Goal: Task Accomplishment & Management: Manage account settings

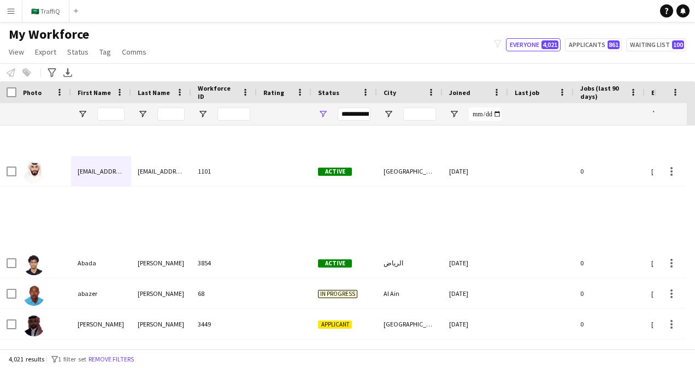
scroll to position [437, 0]
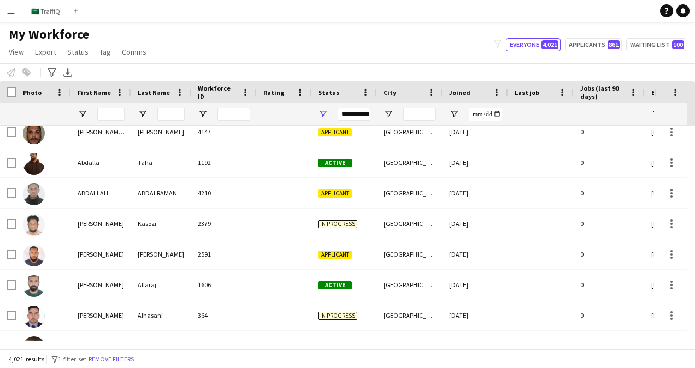
click at [2, 9] on button "Menu" at bounding box center [11, 11] width 22 height 22
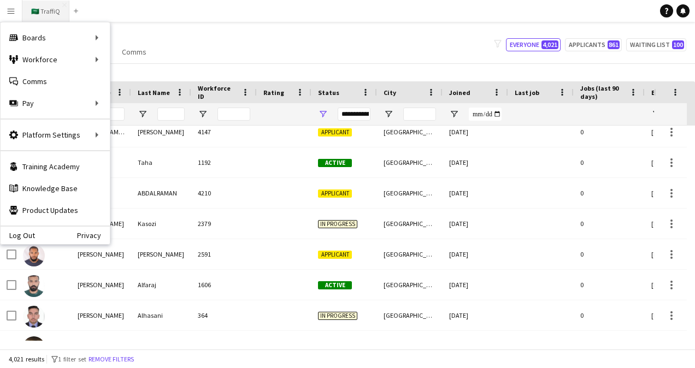
click at [31, 8] on button "🇸🇦 TraffiQ Close" at bounding box center [45, 11] width 47 height 21
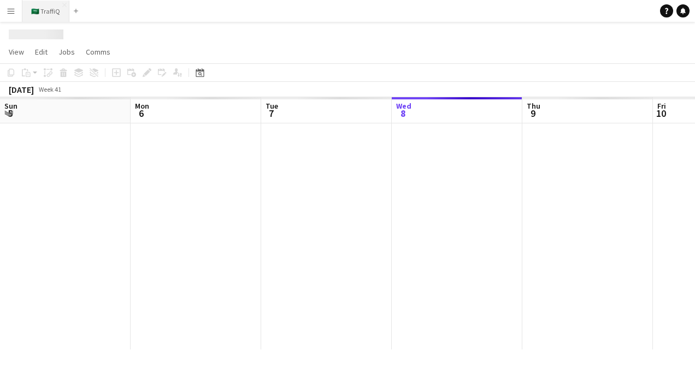
scroll to position [0, 261]
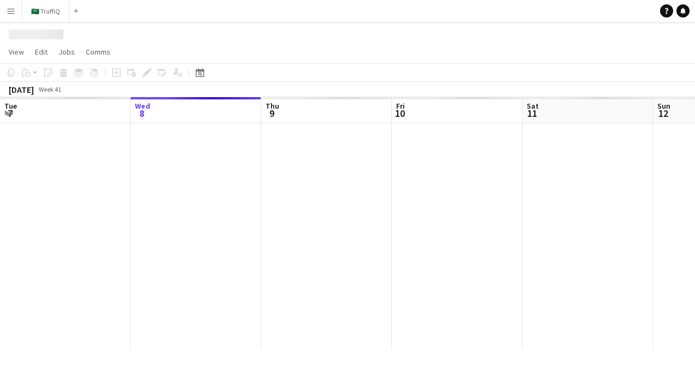
click at [16, 9] on button "Menu" at bounding box center [11, 11] width 22 height 22
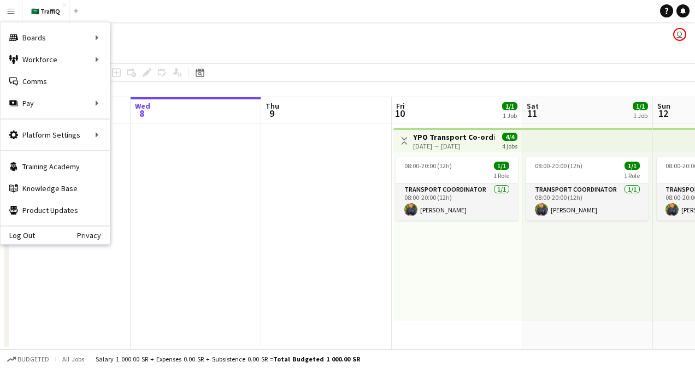
click at [269, 17] on app-navbar "Menu Boards Boards Boards All jobs Status Workforce Workforce My Workforce Recr…" at bounding box center [347, 11] width 695 height 22
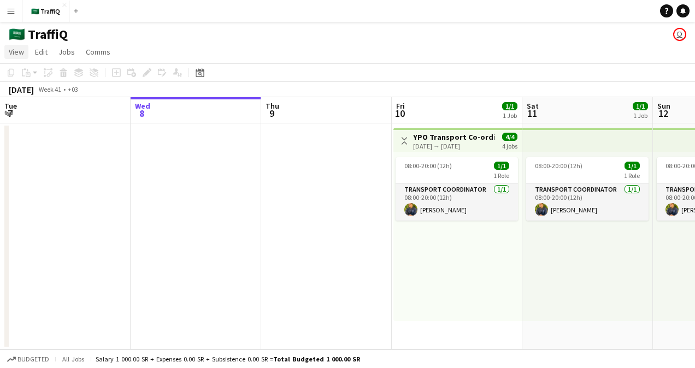
click at [26, 55] on link "View" at bounding box center [16, 52] width 24 height 14
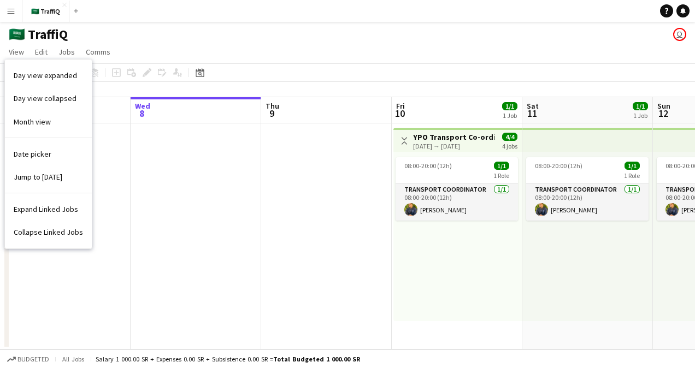
click at [219, 36] on div "🇸🇦 TraffiQ user" at bounding box center [347, 32] width 695 height 21
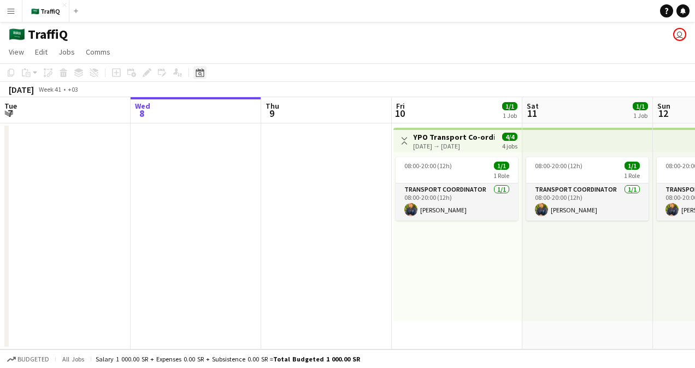
click at [201, 70] on icon "Date picker" at bounding box center [200, 72] width 9 height 9
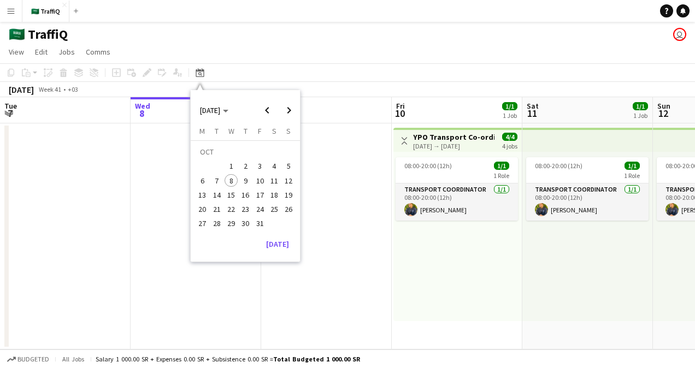
click at [244, 28] on div "🇸🇦 TraffiQ user" at bounding box center [347, 32] width 695 height 21
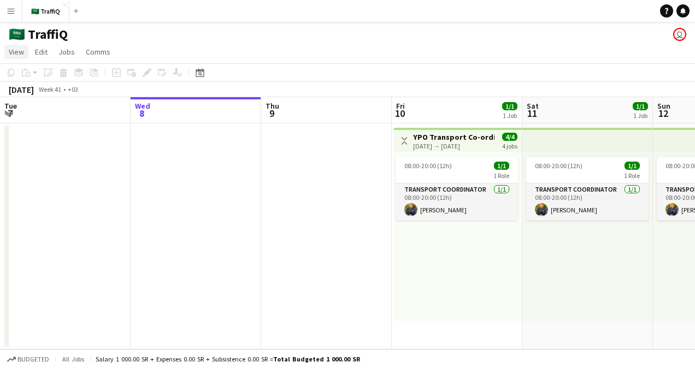
click at [14, 50] on span "View" at bounding box center [16, 52] width 15 height 10
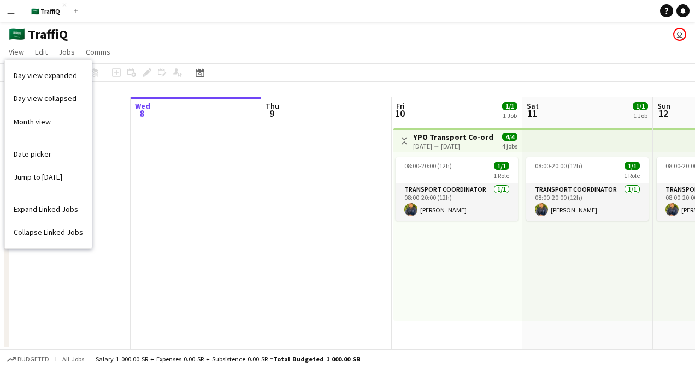
click at [125, 31] on div "🇸🇦 TraffiQ user" at bounding box center [347, 32] width 695 height 21
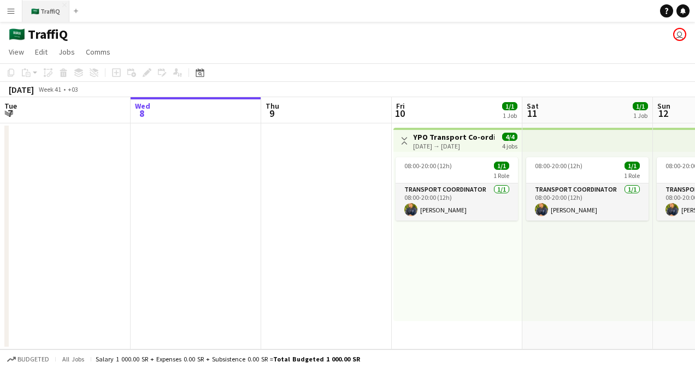
click at [45, 11] on button "🇸🇦 TraffiQ Close" at bounding box center [45, 11] width 47 height 21
click at [13, 13] on app-icon "Menu" at bounding box center [11, 11] width 9 height 9
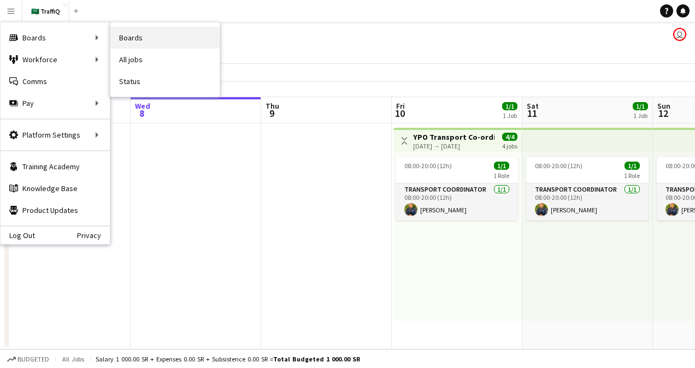
click at [145, 36] on link "Boards" at bounding box center [164, 38] width 109 height 22
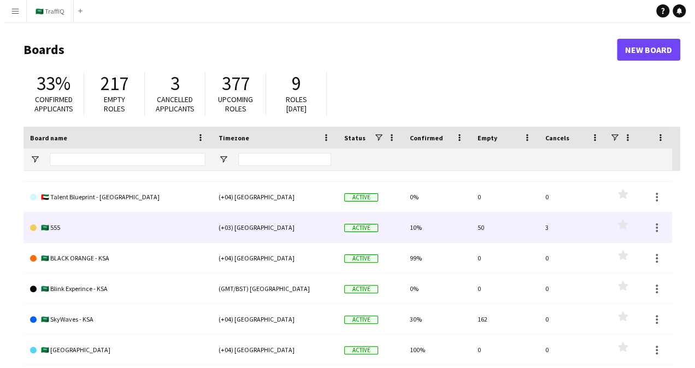
scroll to position [218, 0]
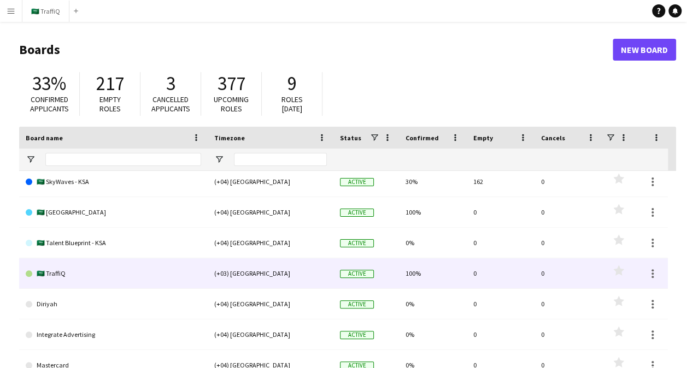
click at [109, 285] on link "🇸🇦 TraffiQ" at bounding box center [113, 273] width 175 height 31
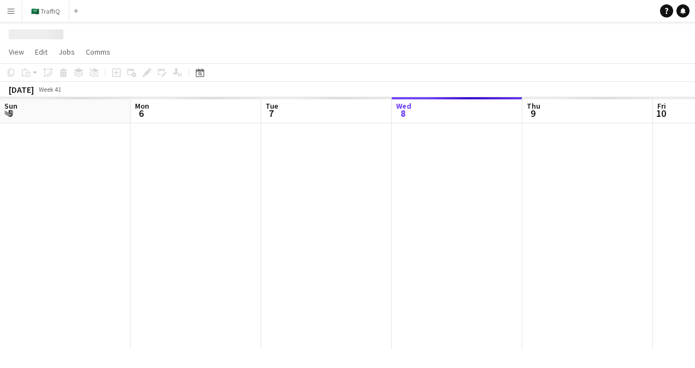
scroll to position [0, 261]
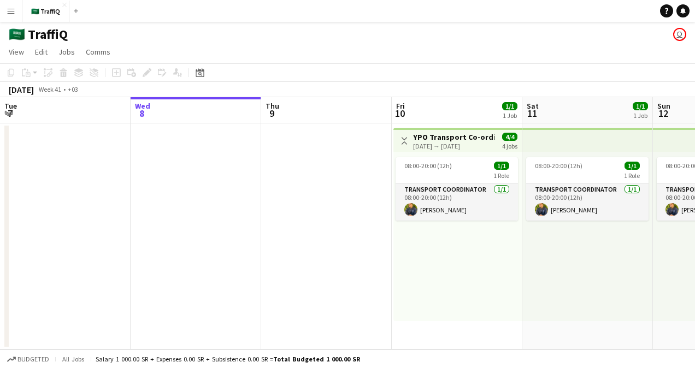
click at [11, 9] on app-icon "Menu" at bounding box center [11, 11] width 9 height 9
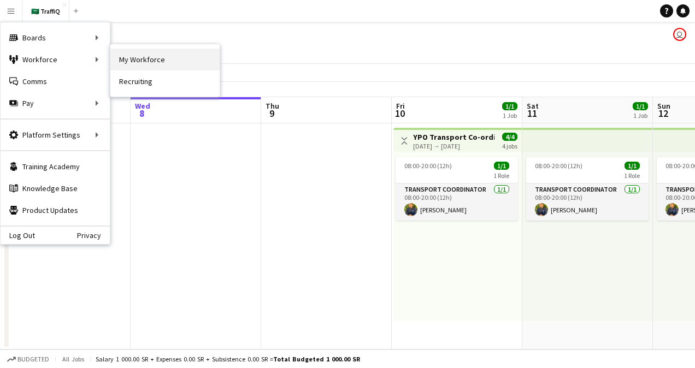
click at [144, 62] on link "My Workforce" at bounding box center [164, 60] width 109 height 22
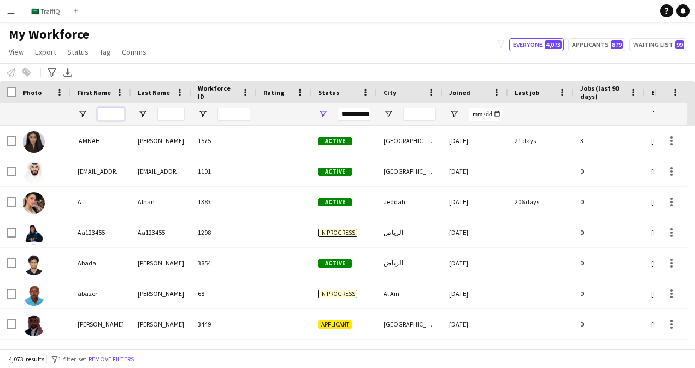
click at [105, 115] on input "First Name Filter Input" at bounding box center [110, 114] width 27 height 13
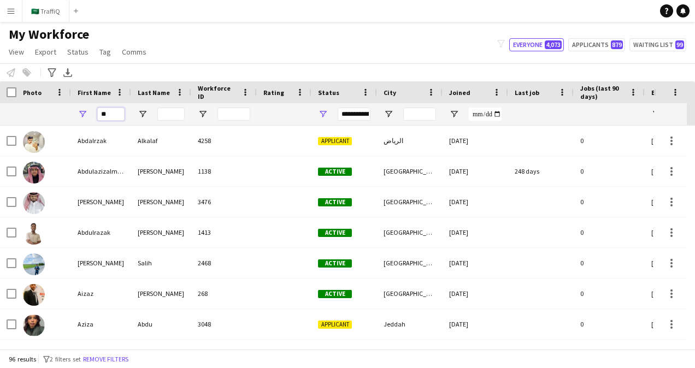
type input "*"
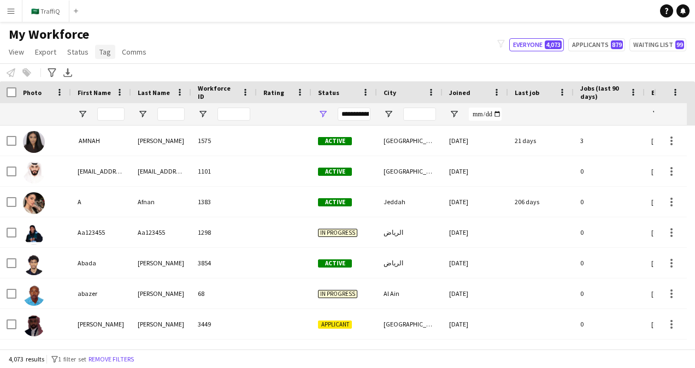
click at [107, 50] on span "Tag" at bounding box center [104, 52] width 11 height 10
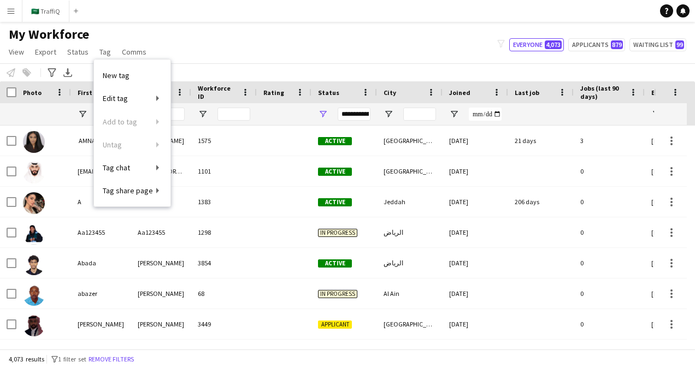
click at [169, 29] on div "My Workforce View Views Default view New view Update view Delete view Edit name…" at bounding box center [347, 44] width 695 height 37
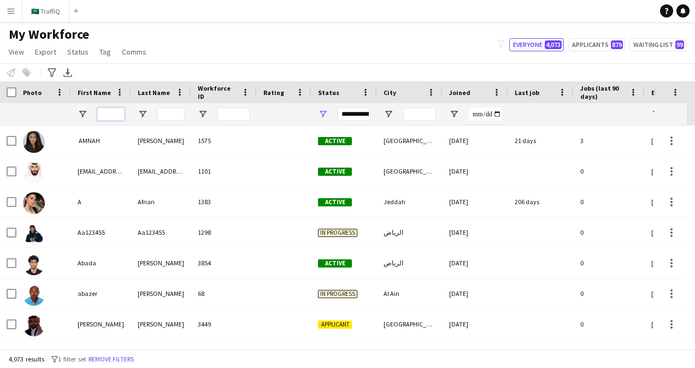
click at [109, 108] on input "First Name Filter Input" at bounding box center [110, 114] width 27 height 13
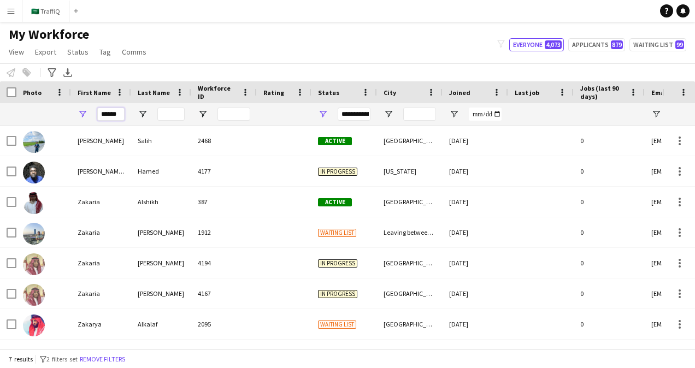
type input "*******"
drag, startPoint x: 120, startPoint y: 114, endPoint x: 82, endPoint y: 108, distance: 38.6
click at [82, 108] on div "*******" at bounding box center [101, 114] width 60 height 22
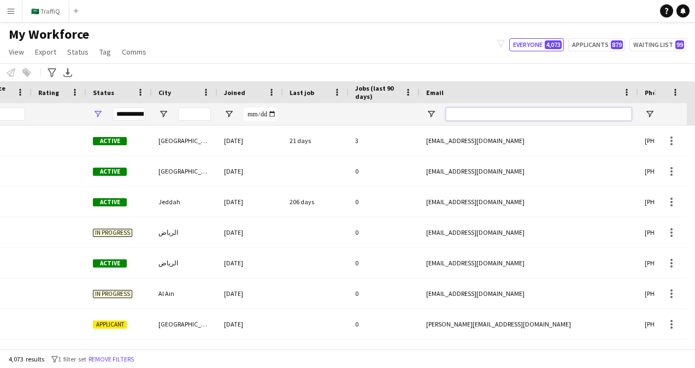
click at [472, 113] on input "Email Filter Input" at bounding box center [539, 114] width 186 height 13
paste input "**********"
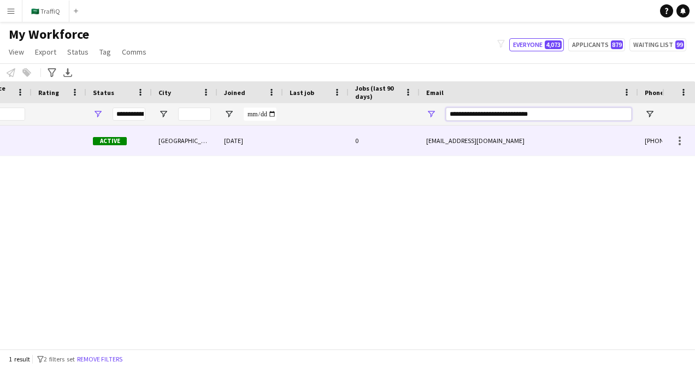
type input "**********"
click at [220, 145] on div "[DATE]" at bounding box center [250, 141] width 66 height 30
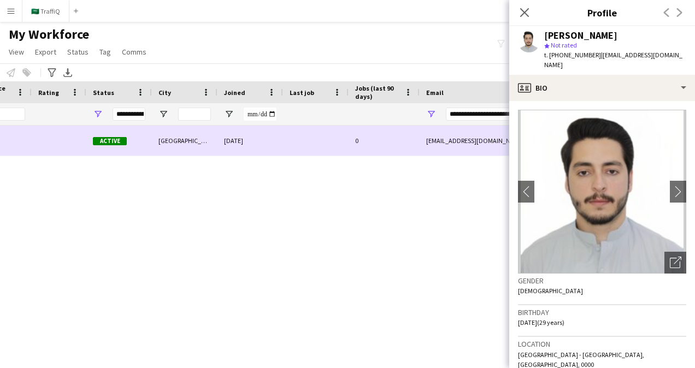
click at [35, 143] on div at bounding box center [59, 141] width 55 height 30
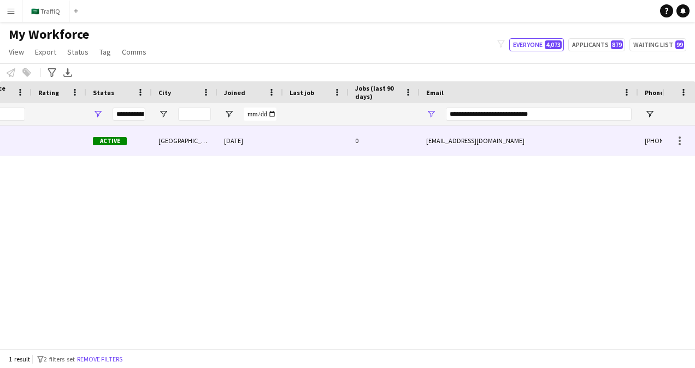
click at [35, 143] on div at bounding box center [59, 141] width 55 height 30
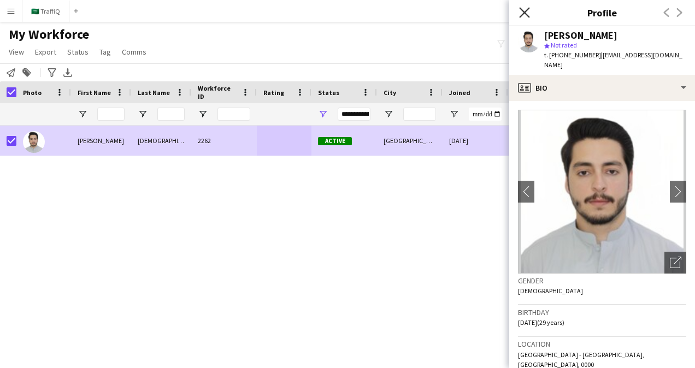
click at [525, 15] on icon "Close pop-in" at bounding box center [524, 12] width 10 height 10
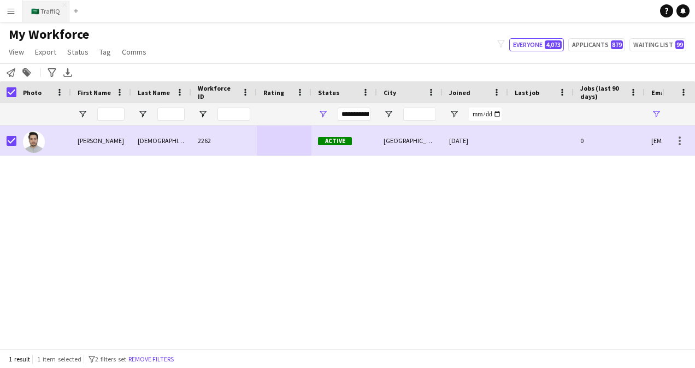
click at [37, 11] on button "🇸🇦 TraffiQ Close" at bounding box center [45, 11] width 47 height 21
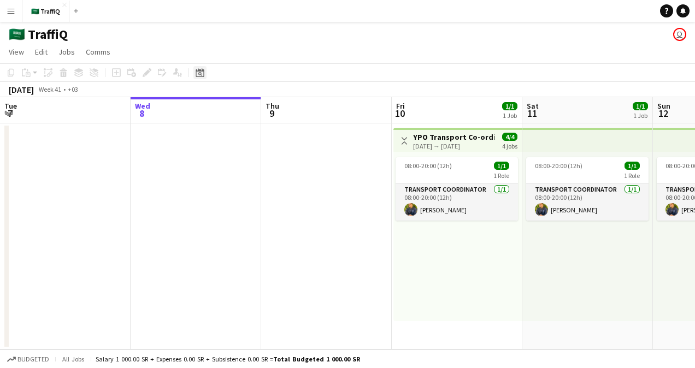
click at [201, 67] on div "Date picker" at bounding box center [199, 72] width 13 height 13
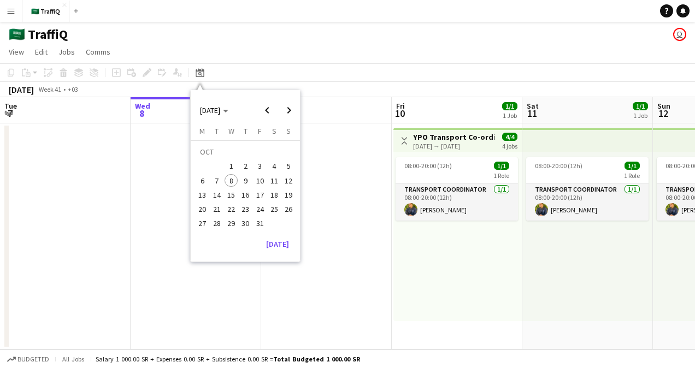
click at [235, 196] on span "15" at bounding box center [230, 194] width 13 height 13
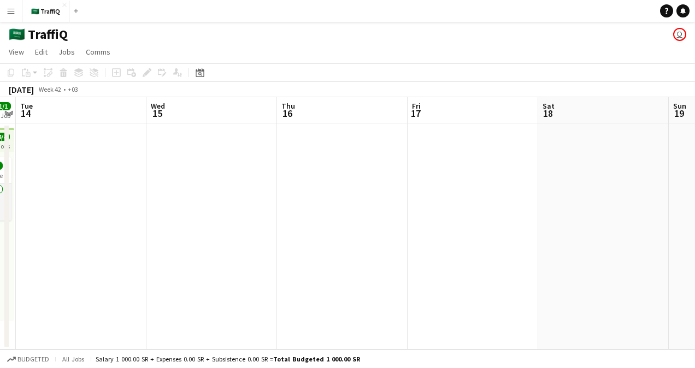
click at [237, 166] on app-date-cell at bounding box center [211, 236] width 131 height 226
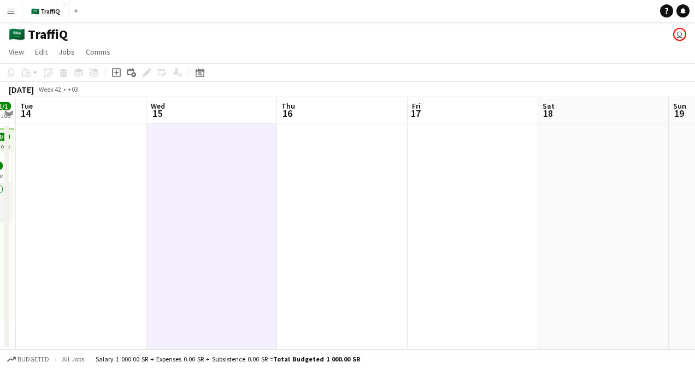
click at [353, 180] on app-date-cell at bounding box center [342, 236] width 131 height 226
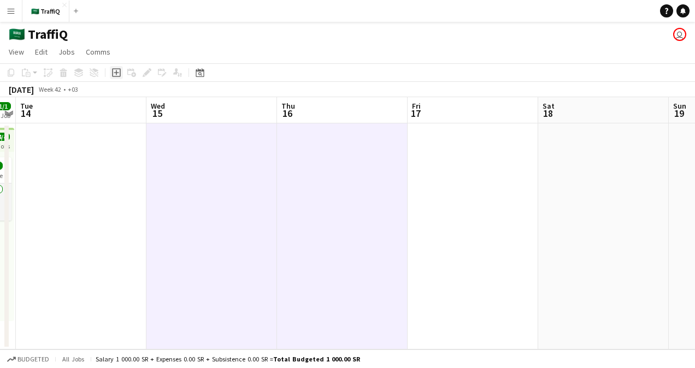
click at [115, 74] on icon "Add job" at bounding box center [116, 72] width 9 height 9
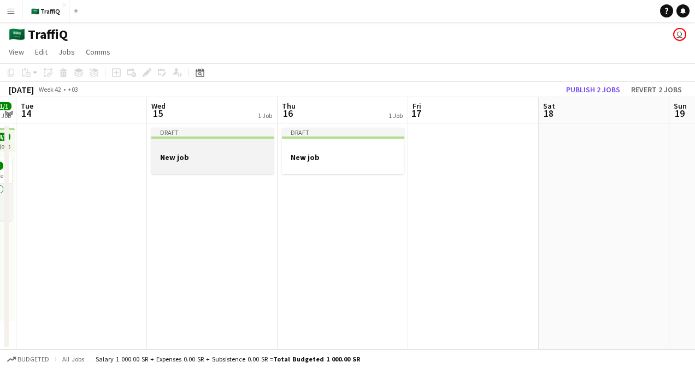
drag, startPoint x: 187, startPoint y: 143, endPoint x: 172, endPoint y: 154, distance: 19.1
click at [172, 154] on h3 "New job" at bounding box center [212, 157] width 122 height 10
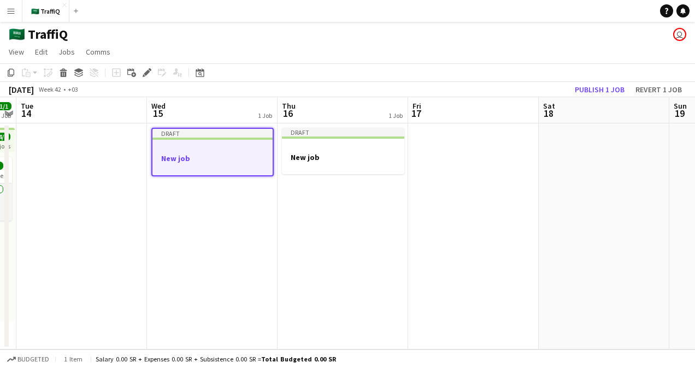
click at [172, 154] on h3 "New job" at bounding box center [212, 158] width 120 height 10
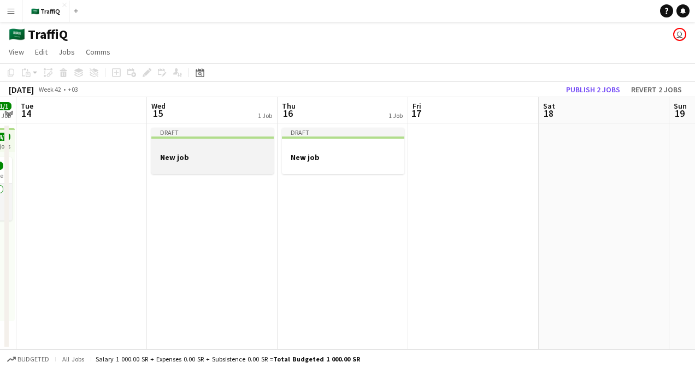
click at [212, 134] on div "Draft" at bounding box center [212, 132] width 122 height 9
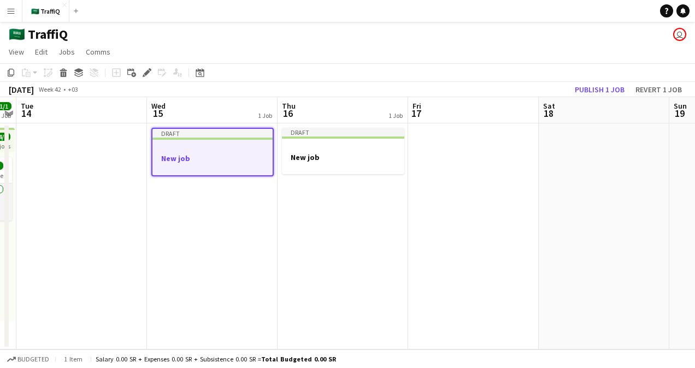
click at [212, 134] on div "Draft" at bounding box center [212, 133] width 120 height 9
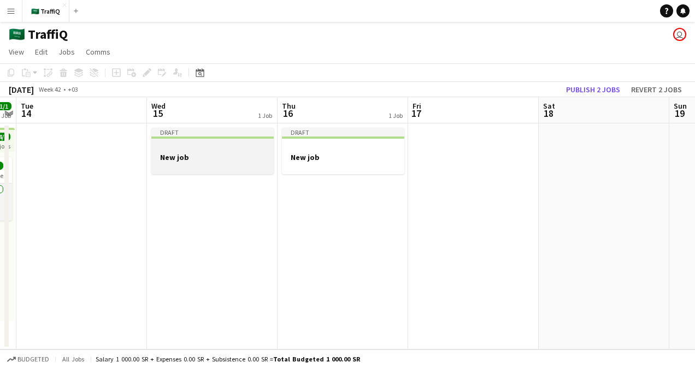
click at [212, 134] on div "Draft" at bounding box center [212, 132] width 122 height 9
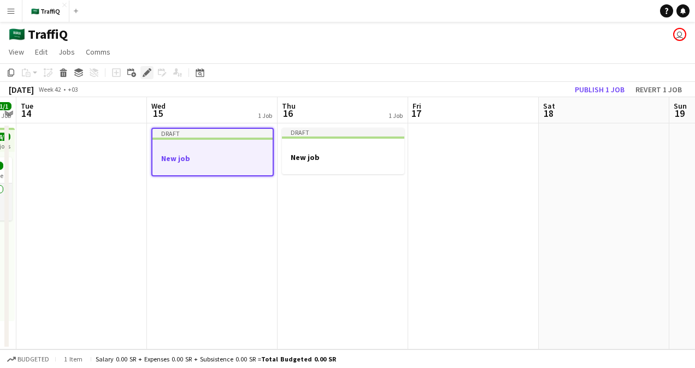
click at [145, 73] on icon at bounding box center [147, 73] width 6 height 6
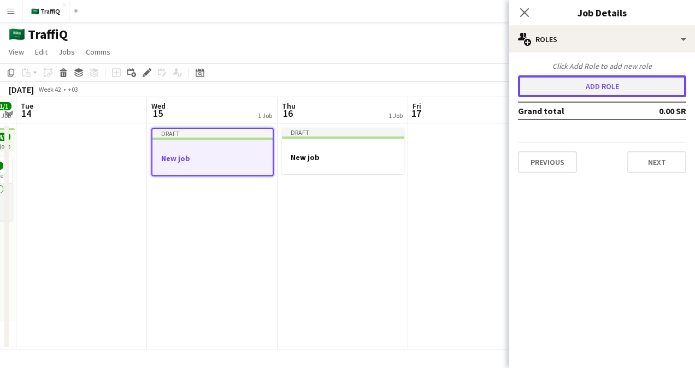
click at [613, 91] on button "Add role" at bounding box center [602, 86] width 168 height 22
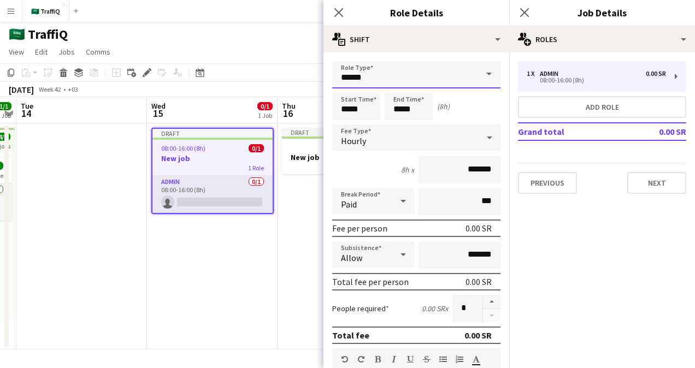
click at [406, 75] on input "*****" at bounding box center [416, 74] width 168 height 27
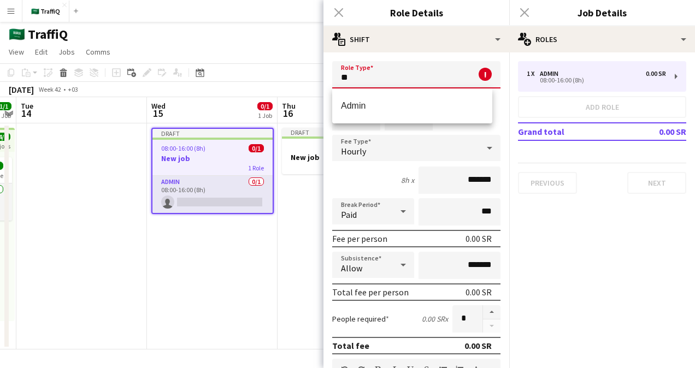
type input "*"
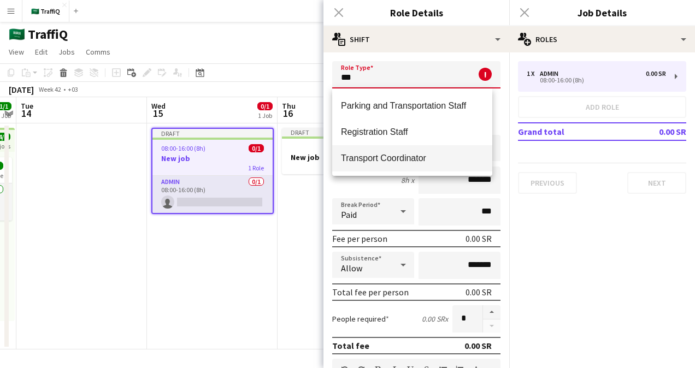
click at [395, 161] on span "Transport Coordinator" at bounding box center [412, 158] width 143 height 10
type input "**********"
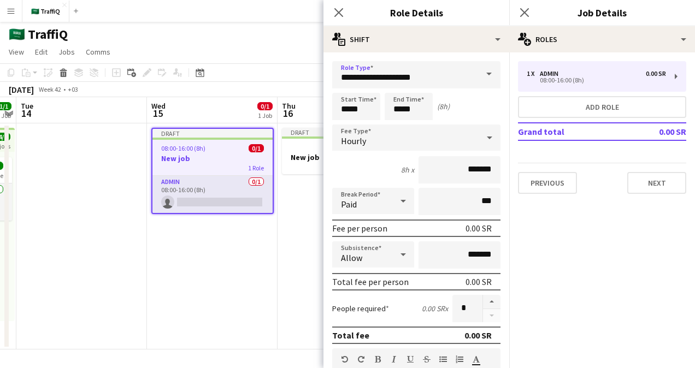
click at [399, 136] on div "Hourly" at bounding box center [405, 138] width 146 height 26
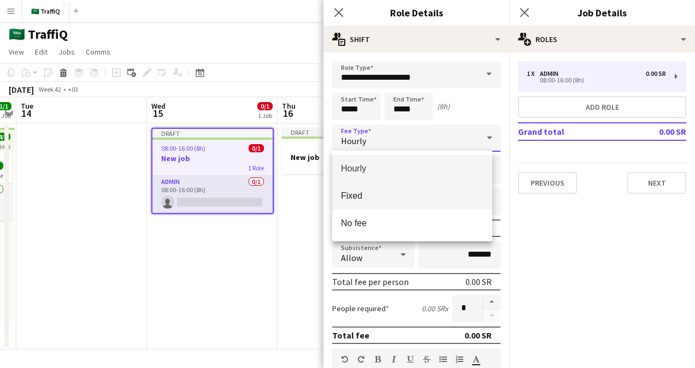
click at [370, 197] on span "Fixed" at bounding box center [412, 196] width 143 height 10
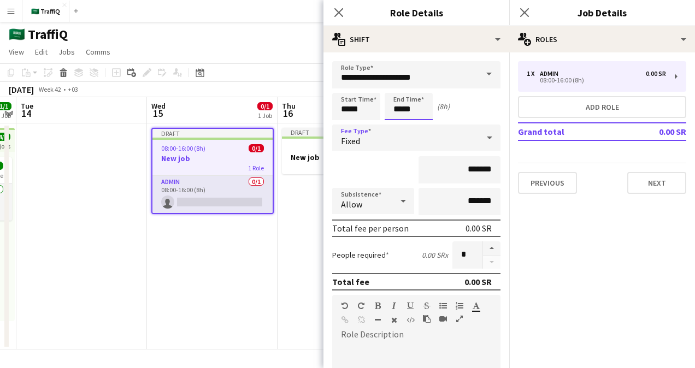
click at [410, 109] on input "*****" at bounding box center [409, 106] width 48 height 27
click at [401, 110] on input "*****" at bounding box center [409, 106] width 48 height 27
type input "*****"
click at [487, 97] on div "Start Time ***** End Time ***** (14h)" at bounding box center [416, 106] width 168 height 27
click at [392, 203] on div at bounding box center [403, 201] width 22 height 22
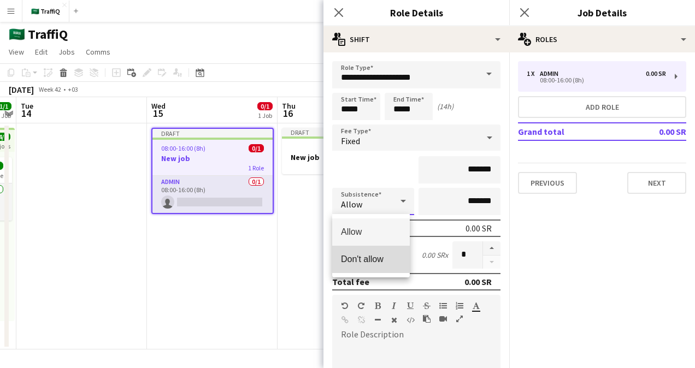
click at [370, 256] on span "Don't allow" at bounding box center [371, 259] width 60 height 10
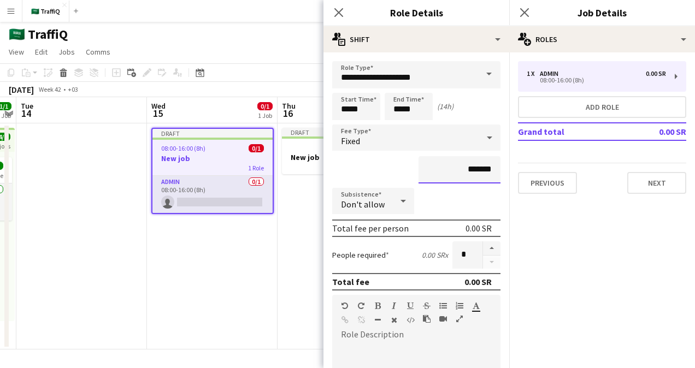
click at [459, 167] on input "*******" at bounding box center [459, 169] width 82 height 27
type input "****"
click at [478, 170] on input "*******" at bounding box center [459, 169] width 82 height 27
type input "****"
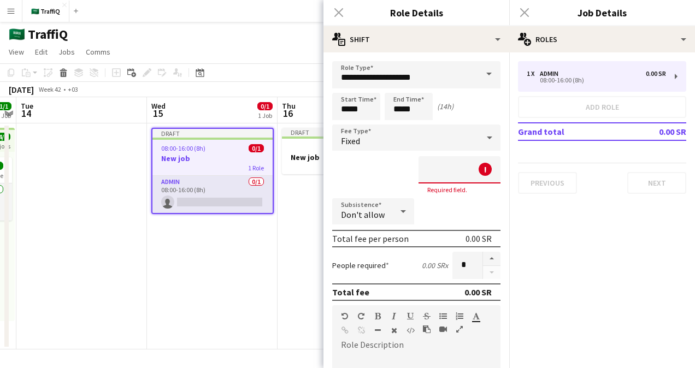
click at [462, 170] on input at bounding box center [459, 169] width 82 height 27
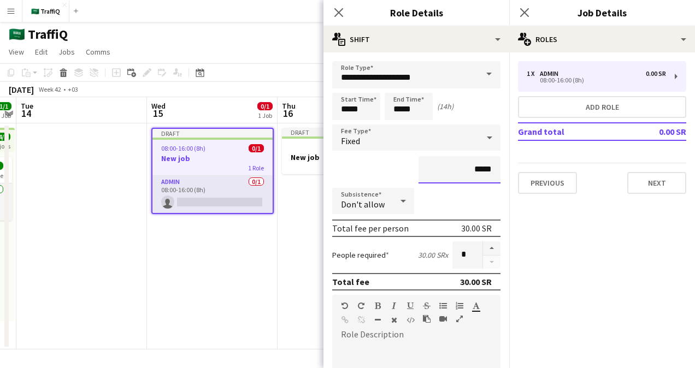
type input "******"
click at [469, 3] on div "Close pop-in Role Details" at bounding box center [416, 13] width 186 height 26
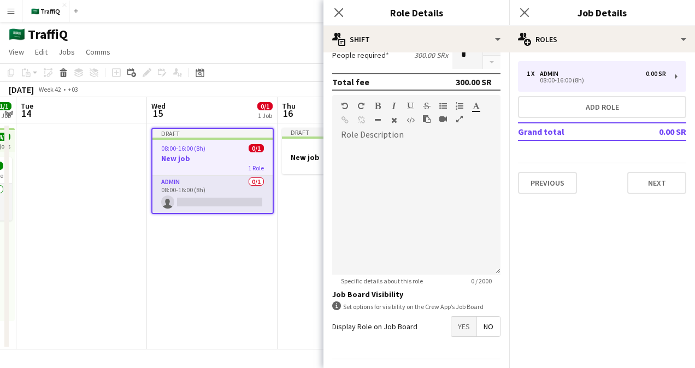
scroll to position [230, 0]
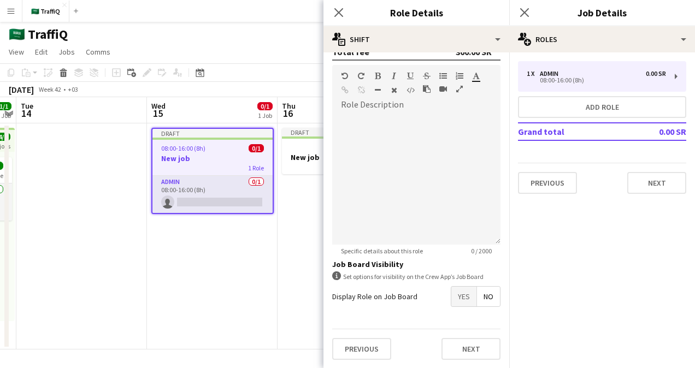
click at [486, 296] on span "No" at bounding box center [488, 297] width 23 height 20
click at [463, 348] on button "Next" at bounding box center [470, 349] width 59 height 22
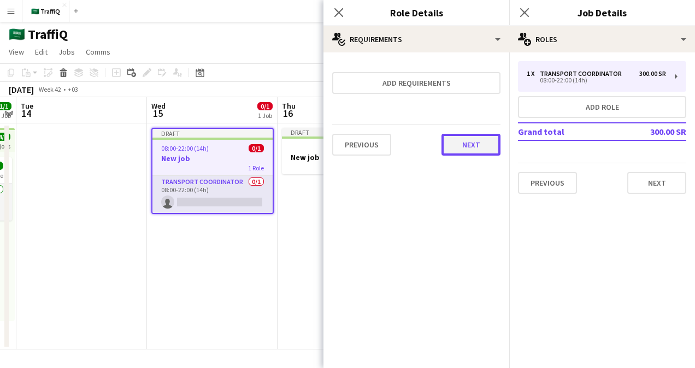
click at [461, 146] on button "Next" at bounding box center [470, 145] width 59 height 22
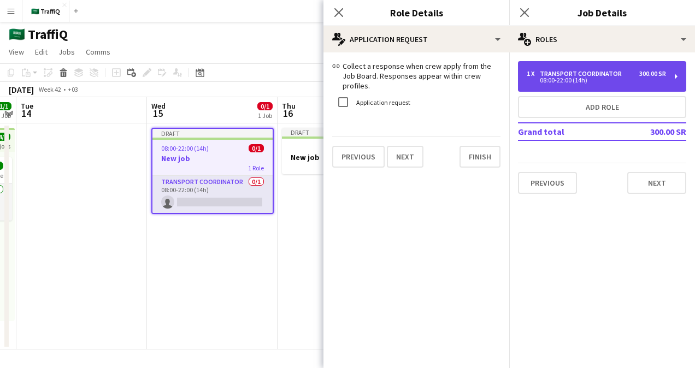
click at [570, 84] on div "1 x Transport Coordinator 300.00 SR 08:00-22:00 (14h)" at bounding box center [602, 76] width 168 height 31
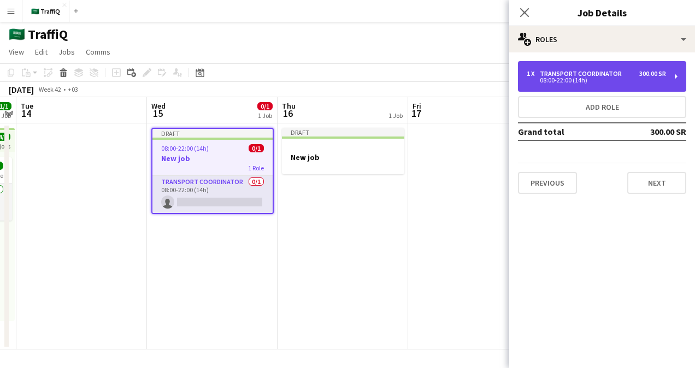
click at [570, 84] on div "1 x Transport Coordinator 300.00 SR 08:00-22:00 (14h)" at bounding box center [602, 76] width 168 height 31
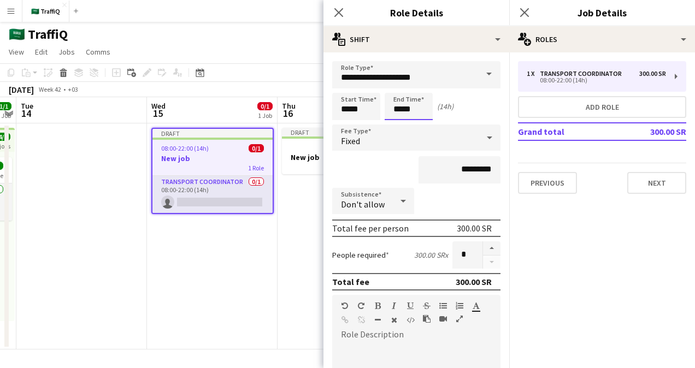
click at [400, 107] on input "*****" at bounding box center [409, 106] width 48 height 27
type input "*****"
click at [480, 2] on div "Close pop-in Role Details" at bounding box center [416, 13] width 186 height 26
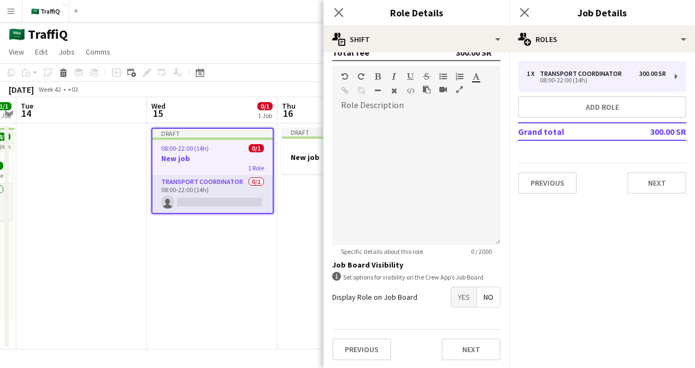
scroll to position [230, 0]
click at [480, 303] on span "No" at bounding box center [488, 297] width 23 height 20
click at [476, 347] on button "Next" at bounding box center [470, 349] width 59 height 22
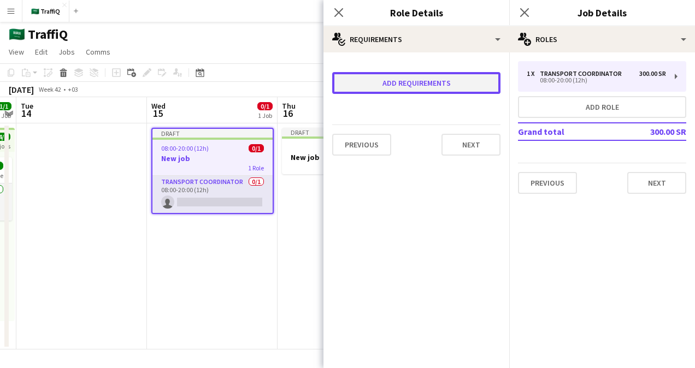
click at [422, 83] on button "Add requirements" at bounding box center [416, 83] width 168 height 22
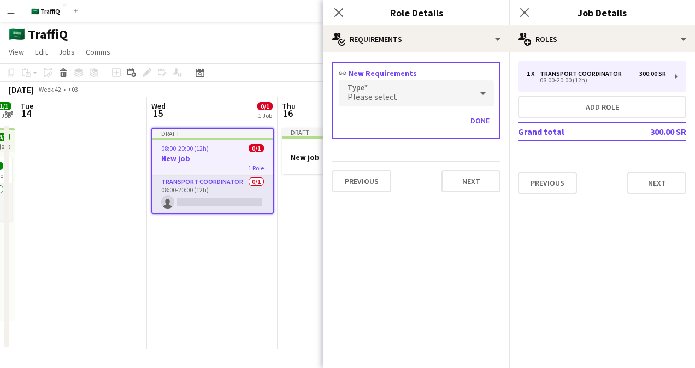
click at [424, 85] on div "Please select" at bounding box center [405, 93] width 133 height 26
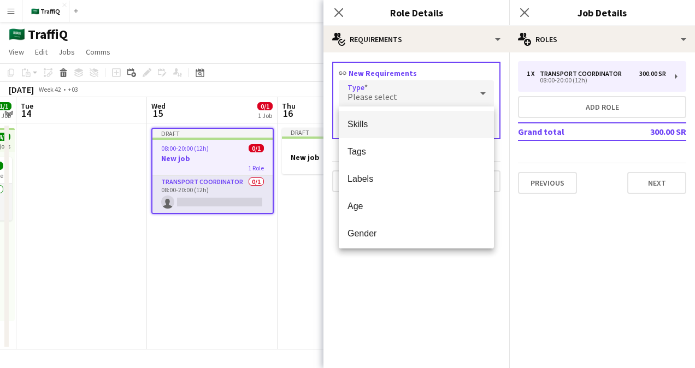
click at [556, 41] on div at bounding box center [347, 184] width 695 height 368
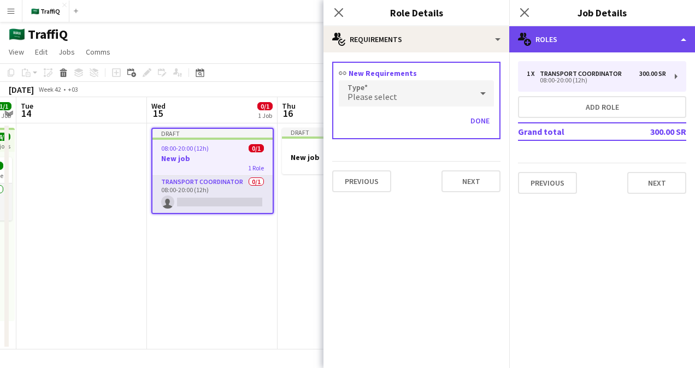
click at [542, 40] on div "multiple-users-add Roles" at bounding box center [602, 39] width 186 height 26
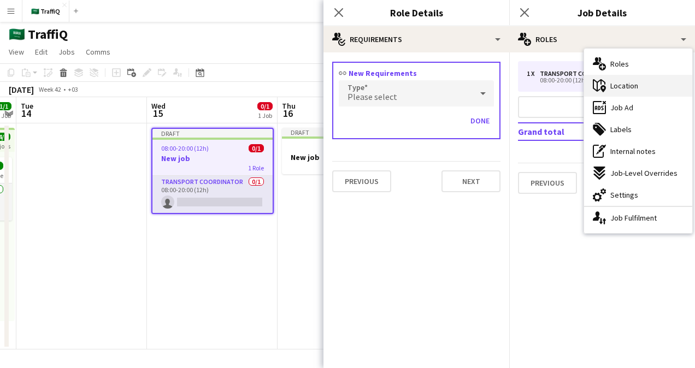
click at [624, 82] on span "Location" at bounding box center [624, 86] width 28 height 10
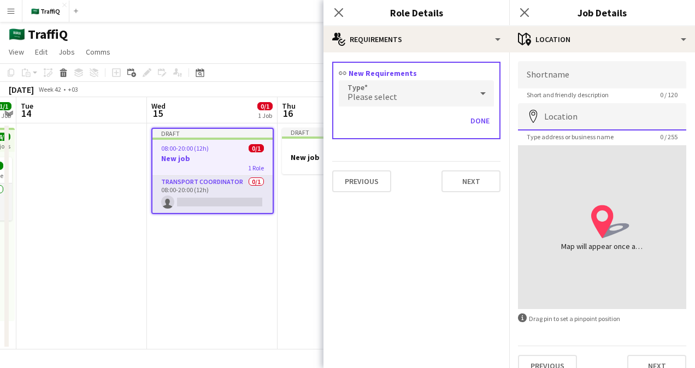
click at [575, 116] on input "Location" at bounding box center [602, 116] width 168 height 27
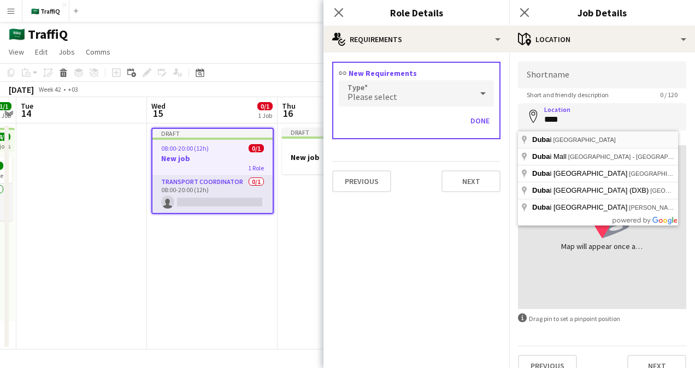
type input "**********"
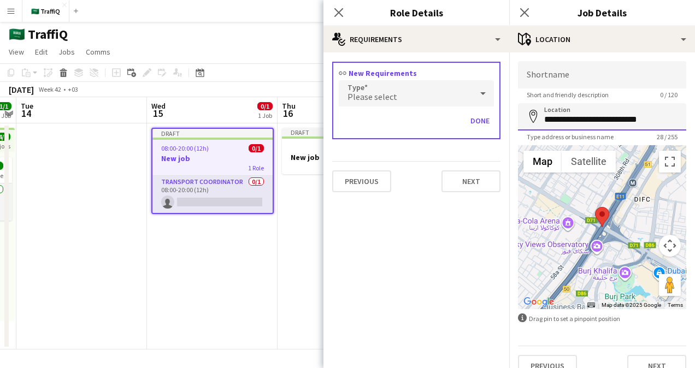
click at [598, 115] on input "**********" at bounding box center [602, 116] width 168 height 27
drag, startPoint x: 655, startPoint y: 117, endPoint x: 519, endPoint y: 115, distance: 136.0
click at [519, 115] on input "**********" at bounding box center [602, 116] width 168 height 27
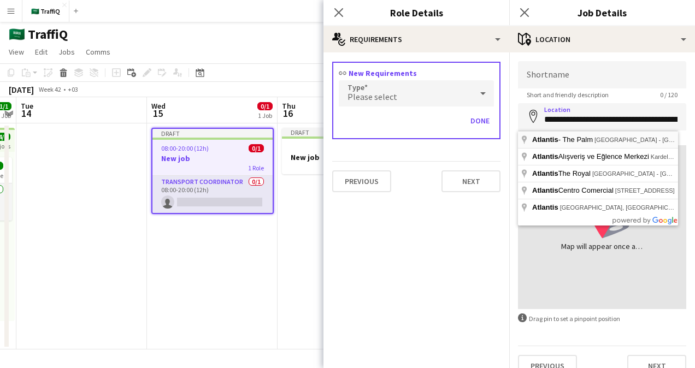
type input "**********"
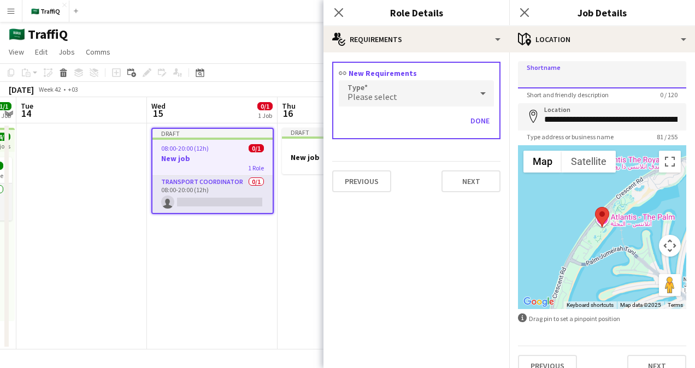
click at [569, 76] on input "Shortname" at bounding box center [602, 74] width 168 height 27
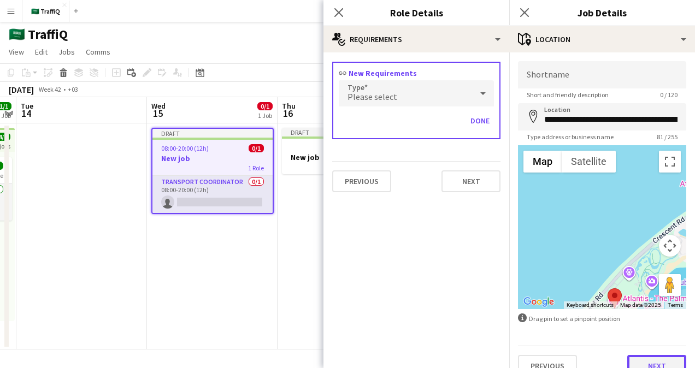
click at [654, 367] on button "Next" at bounding box center [656, 366] width 59 height 22
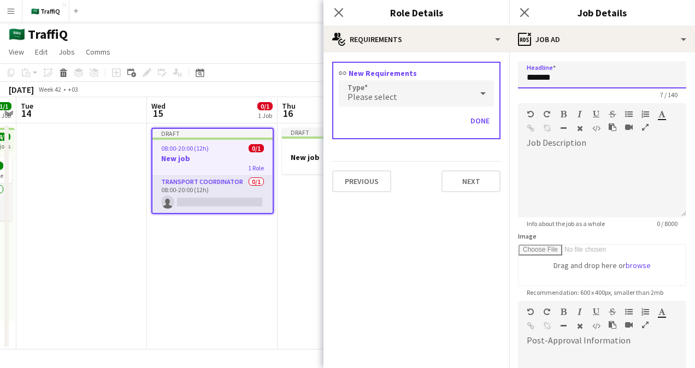
drag, startPoint x: 577, startPoint y: 76, endPoint x: 494, endPoint y: 68, distance: 83.5
click at [494, 68] on body "Menu Boards Boards Boards All jobs Status Workforce Workforce My Workforce Recr…" at bounding box center [347, 184] width 695 height 368
type input "*"
click at [565, 73] on input "Headline" at bounding box center [602, 74] width 168 height 27
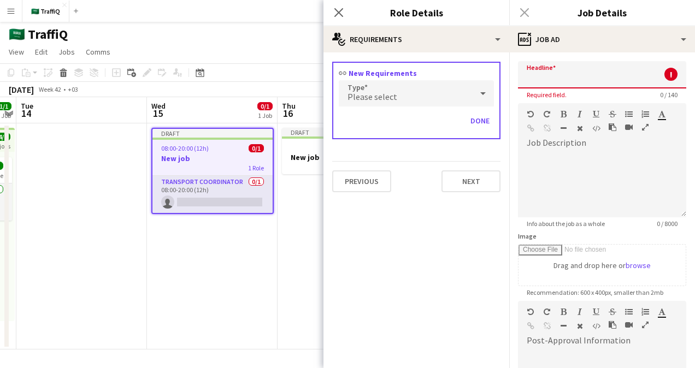
paste input "**********"
click at [525, 77] on input "**********" at bounding box center [602, 74] width 168 height 27
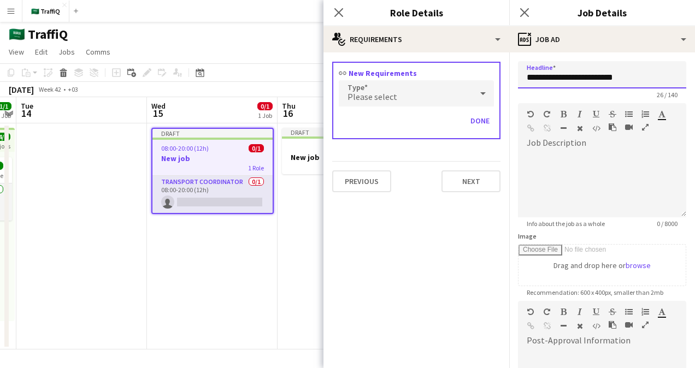
type input "**********"
click at [487, 241] on mat-expansion-panel "medal-empty Requirements link New Requirements Type Please select Done Previous…" at bounding box center [416, 210] width 186 height 316
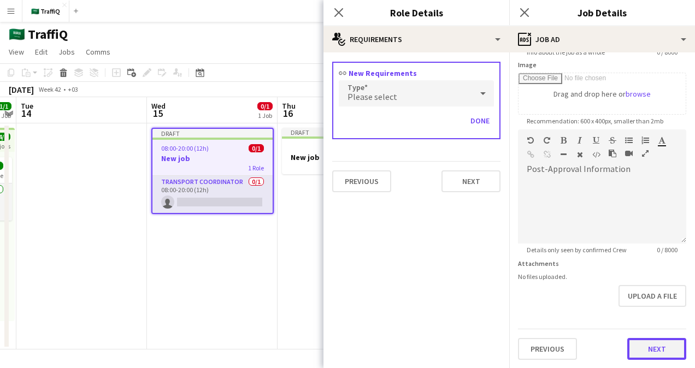
click at [655, 351] on button "Next" at bounding box center [656, 349] width 59 height 22
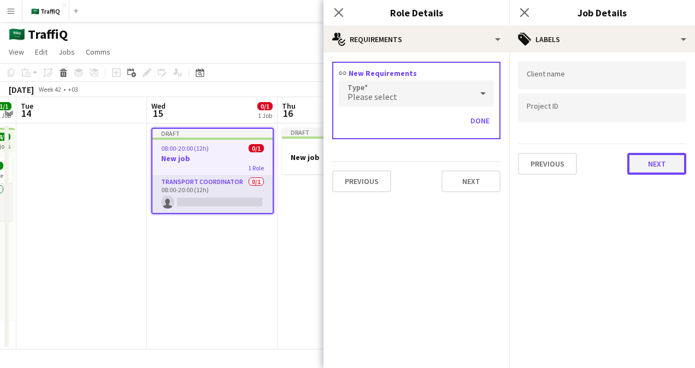
click at [649, 162] on button "Next" at bounding box center [656, 164] width 59 height 22
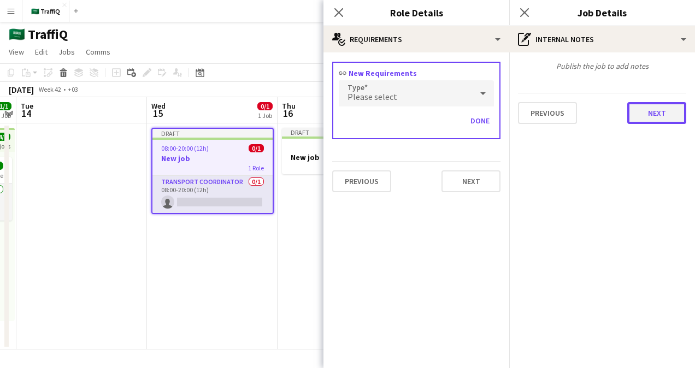
click at [648, 108] on button "Next" at bounding box center [656, 113] width 59 height 22
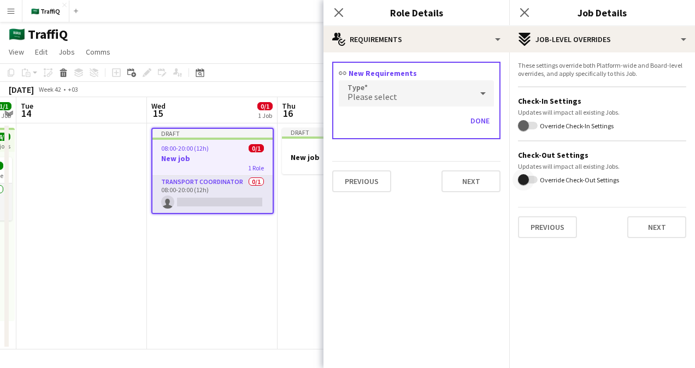
click at [533, 178] on span "button" at bounding box center [523, 180] width 22 height 22
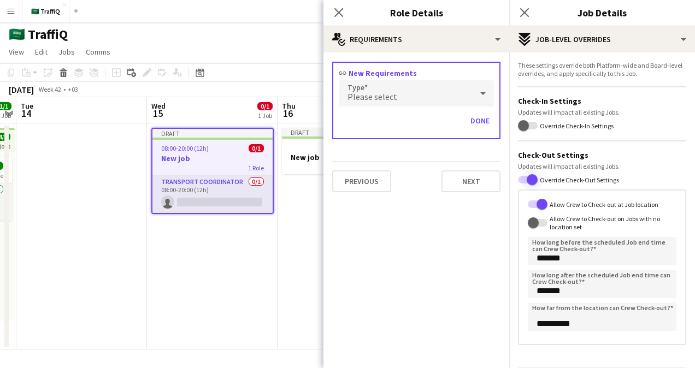
click at [524, 178] on span "button" at bounding box center [532, 180] width 22 height 22
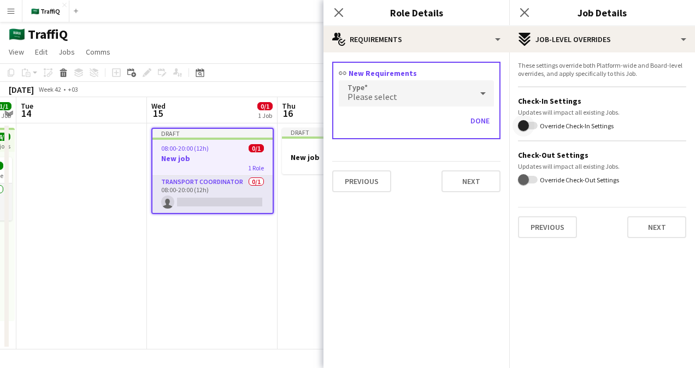
click at [533, 126] on span "button" at bounding box center [523, 126] width 22 height 22
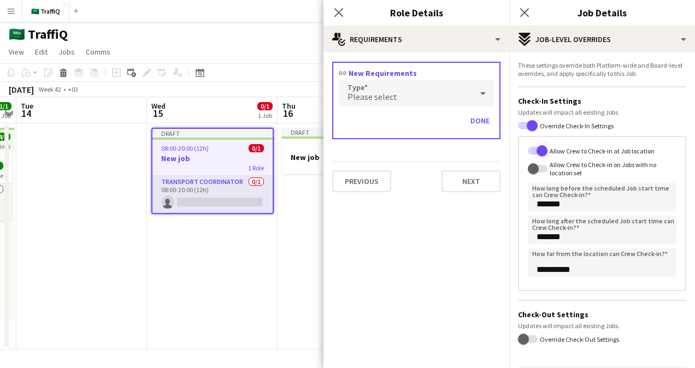
click at [532, 149] on span "button" at bounding box center [542, 151] width 22 height 22
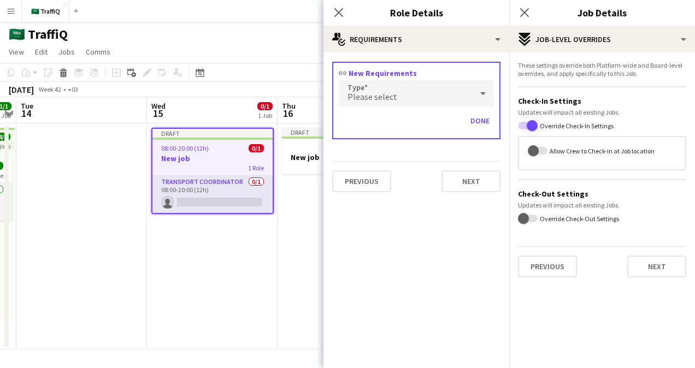
click at [527, 125] on span "button" at bounding box center [532, 125] width 11 height 11
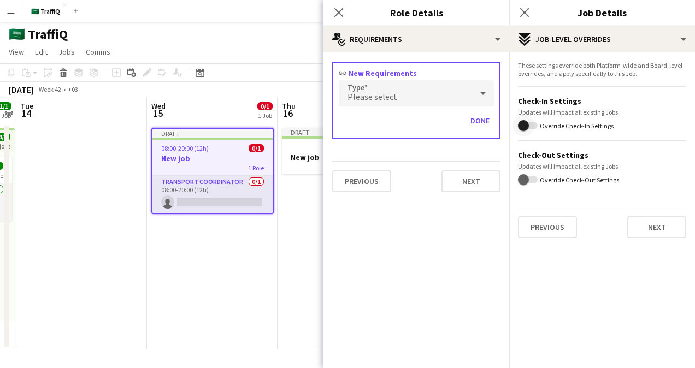
click at [531, 122] on span "button" at bounding box center [523, 126] width 22 height 22
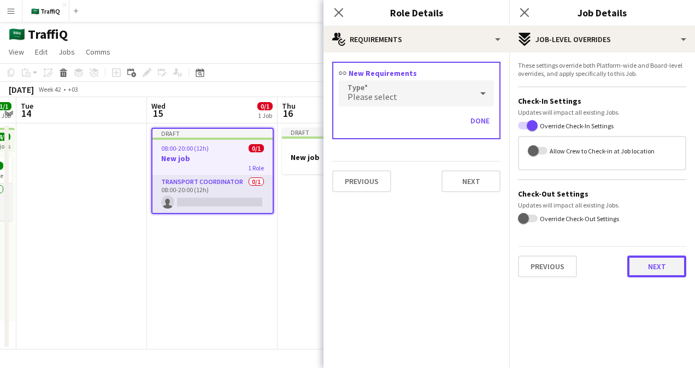
click at [657, 261] on button "Next" at bounding box center [656, 267] width 59 height 22
type input "*******"
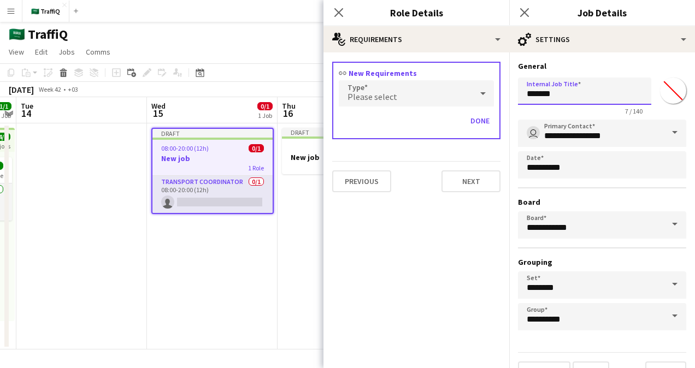
drag, startPoint x: 558, startPoint y: 91, endPoint x: 514, endPoint y: 90, distance: 44.3
click at [514, 90] on form "**********" at bounding box center [602, 222] width 186 height 322
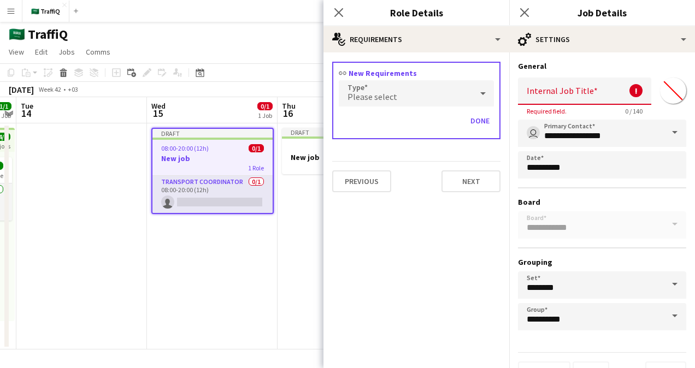
click at [566, 93] on input "Internal Job Title" at bounding box center [584, 91] width 133 height 27
paste input "**********"
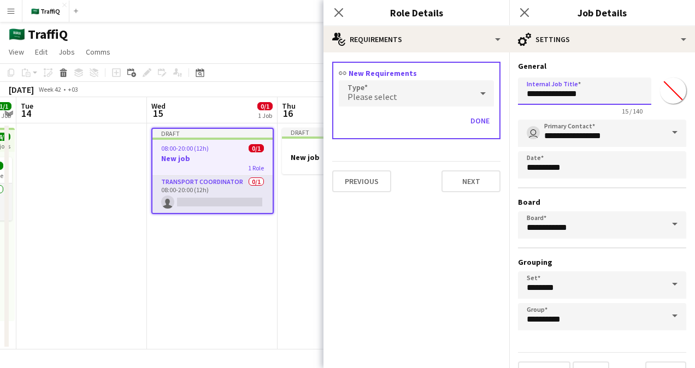
scroll to position [24, 0]
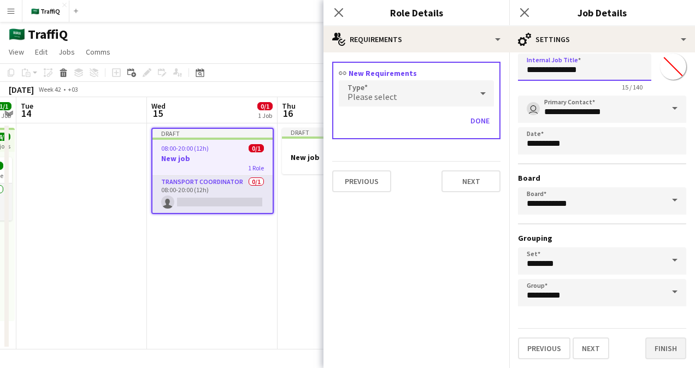
type input "**********"
click at [652, 346] on button "Finish" at bounding box center [665, 349] width 41 height 22
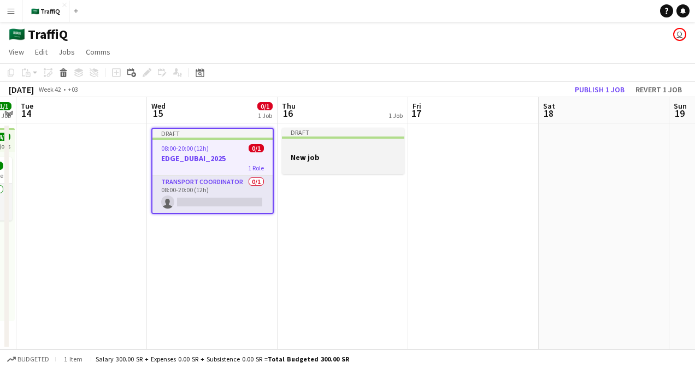
click at [307, 151] on app-job-card "Draft New job" at bounding box center [343, 151] width 122 height 46
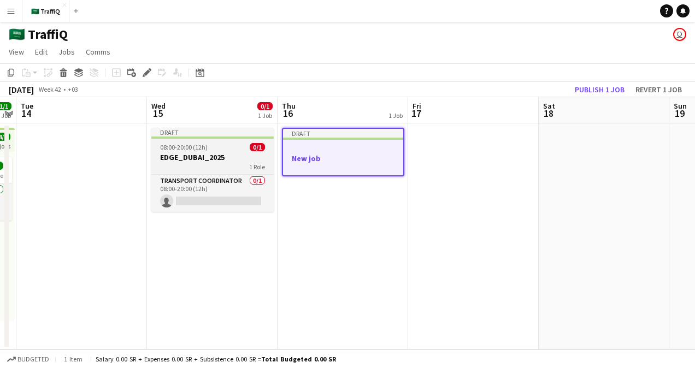
click at [212, 158] on h3 "EDGE_DUBAI_2025" at bounding box center [212, 157] width 122 height 10
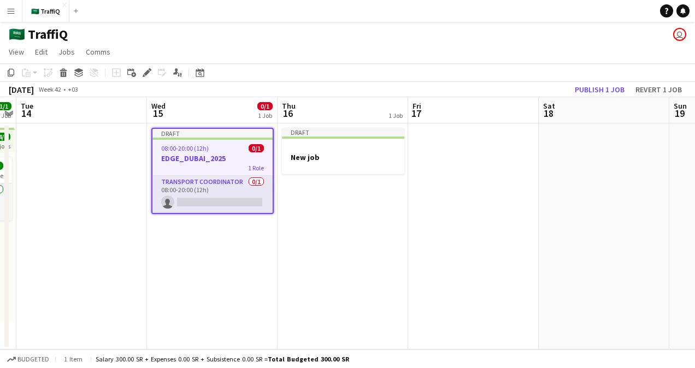
drag, startPoint x: 212, startPoint y: 158, endPoint x: 207, endPoint y: 161, distance: 6.1
click at [207, 161] on h3 "EDGE_DUBAI_2025" at bounding box center [212, 158] width 120 height 10
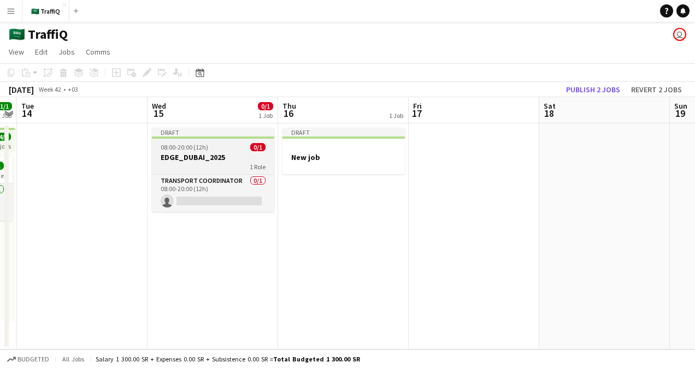
click at [205, 162] on h3 "EDGE_DUBAI_2025" at bounding box center [213, 157] width 122 height 10
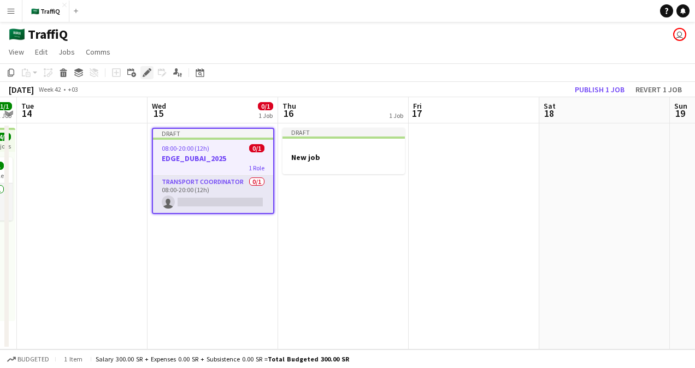
click at [146, 71] on icon at bounding box center [147, 73] width 6 height 6
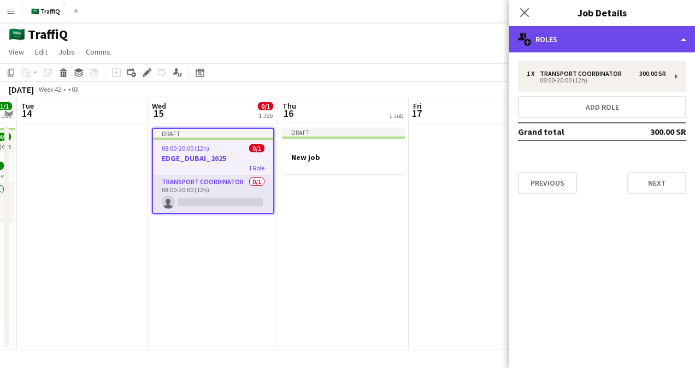
click at [558, 42] on div "multiple-users-add Roles" at bounding box center [602, 39] width 186 height 26
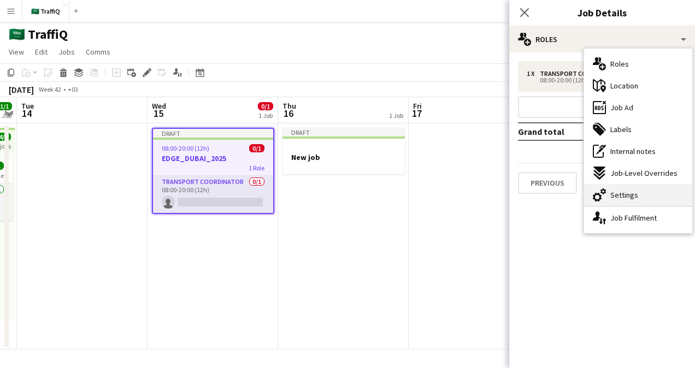
click at [627, 197] on span "Settings" at bounding box center [624, 195] width 28 height 10
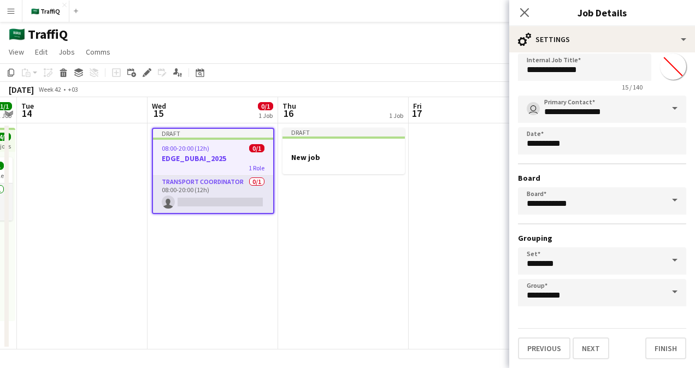
scroll to position [0, 0]
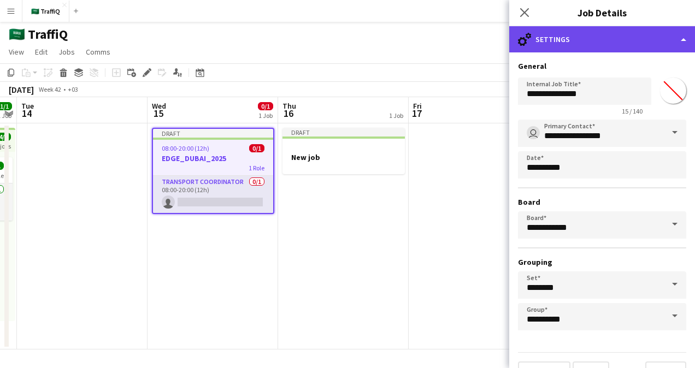
click at [542, 45] on div "cog-double-3 Settings" at bounding box center [602, 39] width 186 height 26
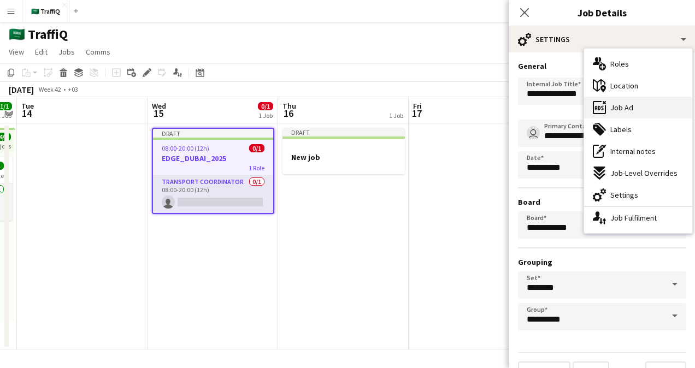
click at [625, 108] on span "Job Ad" at bounding box center [621, 108] width 23 height 10
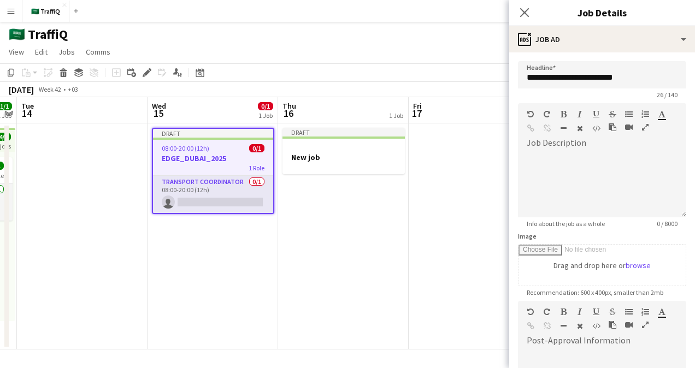
click at [525, 0] on div "Close pop-in" at bounding box center [524, 12] width 31 height 25
click at [523, 11] on icon at bounding box center [524, 12] width 10 height 10
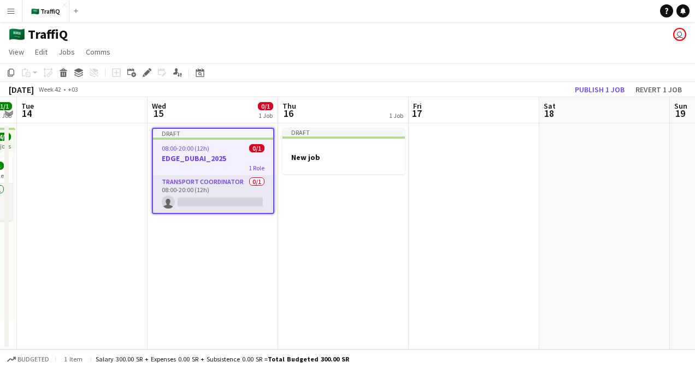
click at [233, 155] on h3 "EDGE_DUBAI_2025" at bounding box center [213, 158] width 120 height 10
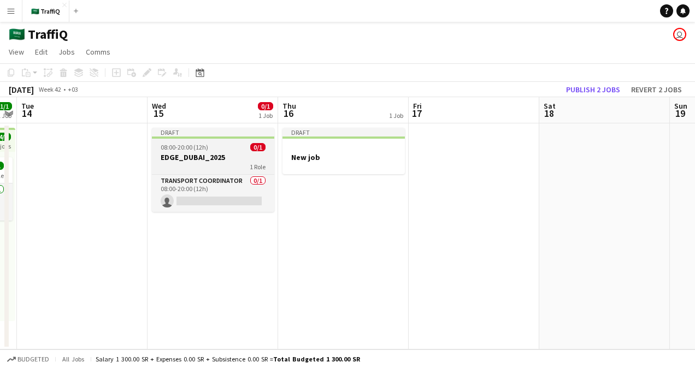
click at [233, 155] on h3 "EDGE_DUBAI_2025" at bounding box center [213, 157] width 122 height 10
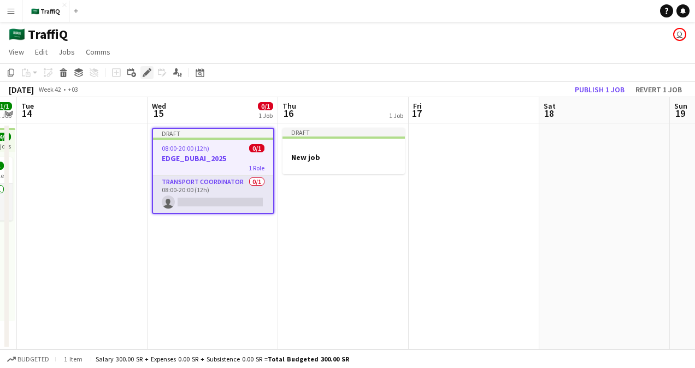
click at [146, 70] on icon "Edit" at bounding box center [147, 72] width 9 height 9
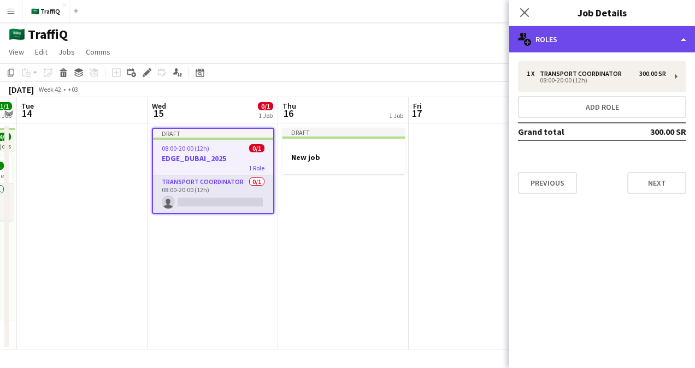
click at [568, 29] on div "multiple-users-add Roles" at bounding box center [602, 39] width 186 height 26
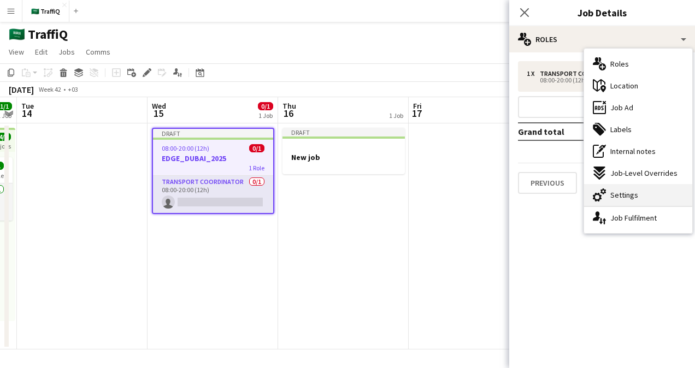
click at [633, 193] on span "Settings" at bounding box center [624, 195] width 28 height 10
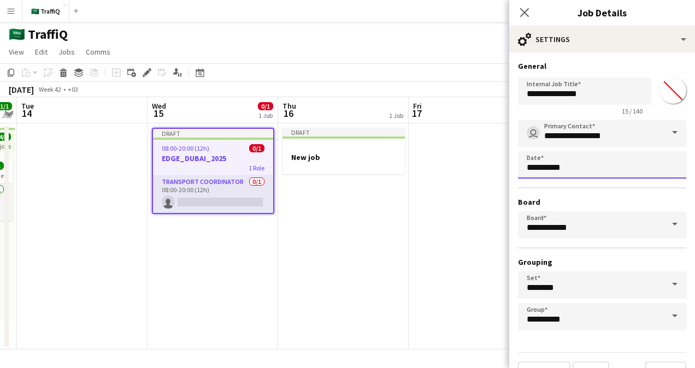
click at [595, 168] on body "Menu Boards Boards Boards All jobs Status Workforce Workforce My Workforce Recr…" at bounding box center [347, 184] width 695 height 368
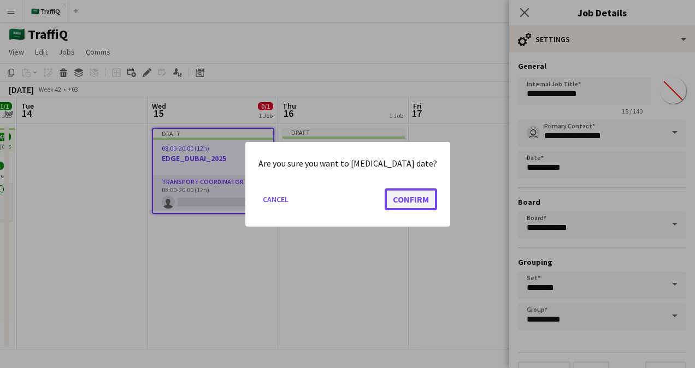
click at [394, 199] on button "Confirm" at bounding box center [411, 199] width 52 height 22
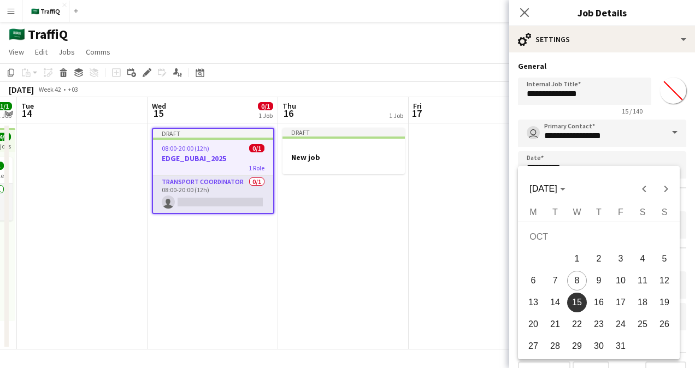
click at [576, 303] on span "15" at bounding box center [577, 303] width 20 height 20
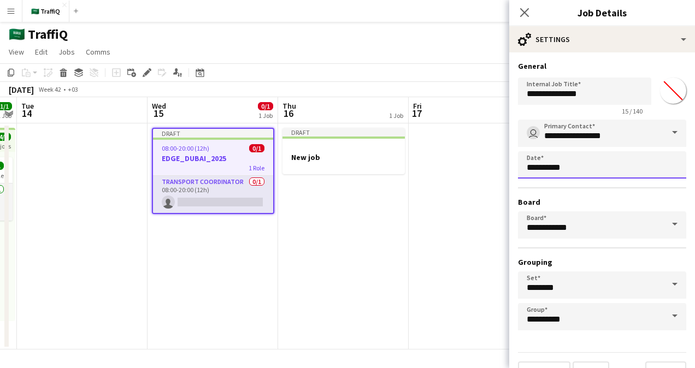
click at [592, 168] on body "Menu Boards Boards Boards All jobs Status Workforce Workforce My Workforce Recr…" at bounding box center [347, 184] width 695 height 368
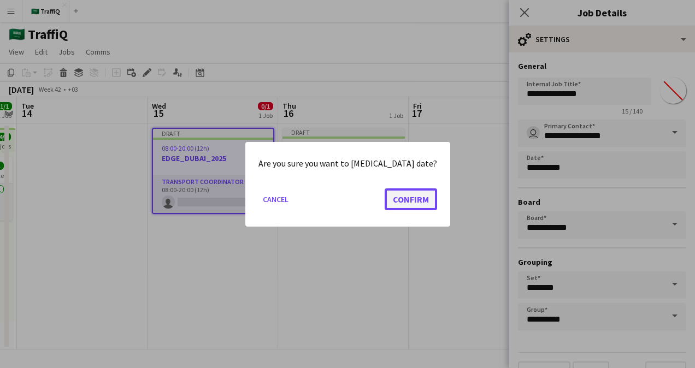
click at [412, 204] on button "Confirm" at bounding box center [411, 199] width 52 height 22
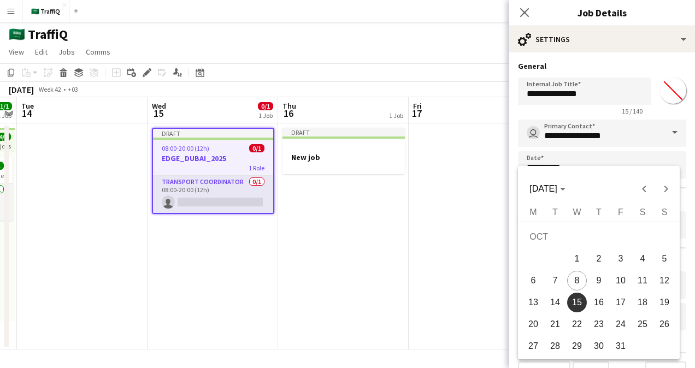
click at [595, 306] on span "16" at bounding box center [599, 303] width 20 height 20
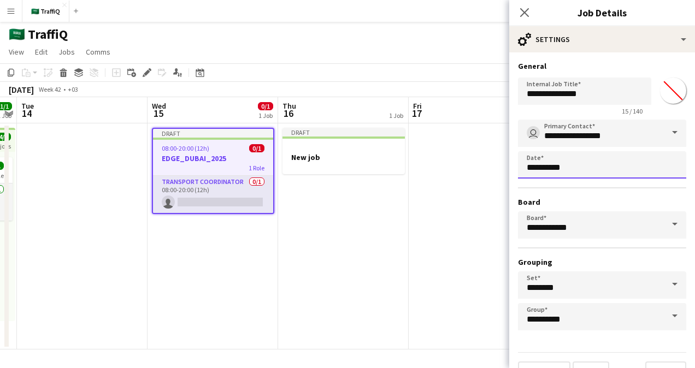
click at [579, 168] on body "Menu Boards Boards Boards All jobs Status Workforce Workforce My Workforce Recr…" at bounding box center [347, 184] width 695 height 368
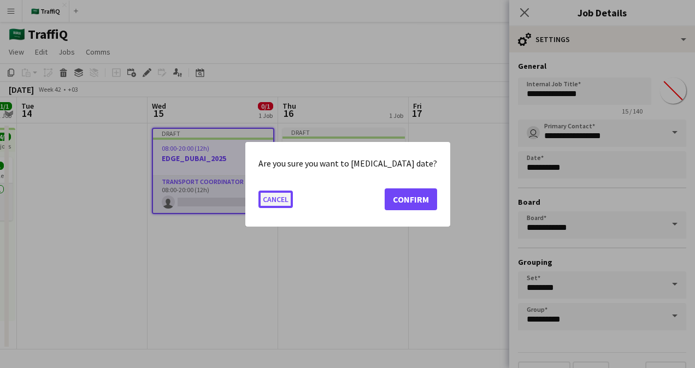
click at [287, 196] on button "Cancel" at bounding box center [275, 198] width 34 height 17
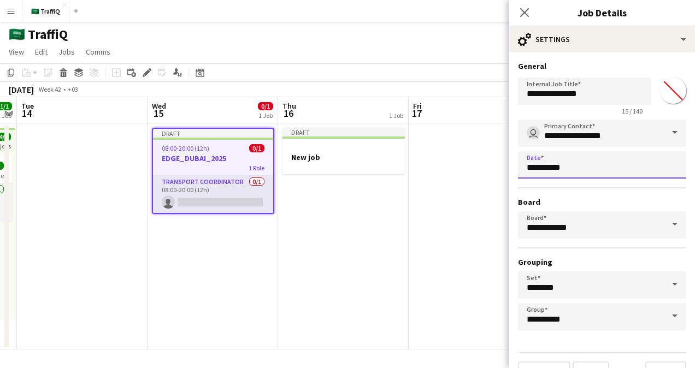
click at [551, 170] on input "**********" at bounding box center [602, 164] width 168 height 27
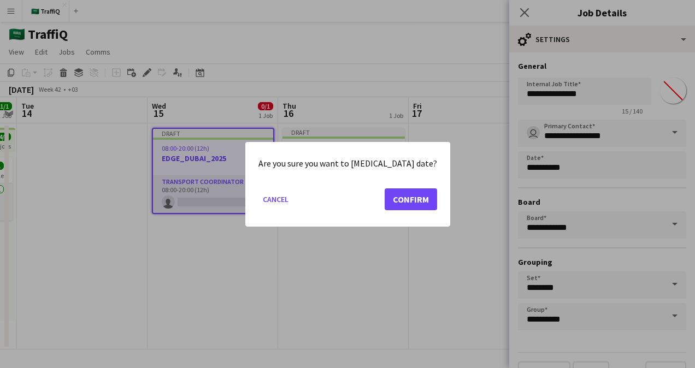
click at [535, 168] on div at bounding box center [347, 184] width 695 height 368
click at [402, 199] on button "Confirm" at bounding box center [411, 199] width 52 height 22
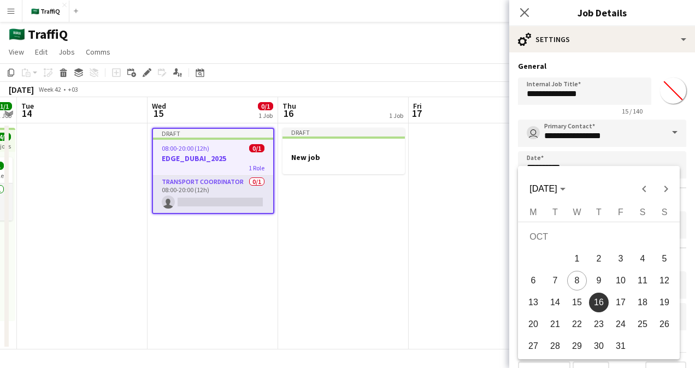
click at [579, 304] on span "15" at bounding box center [577, 303] width 20 height 20
type input "**********"
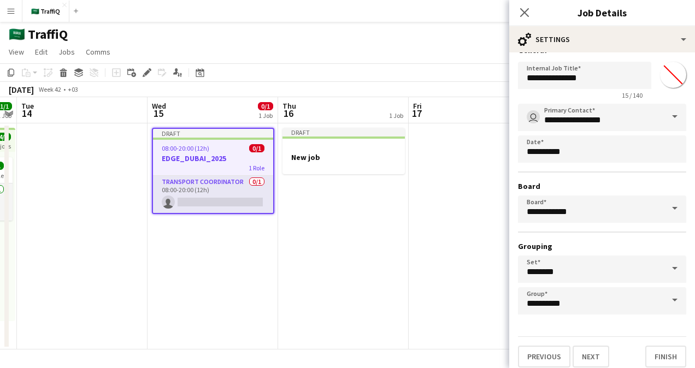
scroll to position [24, 0]
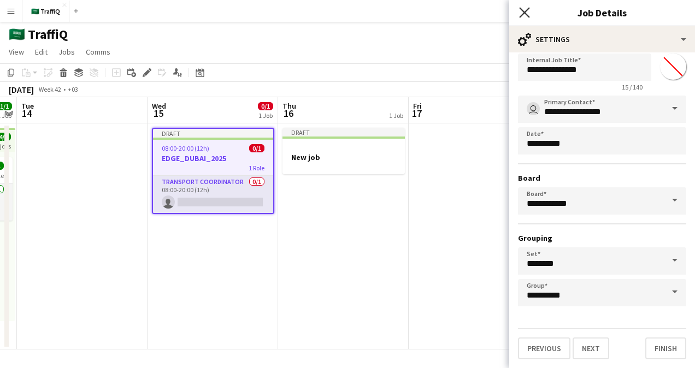
click at [527, 9] on icon "Close pop-in" at bounding box center [524, 12] width 10 height 10
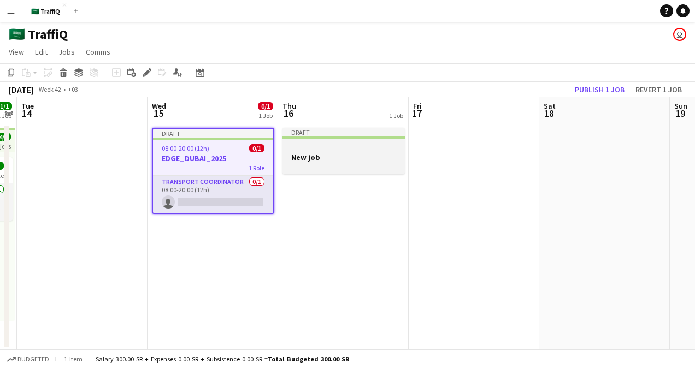
click at [346, 139] on app-job-card "Draft New job" at bounding box center [343, 151] width 122 height 46
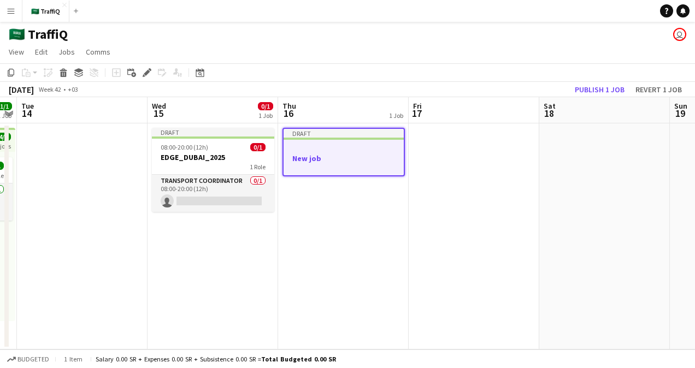
drag, startPoint x: 346, startPoint y: 139, endPoint x: 329, endPoint y: 212, distance: 75.3
click at [329, 212] on app-date-cell "Draft New job" at bounding box center [343, 236] width 131 height 226
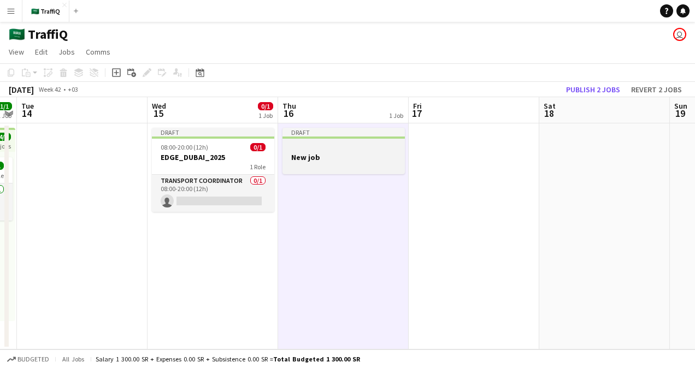
click at [321, 143] on div at bounding box center [343, 147] width 122 height 8
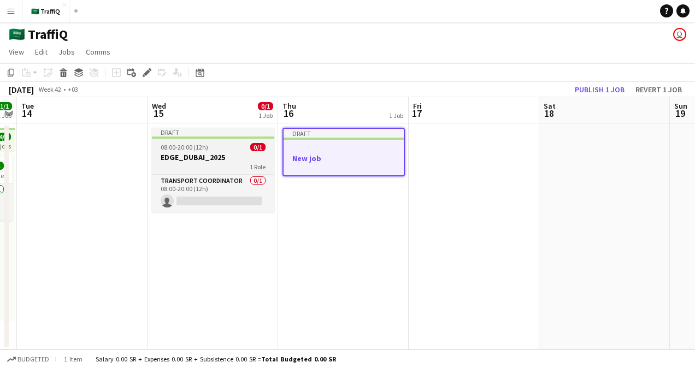
click at [223, 137] on div at bounding box center [213, 138] width 122 height 2
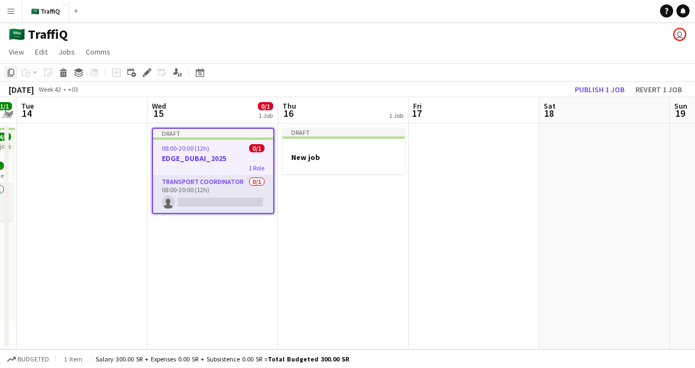
click at [7, 72] on icon "Copy" at bounding box center [11, 72] width 9 height 9
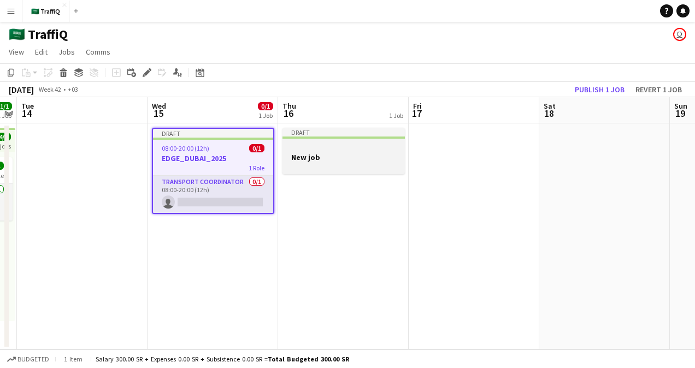
click at [315, 163] on div at bounding box center [343, 166] width 122 height 9
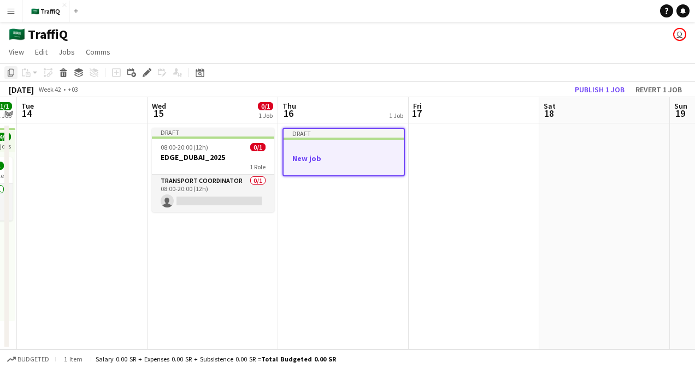
click at [11, 70] on icon "Copy" at bounding box center [11, 72] width 9 height 9
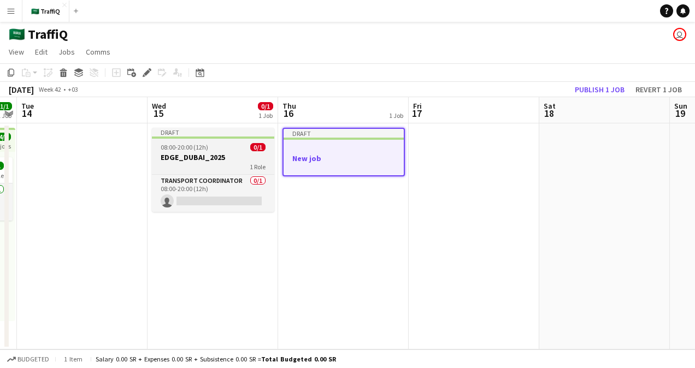
click at [208, 156] on h3 "EDGE_DUBAI_2025" at bounding box center [213, 157] width 122 height 10
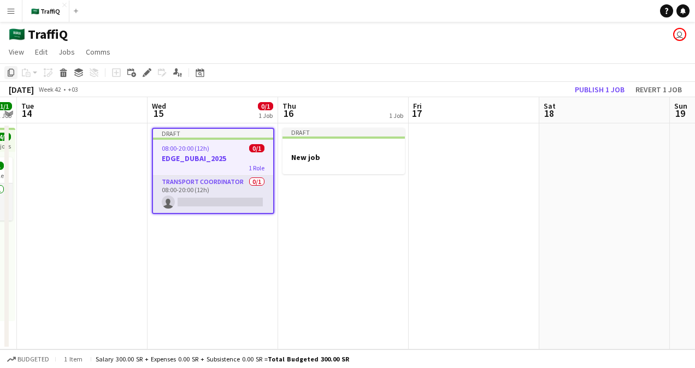
click at [11, 72] on icon "Copy" at bounding box center [11, 72] width 9 height 9
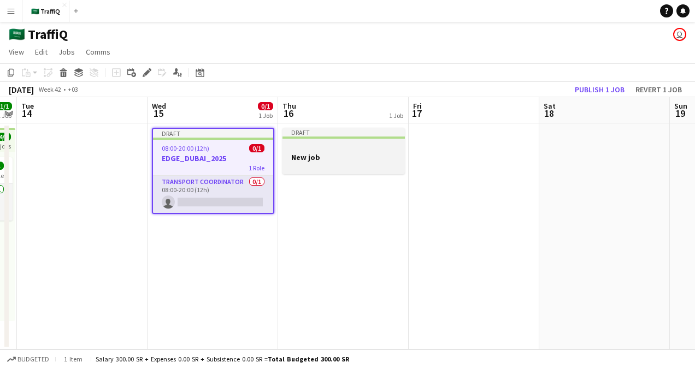
drag, startPoint x: 309, startPoint y: 144, endPoint x: 305, endPoint y: 152, distance: 8.5
click at [305, 152] on app-job-card "Draft New job" at bounding box center [343, 151] width 122 height 46
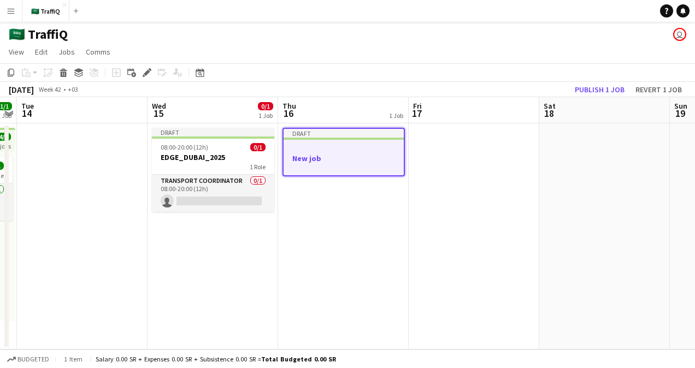
drag, startPoint x: 305, startPoint y: 152, endPoint x: 23, endPoint y: 73, distance: 292.2
click at [23, 73] on div "Copy Paste Paste Ctrl+V Paste with crew Ctrl+Shift+V Paste linked Job [GEOGRAPH…" at bounding box center [52, 72] width 96 height 13
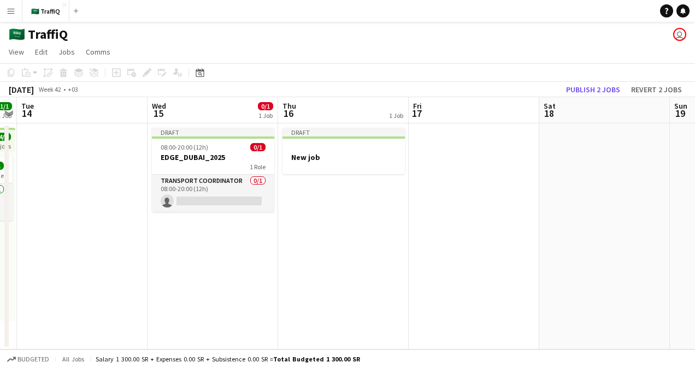
click at [23, 73] on div "Copy Paste Paste Ctrl+V Paste with crew Ctrl+Shift+V Paste linked Job [GEOGRAPH…" at bounding box center [52, 72] width 96 height 13
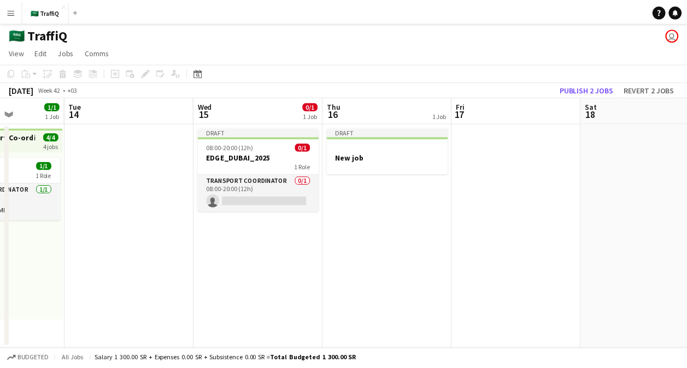
scroll to position [0, 351]
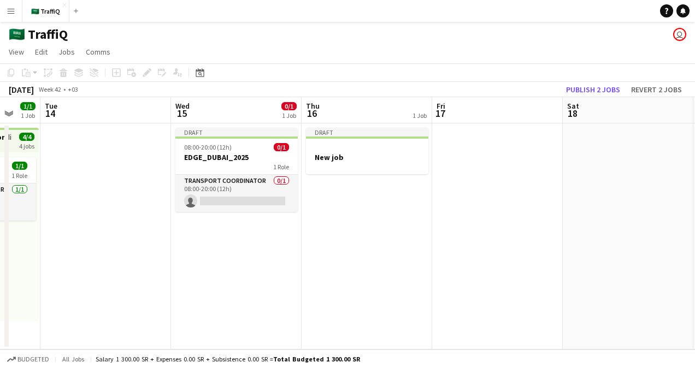
drag, startPoint x: 209, startPoint y: 147, endPoint x: 232, endPoint y: 149, distance: 23.5
click at [232, 149] on app-calendar-viewport "Sat 11 1/1 1 Job Sun 12 1/1 1 Job Mon 13 1/1 1 Job Tue 14 Wed 15 0/1 1 Job Thu …" at bounding box center [347, 223] width 695 height 252
click at [232, 149] on div "08:00-20:00 (12h) 0/1" at bounding box center [236, 147] width 122 height 8
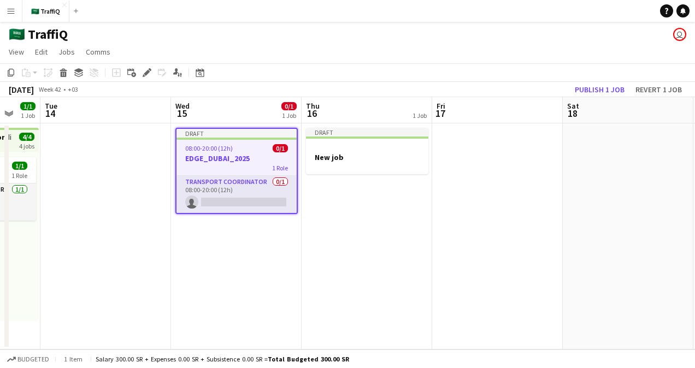
drag, startPoint x: 232, startPoint y: 149, endPoint x: 223, endPoint y: 170, distance: 23.2
click at [223, 170] on div "1 Role" at bounding box center [236, 167] width 120 height 9
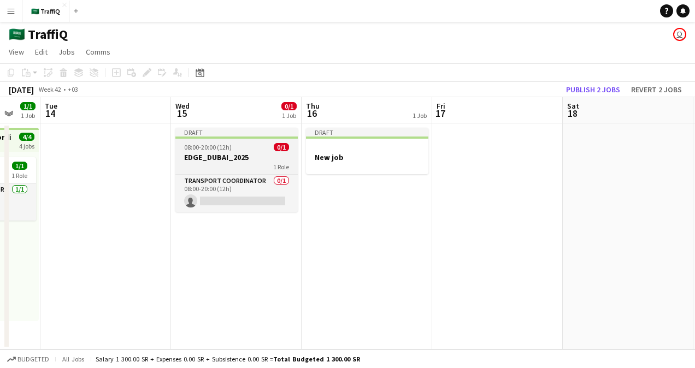
click at [223, 170] on div "1 Role" at bounding box center [236, 166] width 122 height 9
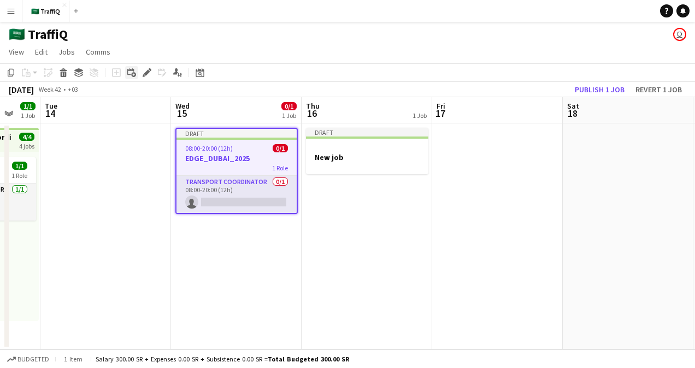
click at [135, 72] on icon "Add linked Job" at bounding box center [131, 72] width 9 height 9
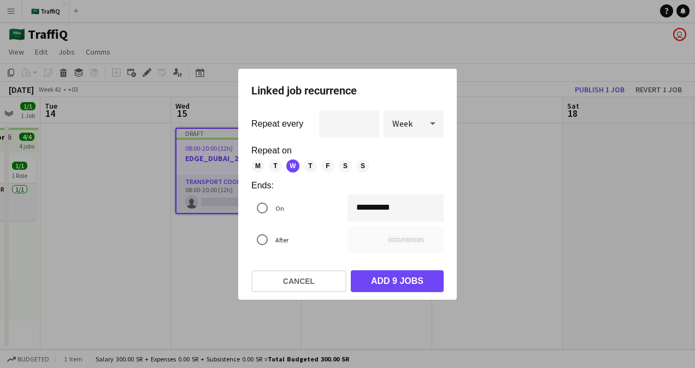
click at [364, 206] on div "**********" at bounding box center [347, 184] width 695 height 368
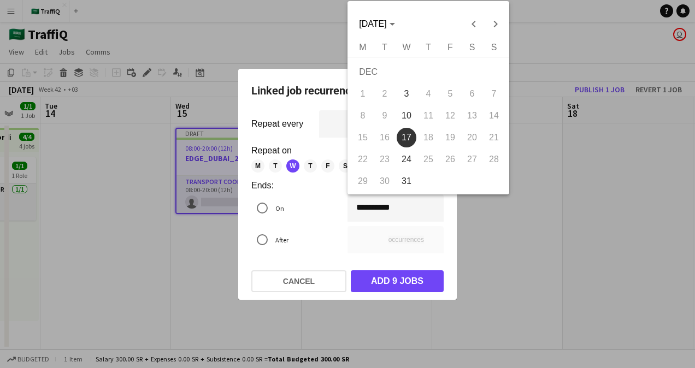
click at [387, 140] on span "16" at bounding box center [385, 138] width 20 height 20
click at [387, 132] on span "16" at bounding box center [385, 138] width 20 height 20
click at [286, 210] on div at bounding box center [347, 184] width 695 height 368
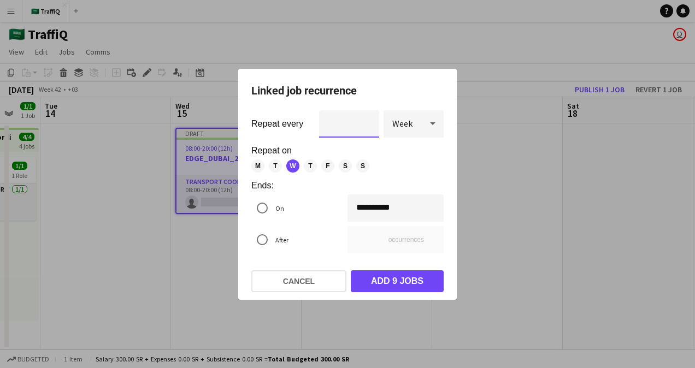
click at [353, 123] on input "*" at bounding box center [349, 123] width 60 height 27
click at [423, 131] on div at bounding box center [433, 124] width 22 height 22
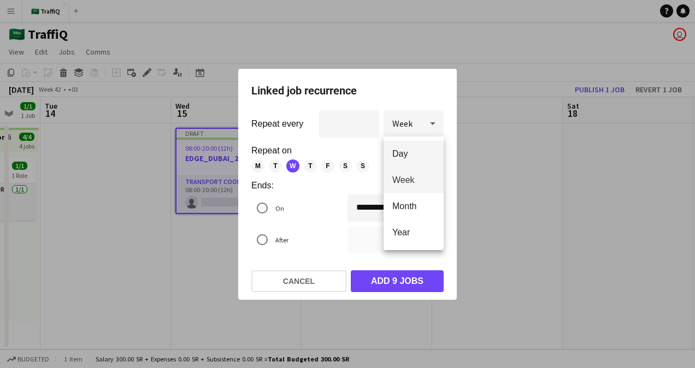
click at [413, 161] on mat-option "Day" at bounding box center [413, 154] width 60 height 26
type input "**"
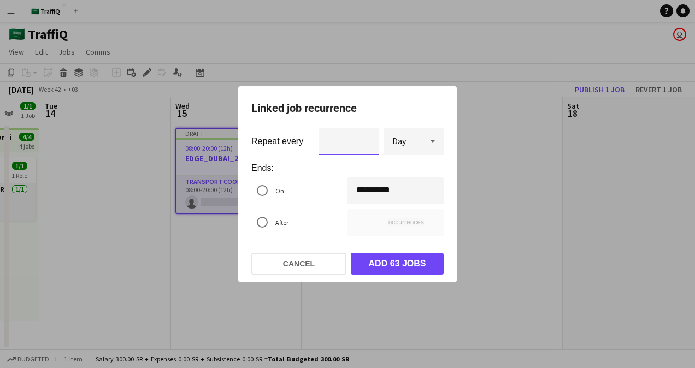
click at [353, 142] on input "*" at bounding box center [349, 141] width 60 height 27
click at [366, 144] on input "*" at bounding box center [349, 141] width 60 height 27
type input "*"
type input "**"
type input "*"
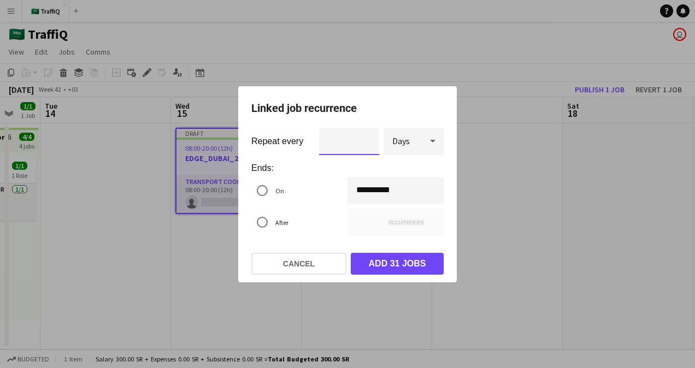
click at [367, 136] on input "*" at bounding box center [349, 141] width 60 height 27
click at [365, 191] on div "**********" at bounding box center [347, 184] width 695 height 368
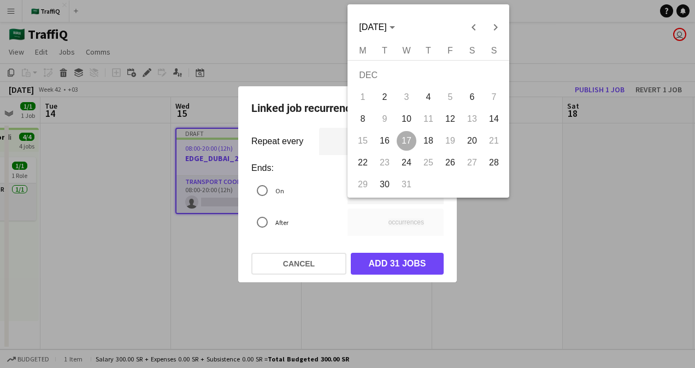
click at [391, 146] on span "16" at bounding box center [385, 141] width 20 height 20
type input "**********"
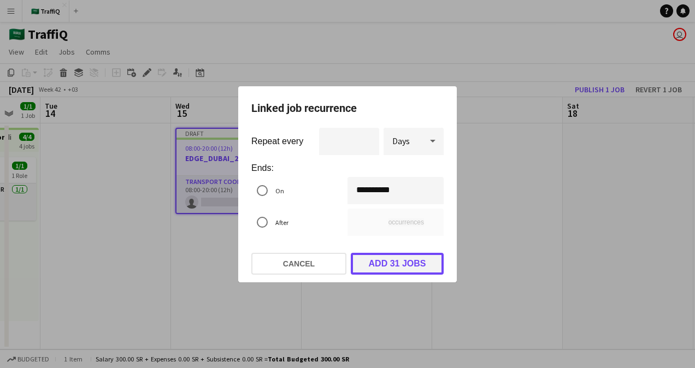
click at [383, 265] on button "Add 31 jobs" at bounding box center [397, 264] width 93 height 22
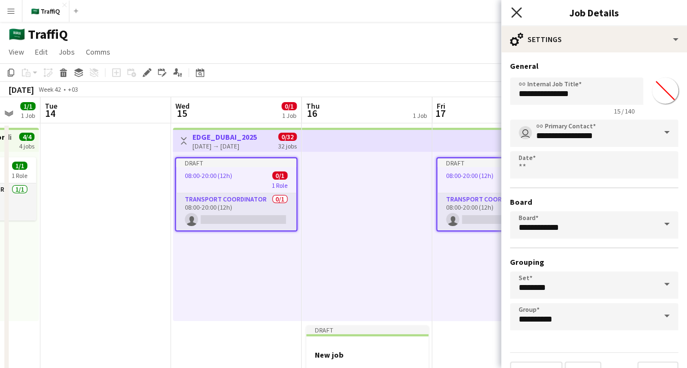
click at [519, 13] on icon "Close pop-in" at bounding box center [516, 12] width 10 height 10
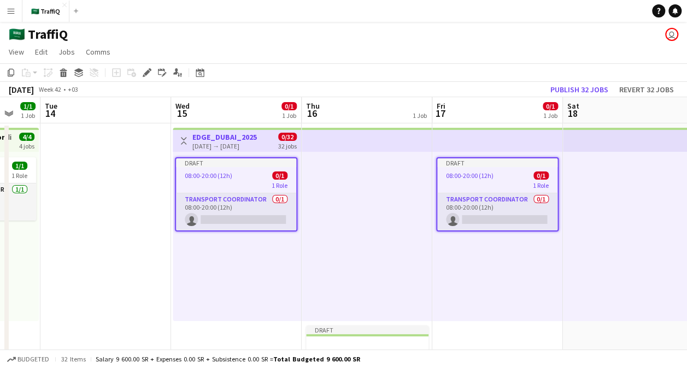
drag, startPoint x: 478, startPoint y: 196, endPoint x: 433, endPoint y: 224, distance: 53.8
click at [433, 224] on div "Draft 08:00-20:00 (12h) 0/1 1 Role Transport Coordinator 0/1 08:00-20:00 (12h) …" at bounding box center [497, 236] width 131 height 169
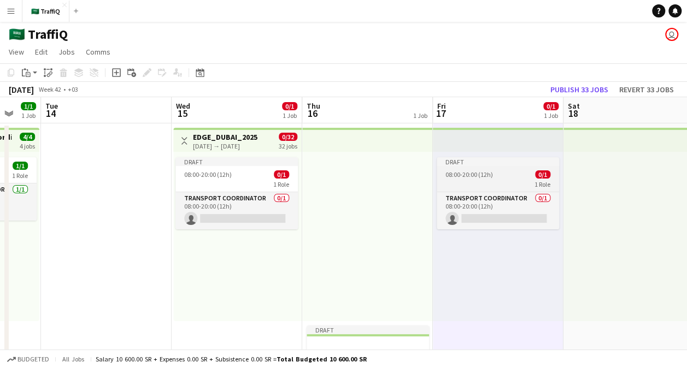
click at [465, 168] on app-job-card "Draft 08:00-20:00 (12h) 0/1 1 Role Transport Coordinator 0/1 08:00-20:00 (12h) …" at bounding box center [497, 193] width 122 height 72
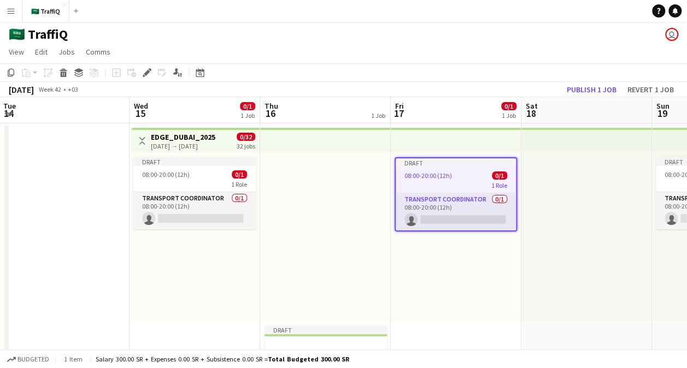
scroll to position [0, 259]
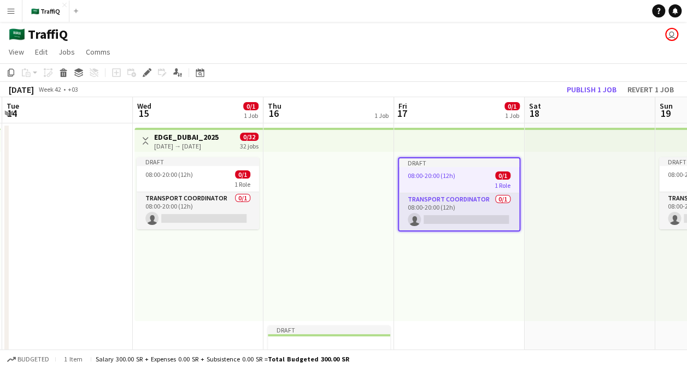
drag, startPoint x: 465, startPoint y: 168, endPoint x: 427, endPoint y: 170, distance: 38.3
click at [427, 170] on app-calendar-viewport "Sun 12 1/1 1 Job Mon 13 1/1 1 Job Tue 14 Wed 15 0/1 1 Job Thu 16 1 Job Fri 17 0…" at bounding box center [343, 245] width 687 height 297
click at [62, 69] on icon at bounding box center [63, 69] width 7 height 3
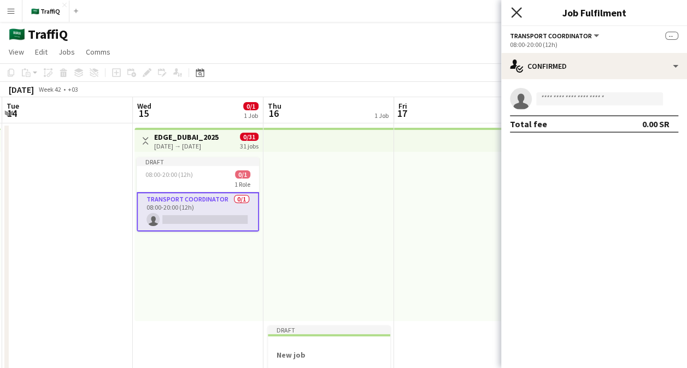
click at [518, 11] on icon at bounding box center [516, 12] width 10 height 10
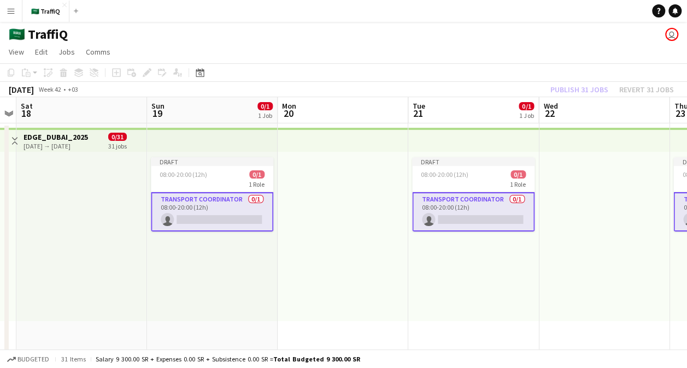
drag, startPoint x: 509, startPoint y: 261, endPoint x: -2, endPoint y: 262, distance: 510.7
click at [0, 262] on html "Menu Boards Boards Boards All jobs Status Workforce Workforce My Workforce Recr…" at bounding box center [343, 206] width 687 height 413
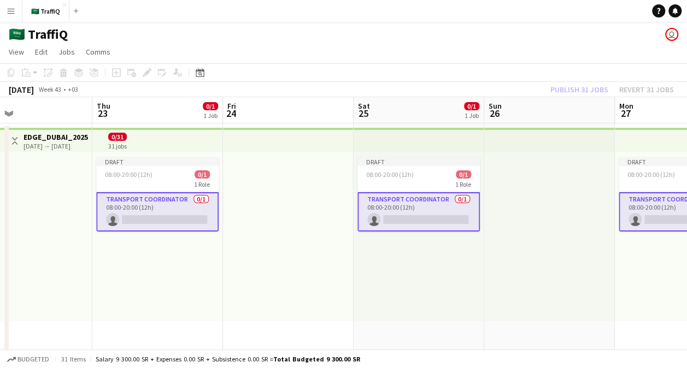
drag, startPoint x: 619, startPoint y: 229, endPoint x: 43, endPoint y: 246, distance: 577.1
click at [43, 246] on app-calendar-viewport "Mon 20 Tue 21 0/1 1 Job Wed 22 Thu 23 0/1 1 Job Fri 24 Sat 25 0/1 1 Job Sun 26 …" at bounding box center [343, 245] width 687 height 297
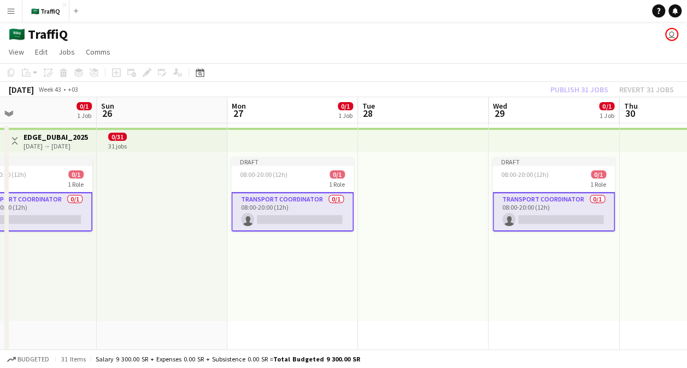
drag, startPoint x: 348, startPoint y: 246, endPoint x: 31, endPoint y: 243, distance: 317.9
click at [30, 243] on app-calendar-viewport "Wed 22 Thu 23 0/1 1 Job Fri 24 Sat 25 0/1 1 Job Sun 26 Mon 27 0/1 1 Job Tue 28 …" at bounding box center [343, 245] width 687 height 297
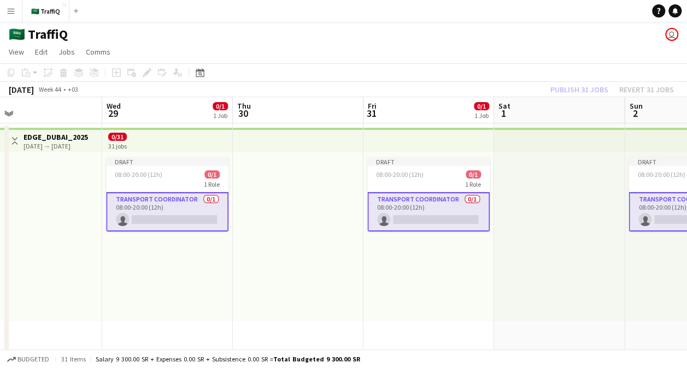
drag, startPoint x: 403, startPoint y: 229, endPoint x: 22, endPoint y: 229, distance: 381.3
click at [0, 232] on html "Menu Boards Boards Boards All jobs Status Workforce Workforce My Workforce Recr…" at bounding box center [343, 206] width 687 height 413
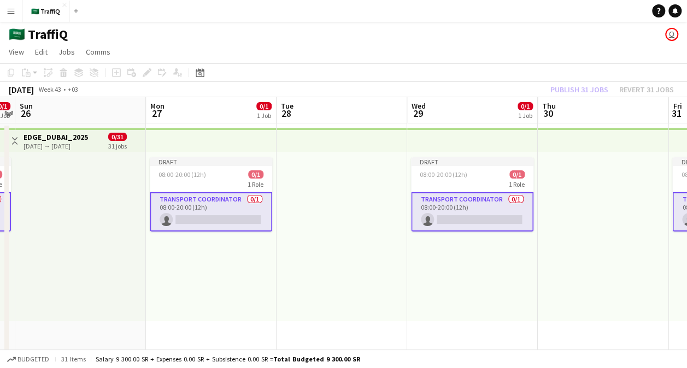
scroll to position [0, 309]
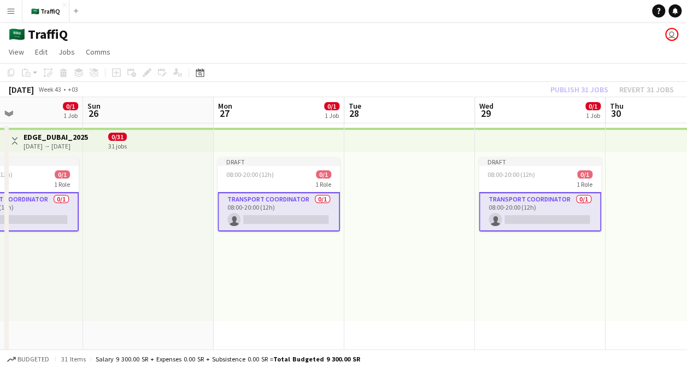
drag, startPoint x: 283, startPoint y: 226, endPoint x: 921, endPoint y: 273, distance: 639.2
click at [687, 273] on html "Menu Boards Boards Boards All jobs Status Workforce Workforce My Workforce Recr…" at bounding box center [343, 206] width 687 height 413
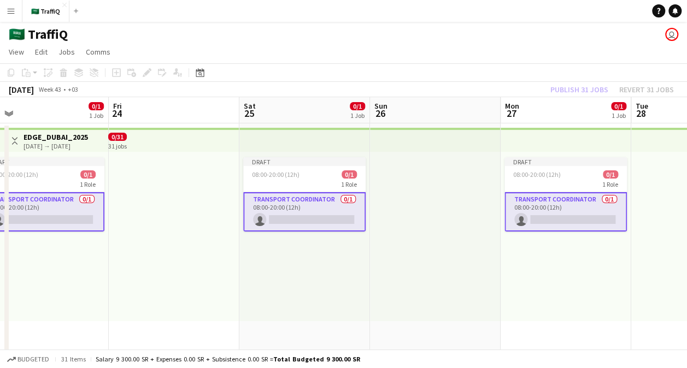
drag, startPoint x: 386, startPoint y: 250, endPoint x: 790, endPoint y: 277, distance: 404.6
click at [687, 277] on html "Menu Boards Boards Boards All jobs Status Workforce Workforce My Workforce Recr…" at bounding box center [343, 206] width 687 height 413
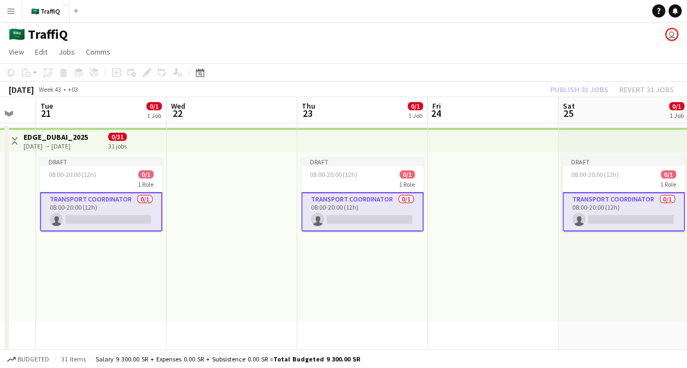
drag, startPoint x: 275, startPoint y: 252, endPoint x: 828, endPoint y: 258, distance: 552.8
click at [687, 258] on html "Menu Boards Boards Boards All jobs Status Workforce Workforce My Workforce Recr…" at bounding box center [343, 206] width 687 height 413
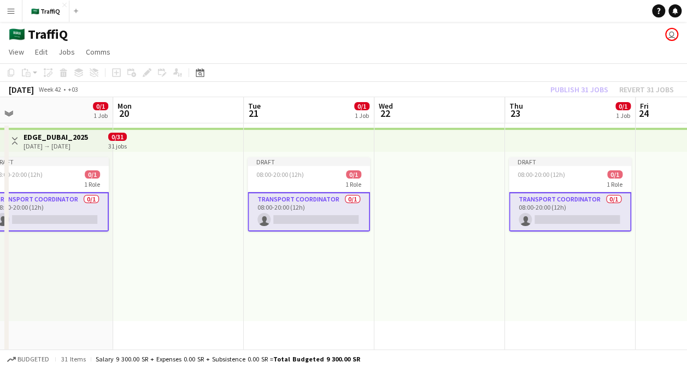
scroll to position [0, 383]
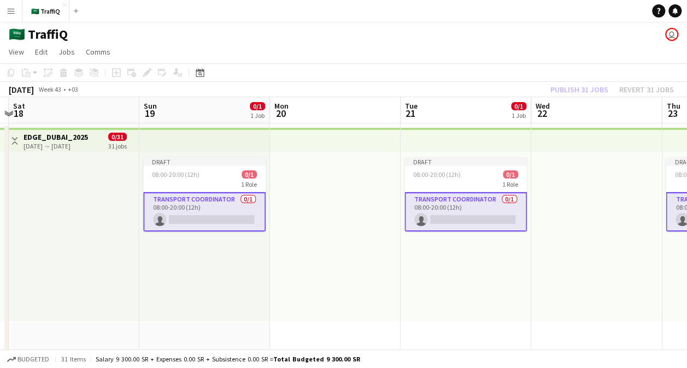
drag, startPoint x: 288, startPoint y: 254, endPoint x: 740, endPoint y: 253, distance: 451.7
click at [687, 253] on html "Menu Boards Boards Boards All jobs Status Workforce Workforce My Workforce Recr…" at bounding box center [343, 206] width 687 height 413
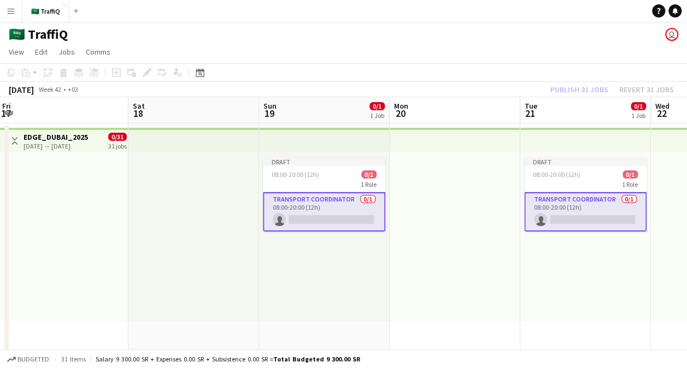
scroll to position [0, 256]
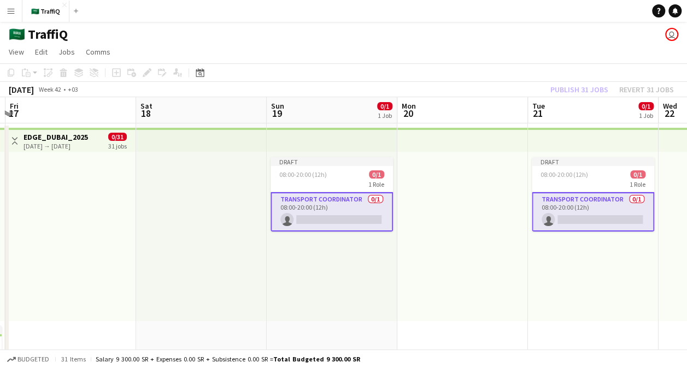
drag, startPoint x: 391, startPoint y: 225, endPoint x: 518, endPoint y: 225, distance: 127.3
click at [518, 225] on app-calendar-viewport "Wed 15 0/1 1 Job Thu 16 1 Job Fri 17 Sat 18 Sun 19 0/1 1 Job Mon 20 Tue 21 0/1 …" at bounding box center [343, 245] width 687 height 297
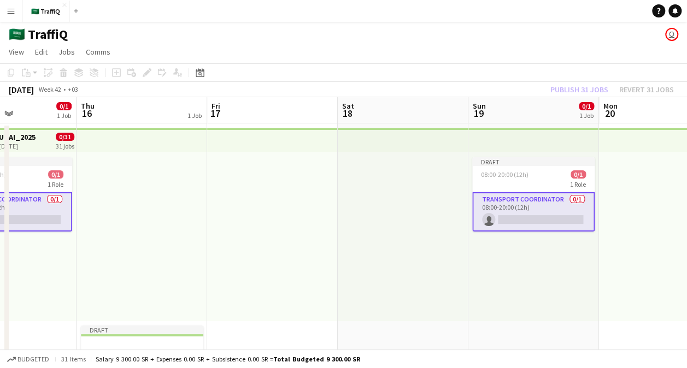
drag, startPoint x: 477, startPoint y: 251, endPoint x: 794, endPoint y: 258, distance: 316.9
click at [687, 258] on html "Menu Boards Boards Boards All jobs Status Workforce Workforce My Workforce Recr…" at bounding box center [343, 206] width 687 height 413
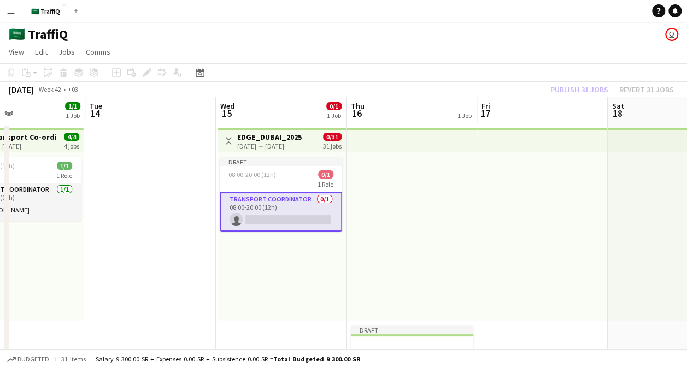
drag, startPoint x: 368, startPoint y: 234, endPoint x: 873, endPoint y: 271, distance: 506.6
click at [687, 271] on html "Menu Boards Boards Boards All jobs Status Workforce Workforce My Workforce Recr…" at bounding box center [343, 206] width 687 height 413
click at [287, 200] on app-card-role "Transport Coordinator 0/1 08:00-20:00 (12h) single-neutral-actions" at bounding box center [281, 211] width 122 height 39
click at [282, 176] on div "08:00-20:00 (12h) 0/1" at bounding box center [281, 174] width 122 height 8
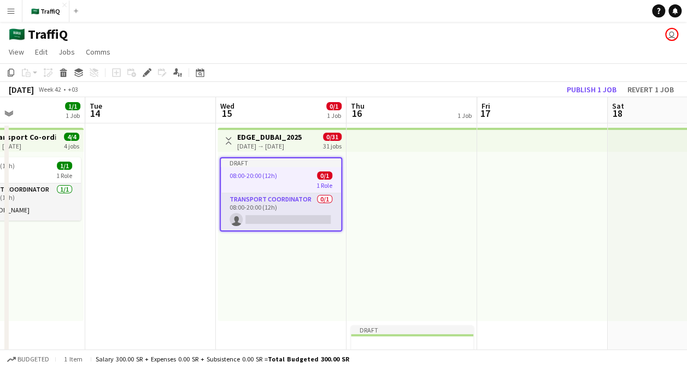
click at [274, 142] on div "[DATE] → [DATE]" at bounding box center [269, 146] width 64 height 8
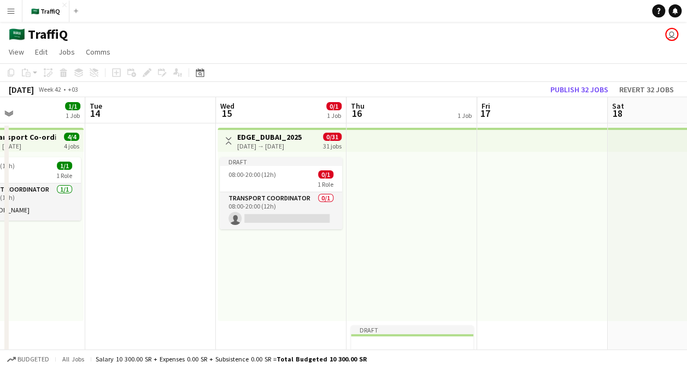
click at [274, 142] on div "[DATE] → [DATE]" at bounding box center [269, 146] width 64 height 8
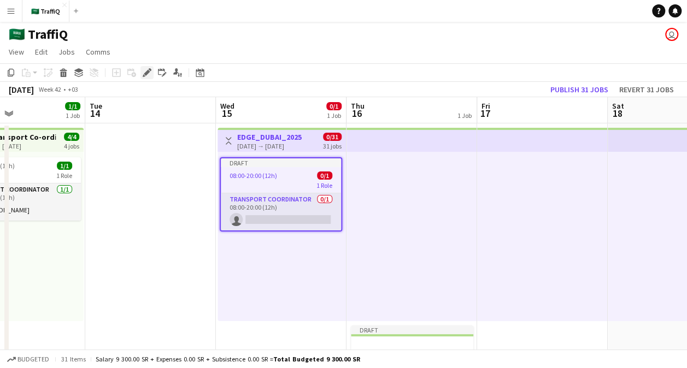
click at [143, 72] on icon "Edit" at bounding box center [147, 72] width 9 height 9
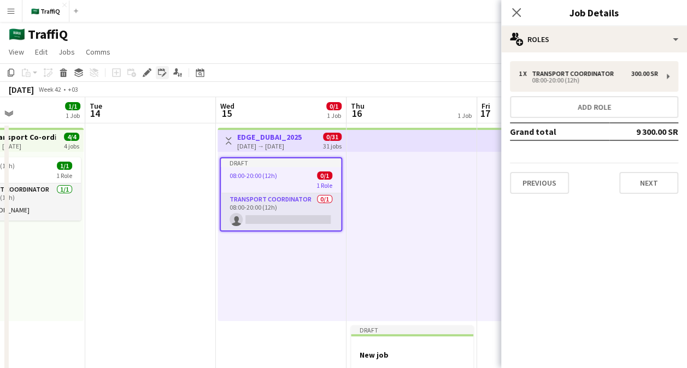
click at [164, 72] on icon "Edit linked Job" at bounding box center [162, 72] width 9 height 9
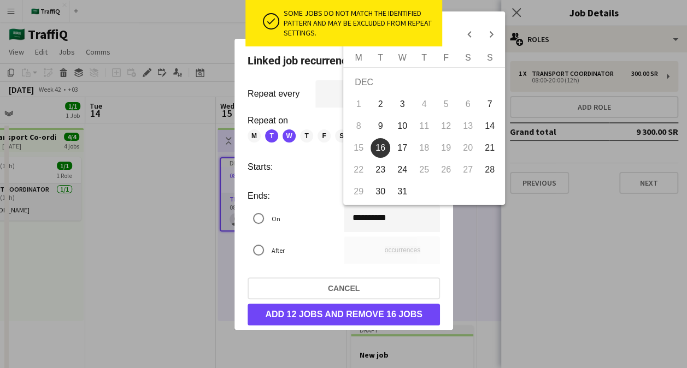
click at [370, 212] on div "**********" at bounding box center [343, 184] width 687 height 368
click at [464, 33] on span "Previous month" at bounding box center [469, 34] width 22 height 22
click at [464, 33] on div "[DATE] [DATE]" at bounding box center [424, 34] width 156 height 22
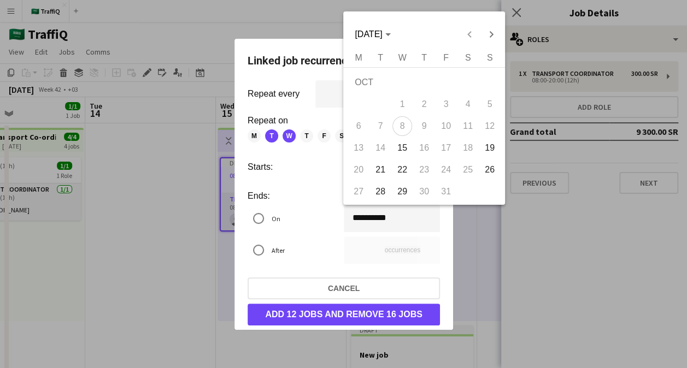
click at [327, 22] on div at bounding box center [343, 184] width 687 height 368
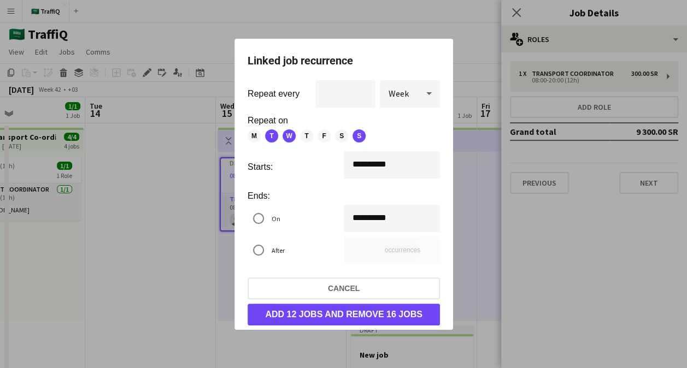
click at [406, 92] on span "Week" at bounding box center [398, 93] width 20 height 11
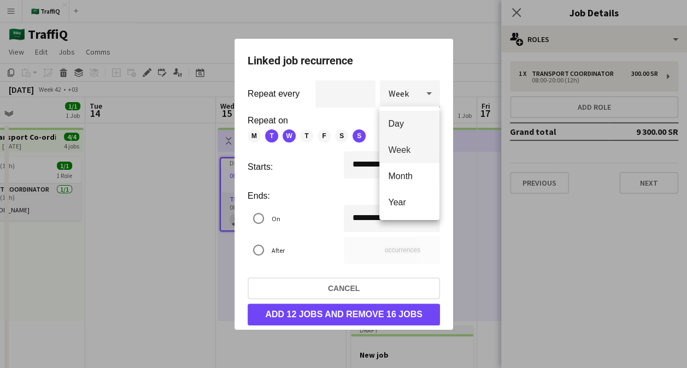
click at [404, 119] on span "Day" at bounding box center [409, 124] width 43 height 10
type input "**"
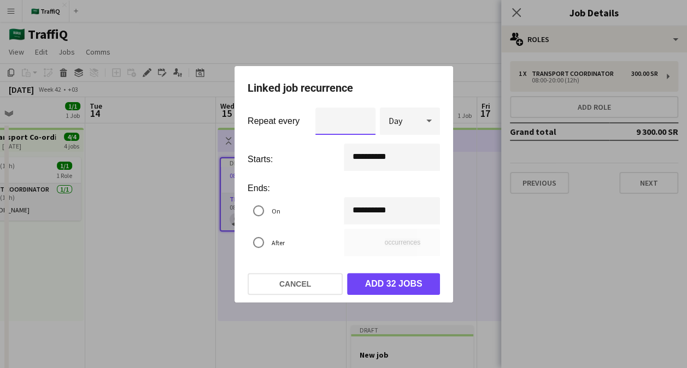
click at [363, 122] on input "*" at bounding box center [345, 121] width 60 height 27
click at [350, 125] on input "*" at bounding box center [345, 121] width 60 height 27
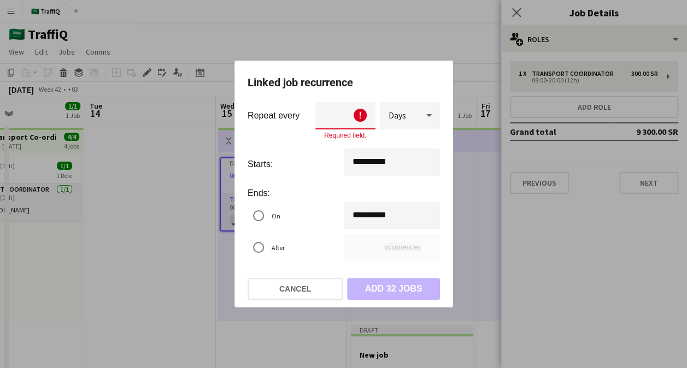
type input "*"
click at [305, 180] on form "**********" at bounding box center [343, 183] width 192 height 163
click at [387, 209] on div "**********" at bounding box center [343, 184] width 687 height 368
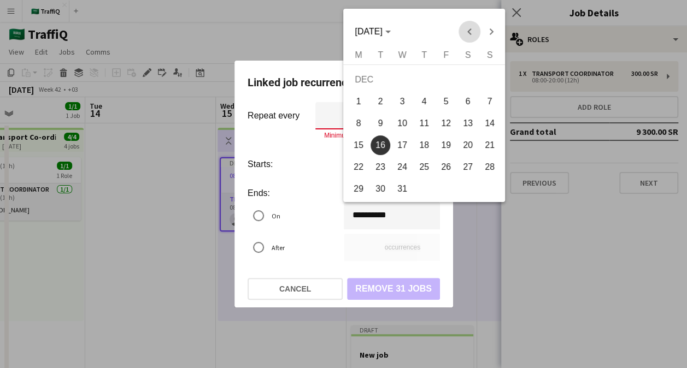
click at [471, 27] on span "Previous month" at bounding box center [469, 32] width 22 height 22
click at [471, 27] on div "[DATE] [DATE]" at bounding box center [424, 32] width 156 height 22
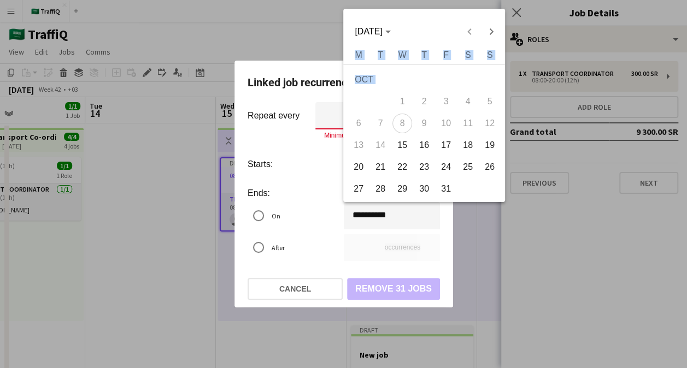
drag, startPoint x: 471, startPoint y: 27, endPoint x: 422, endPoint y: 149, distance: 131.6
click at [422, 149] on span "16" at bounding box center [424, 145] width 20 height 20
type input "**********"
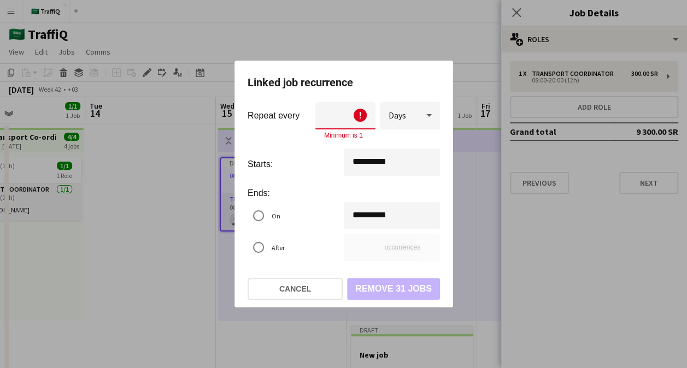
click at [350, 110] on input "*" at bounding box center [345, 115] width 60 height 27
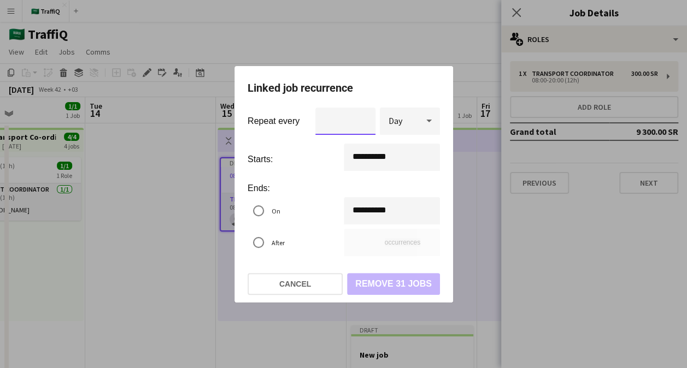
type input "*"
click at [324, 206] on mat-radio-button "On" at bounding box center [295, 210] width 96 height 27
click at [395, 284] on mat-dialog-actions "Cancel Remove 31 jobs" at bounding box center [343, 284] width 192 height 38
drag, startPoint x: 395, startPoint y: 284, endPoint x: 314, endPoint y: 177, distance: 134.8
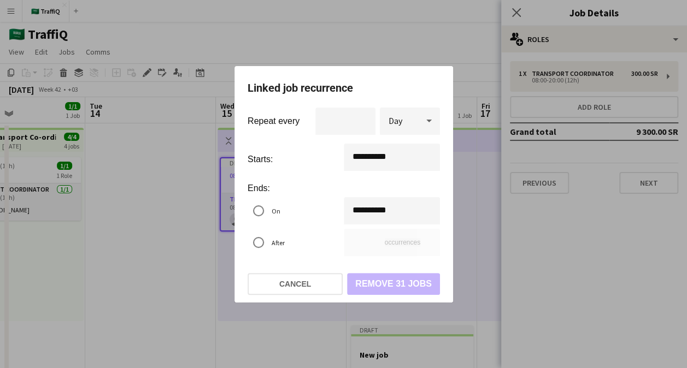
click at [314, 177] on form "**********" at bounding box center [343, 184] width 192 height 153
click at [401, 283] on mat-dialog-actions "Cancel Remove 31 jobs" at bounding box center [343, 284] width 192 height 38
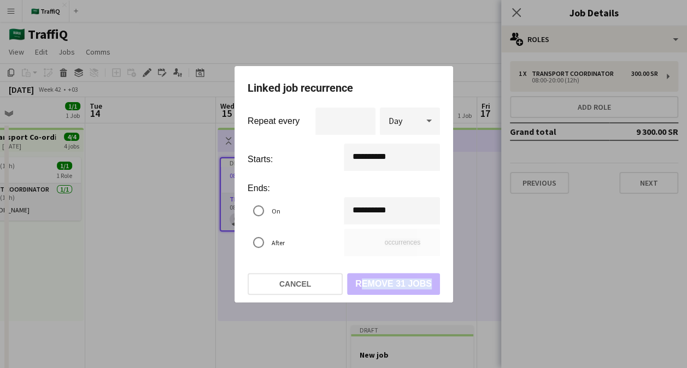
click at [401, 283] on mat-dialog-actions "Cancel Remove 31 jobs" at bounding box center [343, 284] width 192 height 38
drag, startPoint x: 401, startPoint y: 283, endPoint x: 397, endPoint y: 289, distance: 7.6
click at [397, 289] on mat-dialog-actions "Cancel Remove 31 jobs" at bounding box center [343, 284] width 192 height 38
click at [399, 283] on mat-dialog-actions "Cancel Remove 31 jobs" at bounding box center [343, 284] width 192 height 38
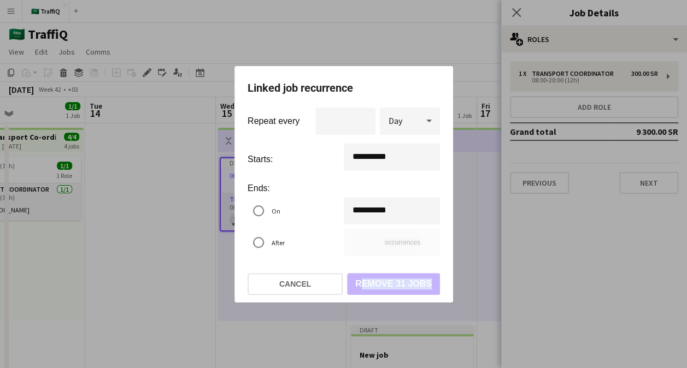
click at [399, 283] on mat-dialog-actions "Cancel Remove 31 jobs" at bounding box center [343, 284] width 192 height 38
click at [401, 46] on div at bounding box center [343, 184] width 687 height 368
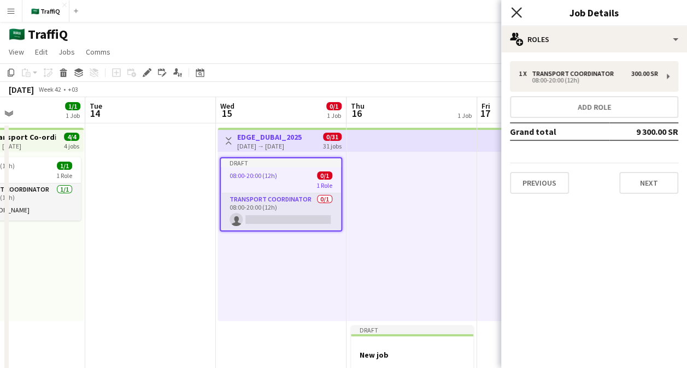
click at [518, 12] on icon "Close pop-in" at bounding box center [516, 12] width 10 height 10
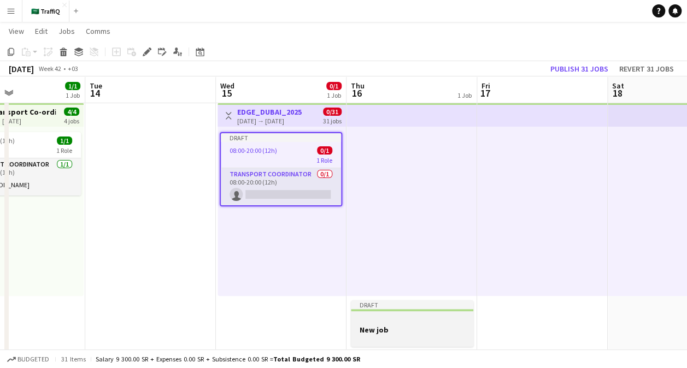
scroll to position [44, 0]
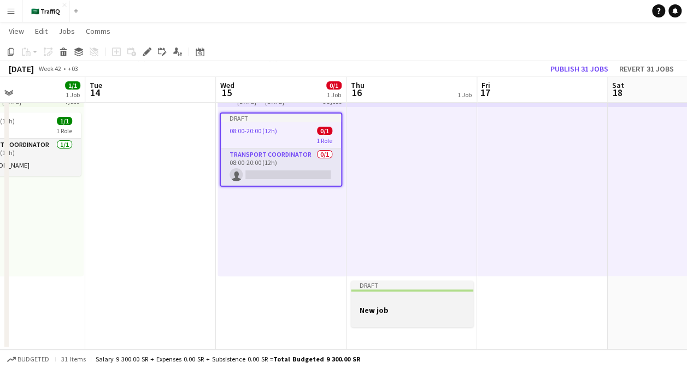
drag, startPoint x: 422, startPoint y: 310, endPoint x: 397, endPoint y: 298, distance: 27.1
click at [397, 298] on div at bounding box center [412, 300] width 122 height 8
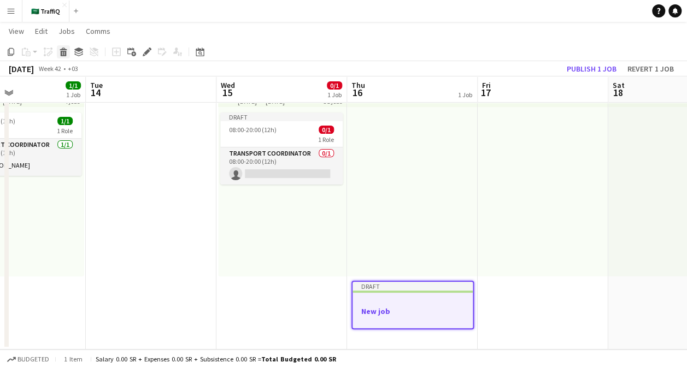
click at [63, 49] on icon "Delete" at bounding box center [63, 52] width 9 height 9
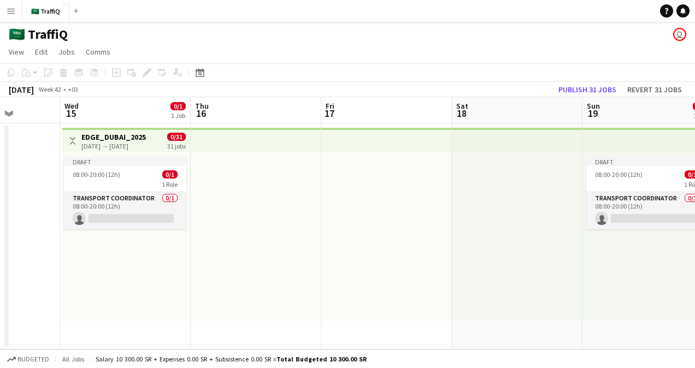
scroll to position [0, 275]
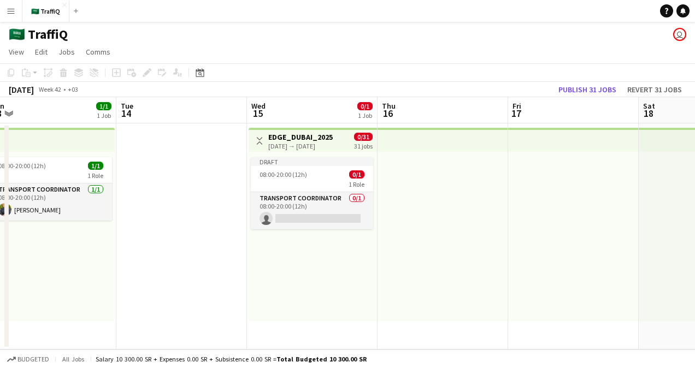
drag, startPoint x: 444, startPoint y: 211, endPoint x: 214, endPoint y: 221, distance: 230.1
click at [214, 221] on app-calendar-viewport "Sat 11 1/1 1 Job Sun 12 1/1 1 Job Mon 13 1/1 1 Job Tue 14 Wed 15 0/1 1 Job Thu …" at bounding box center [347, 223] width 695 height 252
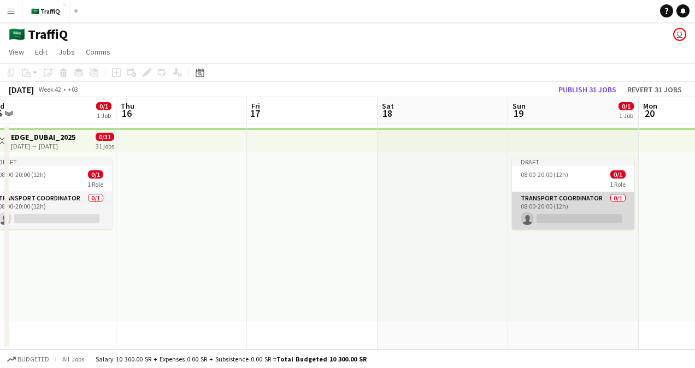
click at [557, 193] on app-card-role "Transport Coordinator 0/1 08:00-20:00 (12h) single-neutral-actions" at bounding box center [573, 210] width 122 height 37
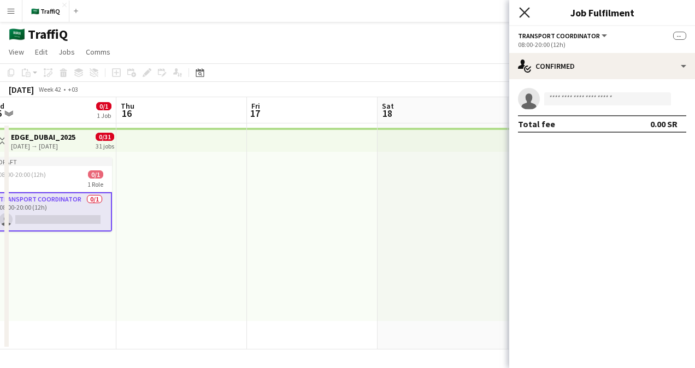
click at [527, 11] on icon "Close pop-in" at bounding box center [524, 12] width 10 height 10
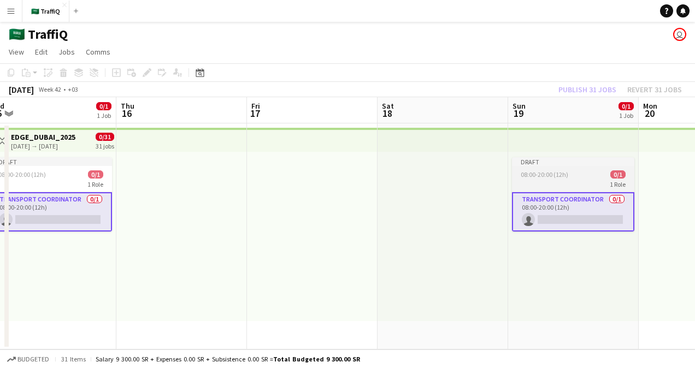
click at [566, 175] on span "08:00-20:00 (12h)" at bounding box center [545, 174] width 48 height 8
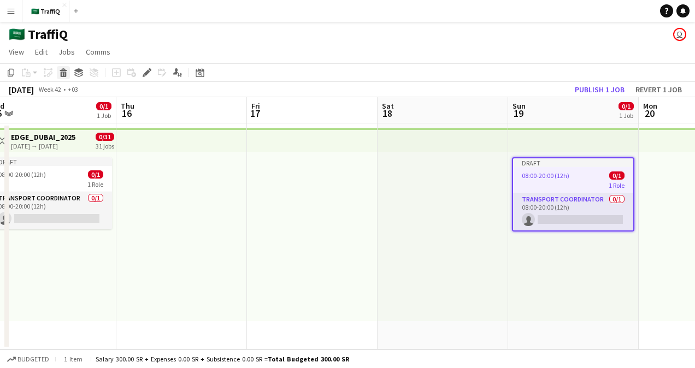
click at [68, 69] on div "Delete" at bounding box center [63, 72] width 13 height 13
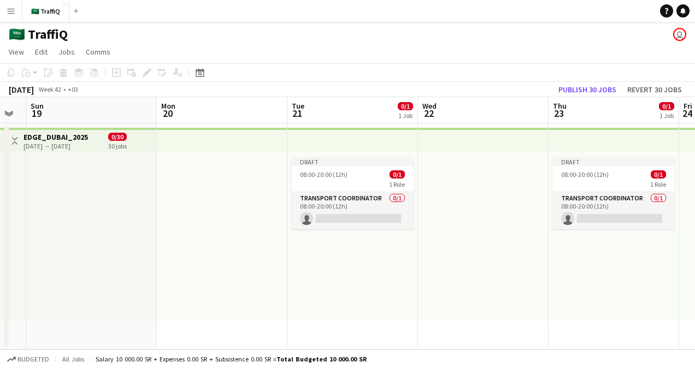
drag, startPoint x: 571, startPoint y: 223, endPoint x: 88, endPoint y: 232, distance: 482.9
click at [88, 232] on app-calendar-viewport "Wed 15 0/1 1 Job Thu 16 Fri 17 Sat 18 Sun 19 Mon 20 Tue 21 0/1 1 Job Wed 22 Thu…" at bounding box center [347, 223] width 695 height 252
click at [340, 170] on span "08:00-20:00 (12h)" at bounding box center [323, 174] width 48 height 8
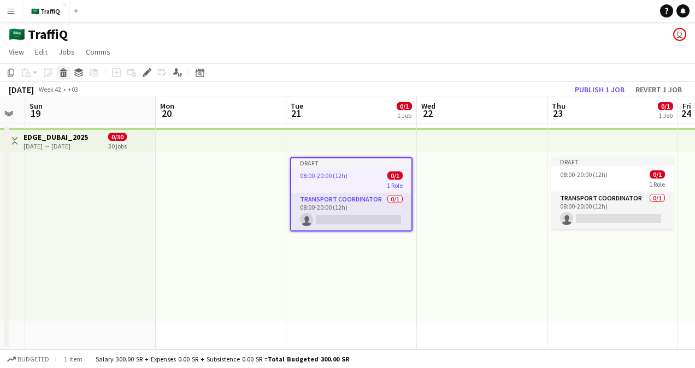
click at [62, 73] on icon at bounding box center [64, 74] width 6 height 5
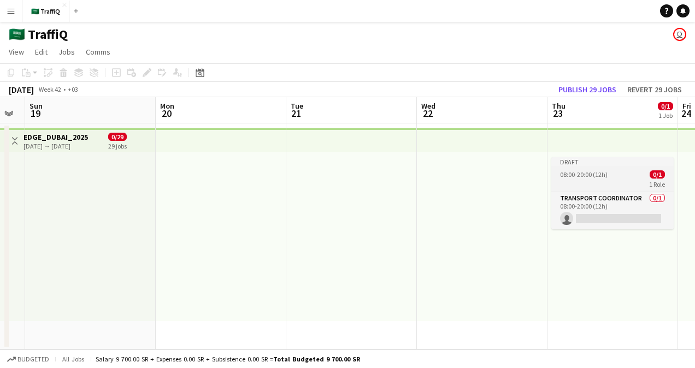
click at [600, 181] on div "1 Role" at bounding box center [612, 184] width 122 height 9
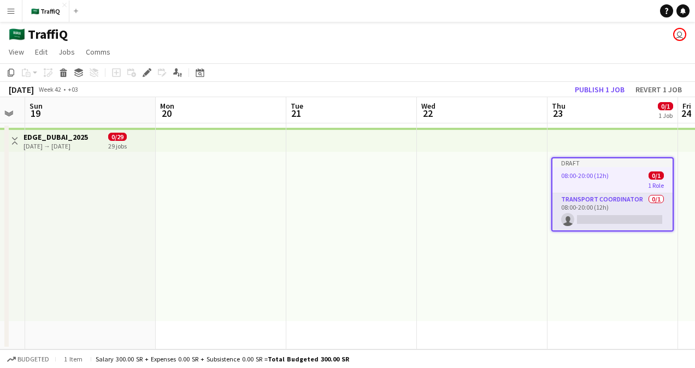
click at [64, 70] on icon at bounding box center [63, 69] width 7 height 3
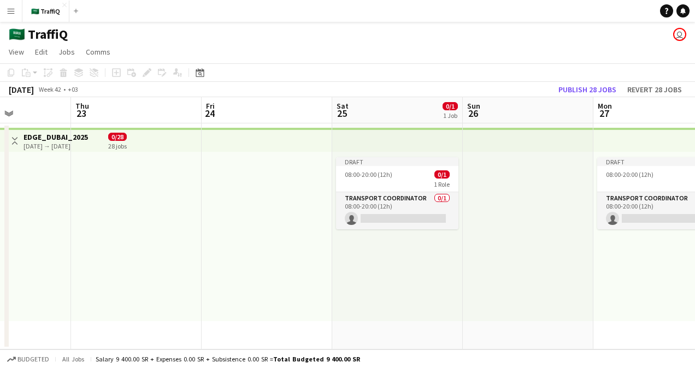
drag, startPoint x: 561, startPoint y: 203, endPoint x: 113, endPoint y: 210, distance: 448.5
click at [84, 226] on app-calendar-viewport "Sun 19 Mon 20 Tue 21 Wed 22 Thu 23 Fri 24 Sat 25 0/1 1 Job Sun 26 Mon 27 0/1 1 …" at bounding box center [347, 223] width 695 height 252
click at [369, 167] on app-job-card "Draft 08:00-20:00 (12h) 0/1 1 Role Transport Coordinator 0/1 08:00-20:00 (12h) …" at bounding box center [396, 193] width 122 height 72
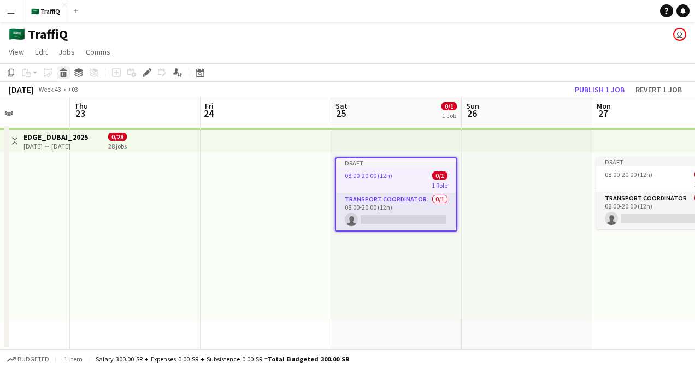
click at [66, 73] on icon at bounding box center [64, 74] width 6 height 5
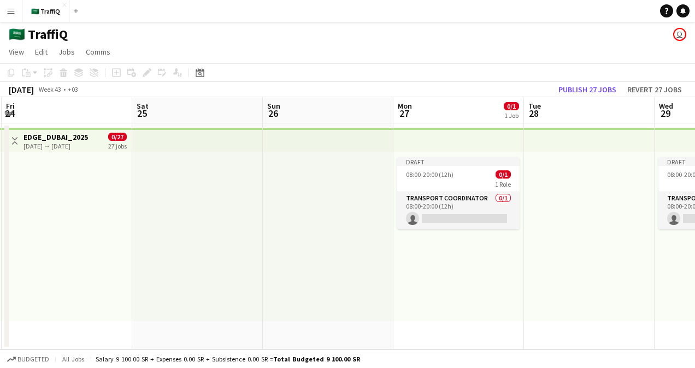
scroll to position [0, 478]
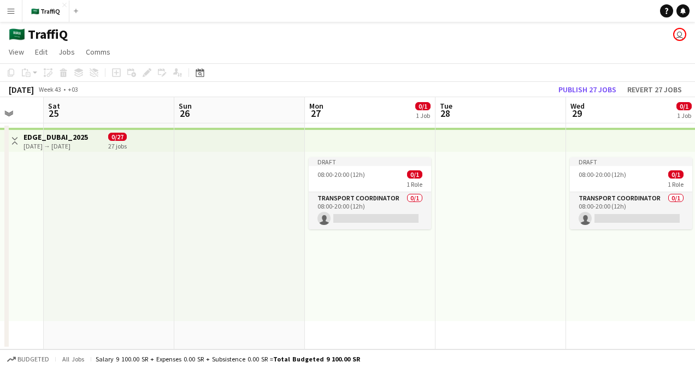
drag, startPoint x: 530, startPoint y: 209, endPoint x: 243, endPoint y: 247, distance: 289.8
click at [243, 247] on app-calendar-viewport "Tue 21 Wed 22 Thu 23 Fri 24 Sat 25 Sun 26 Mon 27 0/1 1 Job Tue 28 Wed 29 0/1 1 …" at bounding box center [347, 223] width 695 height 252
click at [364, 182] on div "1 Role" at bounding box center [370, 184] width 122 height 9
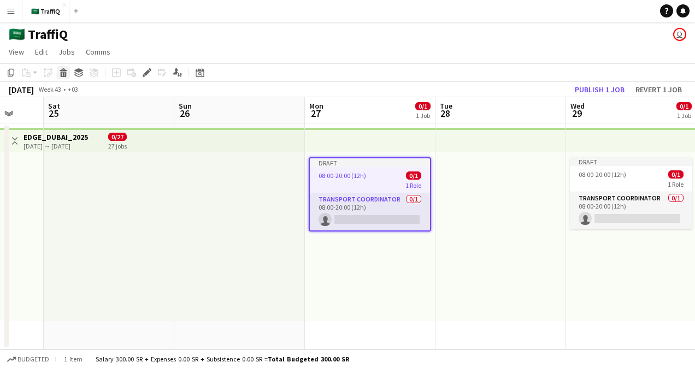
click at [65, 75] on icon at bounding box center [64, 74] width 6 height 5
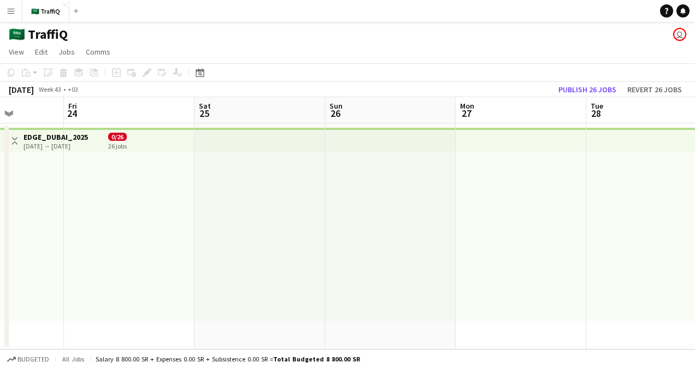
scroll to position [0, 416]
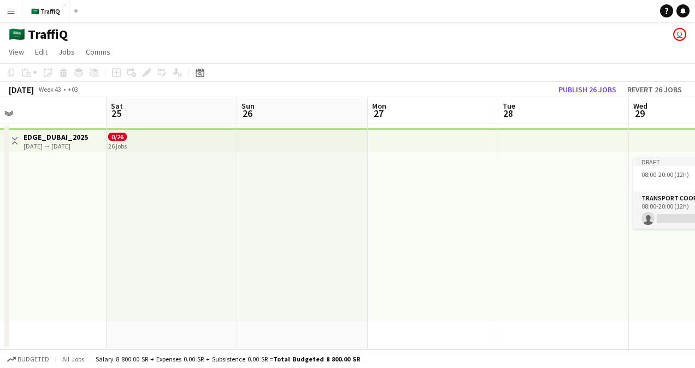
drag, startPoint x: 516, startPoint y: 202, endPoint x: 318, endPoint y: 216, distance: 198.8
click at [318, 218] on app-calendar-viewport "Tue 21 Wed 22 Thu 23 Fri 24 Sat 25 Sun 26 Mon 27 Tue 28 Wed 29 0/1 1 Job Thu 30…" at bounding box center [347, 223] width 695 height 252
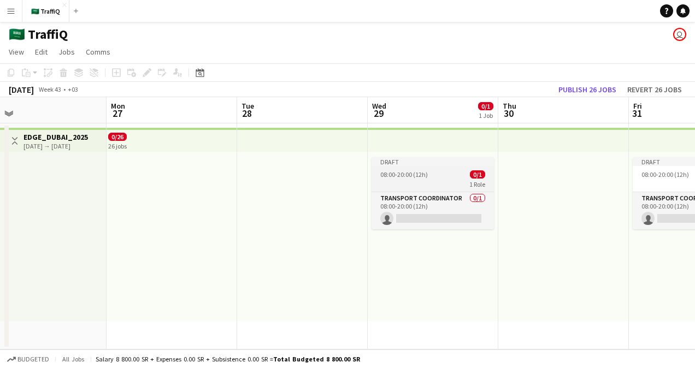
click at [406, 176] on span "08:00-20:00 (12h)" at bounding box center [404, 174] width 48 height 8
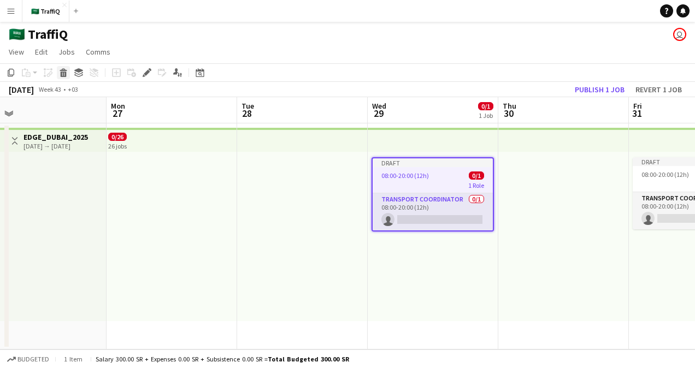
click at [68, 73] on div "Delete" at bounding box center [63, 72] width 13 height 13
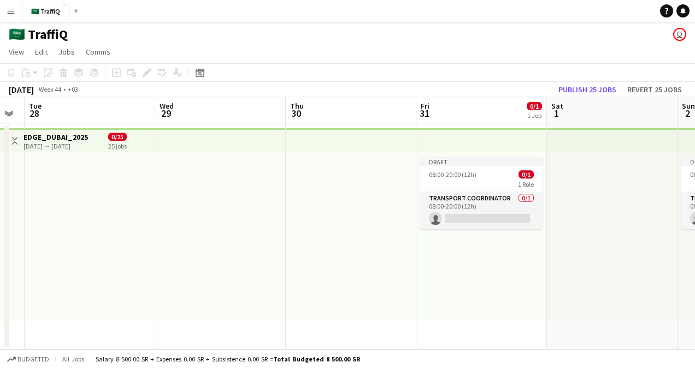
scroll to position [0, 398]
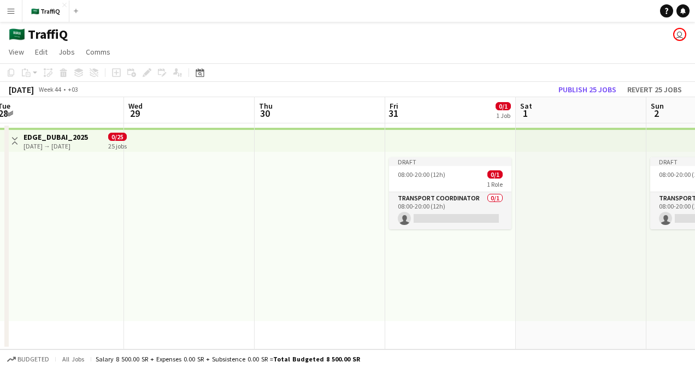
drag, startPoint x: 519, startPoint y: 173, endPoint x: 276, endPoint y: 192, distance: 244.4
click at [276, 192] on app-calendar-viewport "Sat 25 Sun 26 Mon 27 Tue 28 Wed 29 Thu 30 Fri 31 0/1 1 Job Sat 1 Sun 2 0/1 1 Jo…" at bounding box center [347, 223] width 695 height 252
click at [439, 145] on app-top-bar at bounding box center [450, 140] width 131 height 24
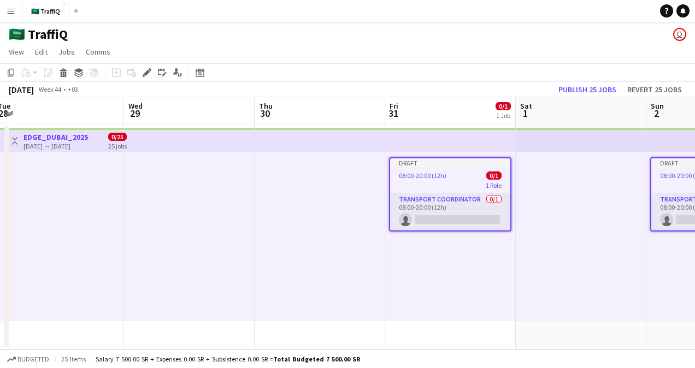
click at [335, 258] on div at bounding box center [320, 236] width 131 height 169
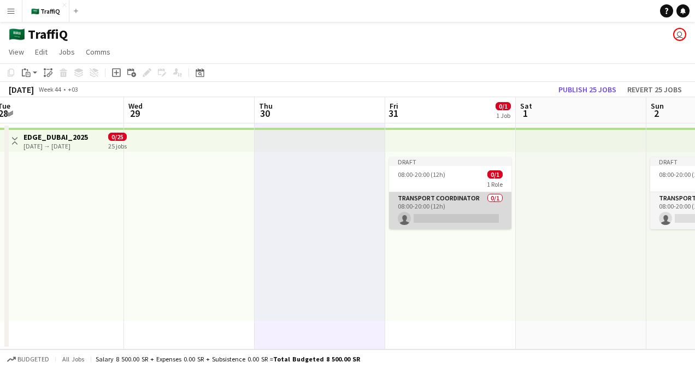
click at [454, 196] on app-card-role "Transport Coordinator 0/1 08:00-20:00 (12h) single-neutral-actions" at bounding box center [450, 210] width 122 height 37
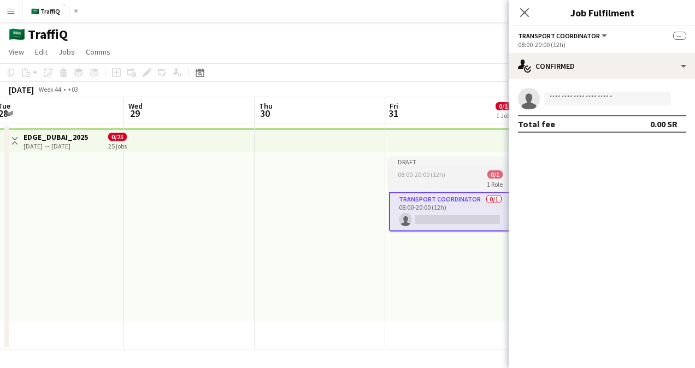
click at [453, 182] on div "1 Role" at bounding box center [450, 184] width 122 height 9
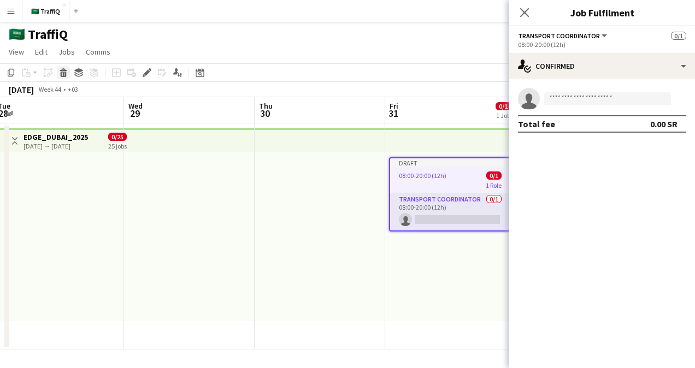
click at [67, 74] on icon "Delete" at bounding box center [63, 72] width 9 height 9
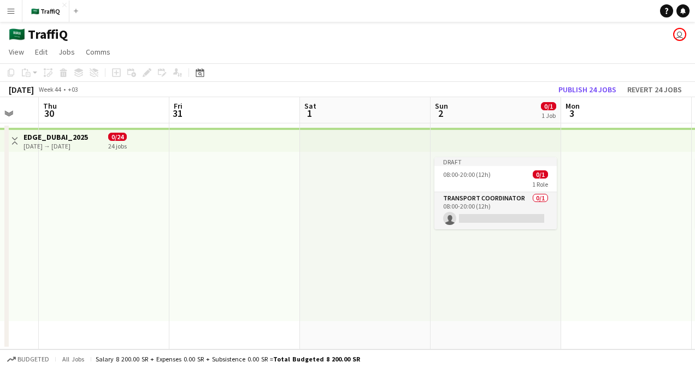
scroll to position [0, 402]
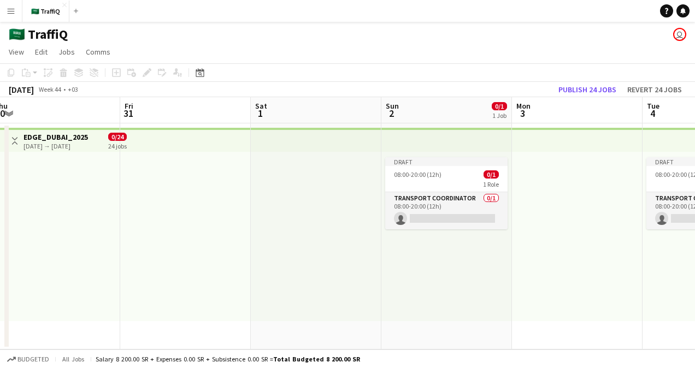
drag, startPoint x: 457, startPoint y: 247, endPoint x: 281, endPoint y: 220, distance: 178.0
click at [192, 263] on app-calendar-viewport "Mon 27 Tue 28 Wed 29 Thu 30 Fri 31 Sat 1 Sun 2 0/1 1 Job Mon 3 Tue 4 0/1 1 Job …" at bounding box center [347, 223] width 695 height 252
click at [451, 171] on div "08:00-20:00 (12h) 0/1" at bounding box center [446, 174] width 122 height 8
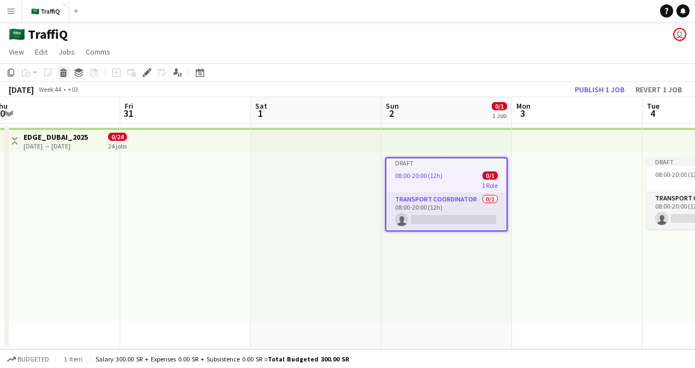
click at [66, 72] on icon at bounding box center [64, 74] width 6 height 5
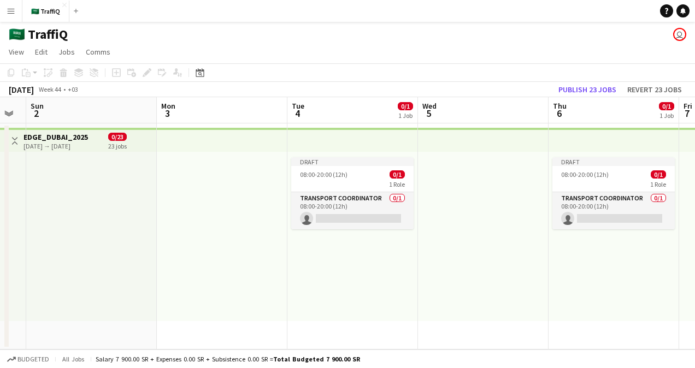
scroll to position [0, 497]
drag, startPoint x: 484, startPoint y: 216, endPoint x: 128, endPoint y: 227, distance: 356.3
click at [128, 227] on app-calendar-viewport "Wed 29 Thu 30 Fri 31 Sat 1 Sun 2 Mon 3 Tue 4 0/1 1 Job Wed 5 Thu 6 0/1 1 Job Fr…" at bounding box center [347, 223] width 695 height 252
click at [337, 167] on app-job-card "Draft 08:00-20:00 (12h) 0/1 1 Role Transport Coordinator 0/1 08:00-20:00 (12h) …" at bounding box center [351, 193] width 122 height 72
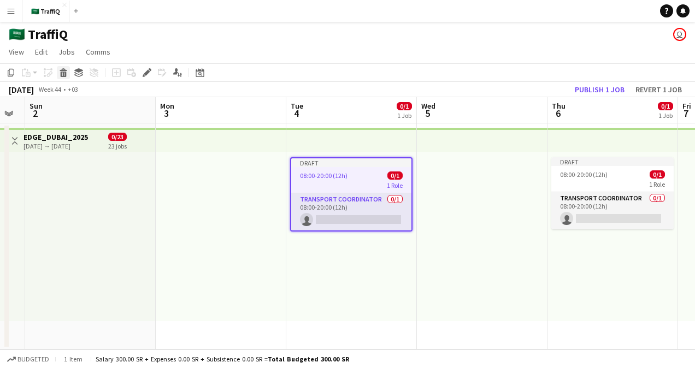
click at [64, 71] on icon "Delete" at bounding box center [63, 72] width 9 height 9
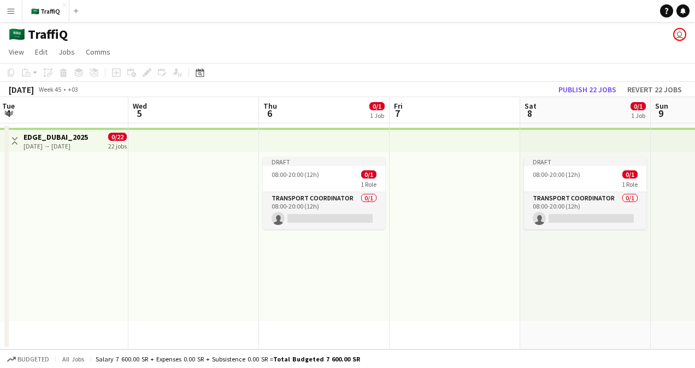
drag, startPoint x: 474, startPoint y: 200, endPoint x: 184, endPoint y: 205, distance: 290.1
click at [184, 205] on app-calendar-viewport "Fri 31 Sat 1 Sun 2 Mon 3 Tue 4 Wed 5 Thu 6 0/1 1 Job Fri 7 Sat 8 0/1 1 Job Sun …" at bounding box center [347, 223] width 695 height 252
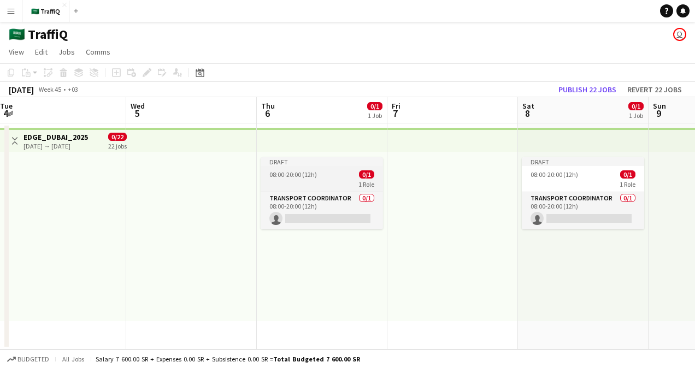
click at [302, 166] on app-job-card "Draft 08:00-20:00 (12h) 0/1 1 Role Transport Coordinator 0/1 08:00-20:00 (12h) …" at bounding box center [322, 193] width 122 height 72
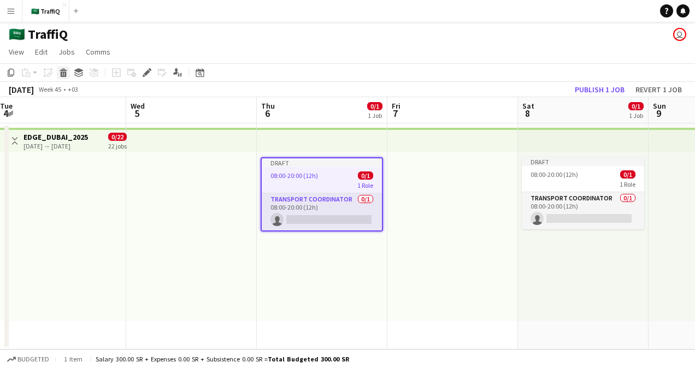
click at [62, 73] on icon "Delete" at bounding box center [63, 72] width 9 height 9
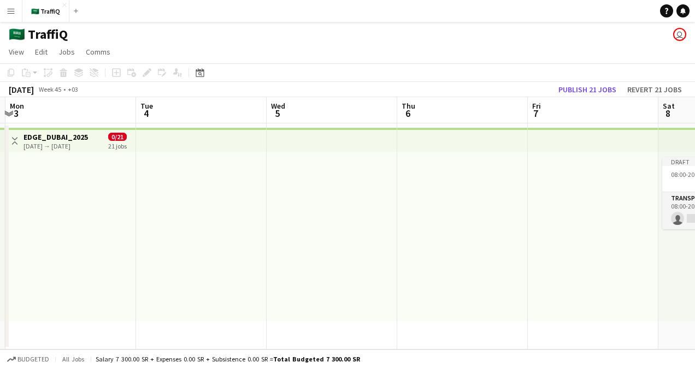
scroll to position [0, 465]
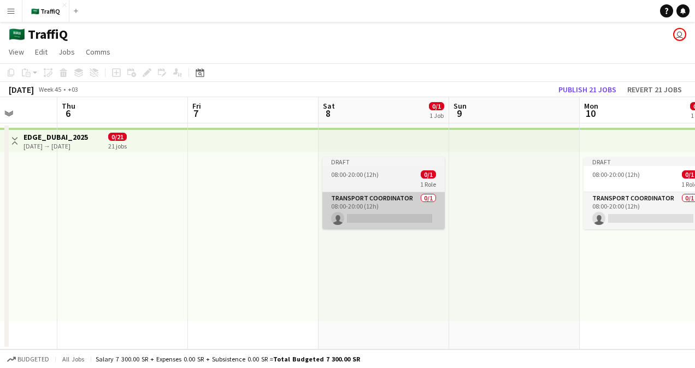
drag, startPoint x: 517, startPoint y: 222, endPoint x: 327, endPoint y: 224, distance: 190.6
click at [318, 231] on app-calendar-viewport "Sun 2 Mon 3 Tue 4 Wed 5 Thu 6 Fri 7 Sat 8 0/1 1 Job Sun 9 Mon 10 0/1 1 Job Tue …" at bounding box center [347, 223] width 695 height 252
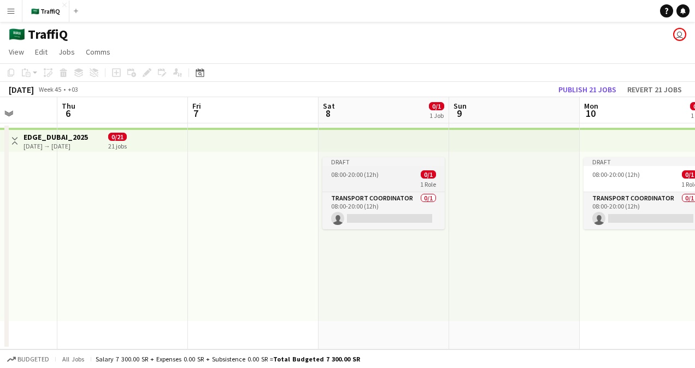
click at [387, 185] on div "1 Role" at bounding box center [383, 184] width 122 height 9
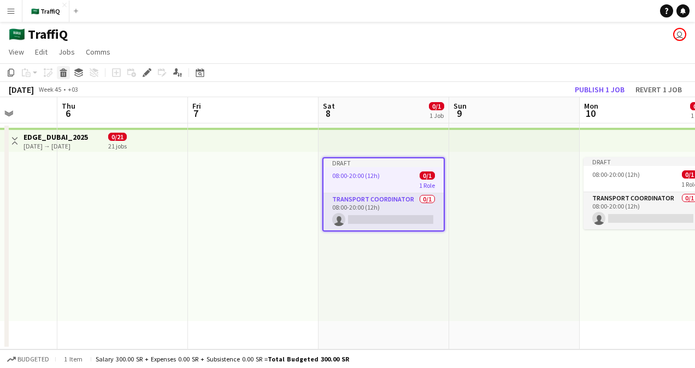
click at [62, 74] on icon "Delete" at bounding box center [63, 72] width 9 height 9
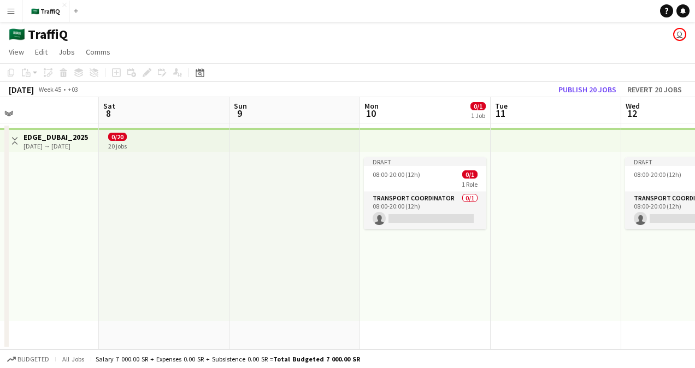
scroll to position [0, 273]
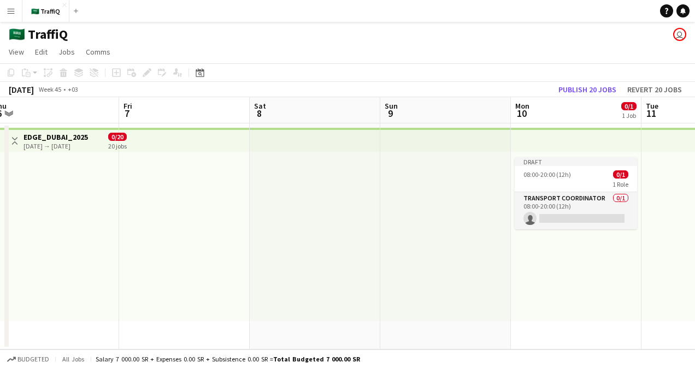
drag, startPoint x: 411, startPoint y: 188, endPoint x: 85, endPoint y: 193, distance: 326.7
click at [83, 194] on app-calendar-viewport "Tue 4 Wed 5 Thu 6 Fri 7 Sat 8 Sun 9 Mon 10 0/1 1 Job Tue 11 Wed 12 0/1 1 Job Th…" at bounding box center [347, 223] width 695 height 252
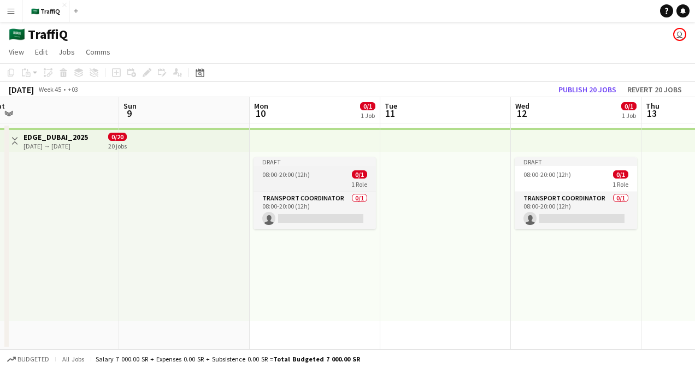
click at [286, 166] on div "Draft" at bounding box center [314, 161] width 122 height 9
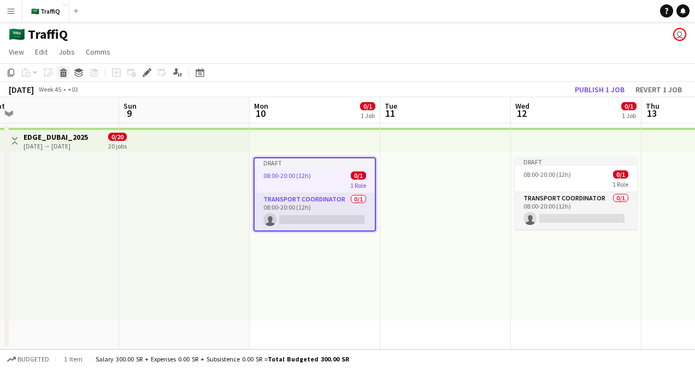
click at [61, 74] on icon at bounding box center [64, 74] width 6 height 5
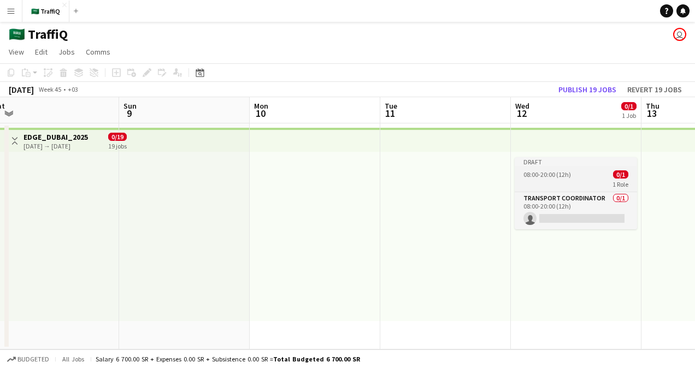
click at [578, 170] on app-job-card "Draft 08:00-20:00 (12h) 0/1 1 Role Transport Coordinator 0/1 08:00-20:00 (12h) …" at bounding box center [576, 193] width 122 height 72
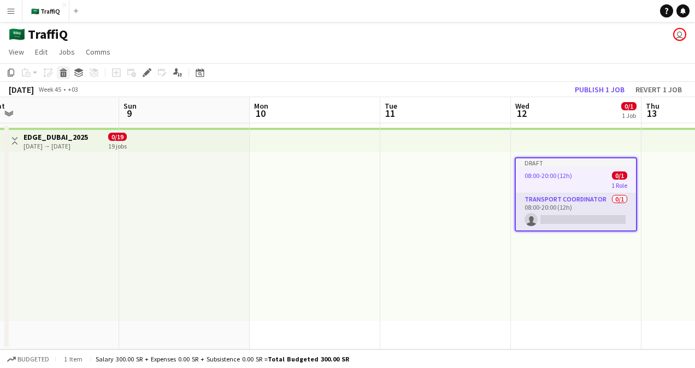
click at [67, 72] on icon "Delete" at bounding box center [63, 72] width 9 height 9
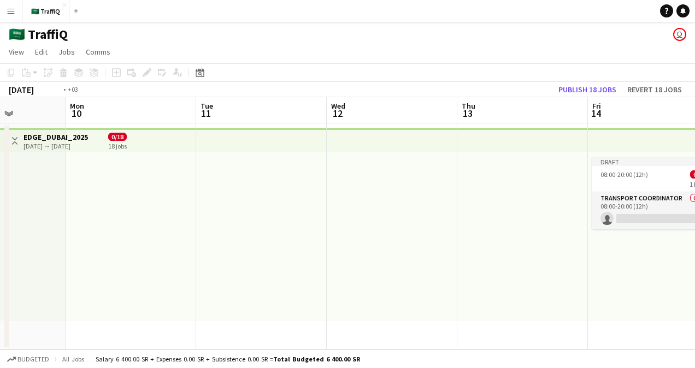
scroll to position [0, 308]
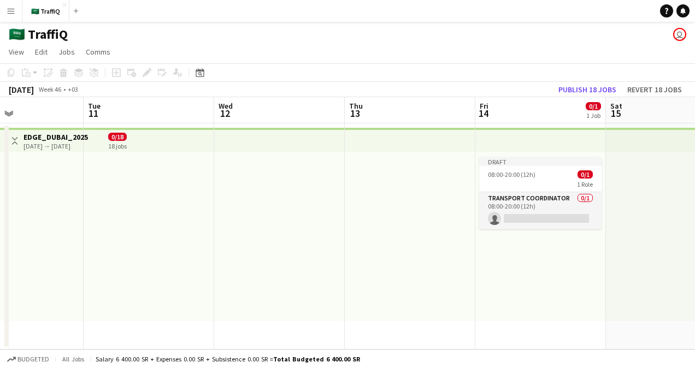
drag, startPoint x: 488, startPoint y: 183, endPoint x: 192, endPoint y: 182, distance: 296.6
click at [192, 182] on app-calendar-viewport "Sat 8 Sun 9 Mon 10 Tue 11 Wed 12 Thu 13 Fri 14 0/1 1 Job Sat 15 Sun 16 0/1 1 Jo…" at bounding box center [347, 223] width 695 height 252
click at [534, 170] on span "08:00-20:00 (12h)" at bounding box center [512, 174] width 48 height 8
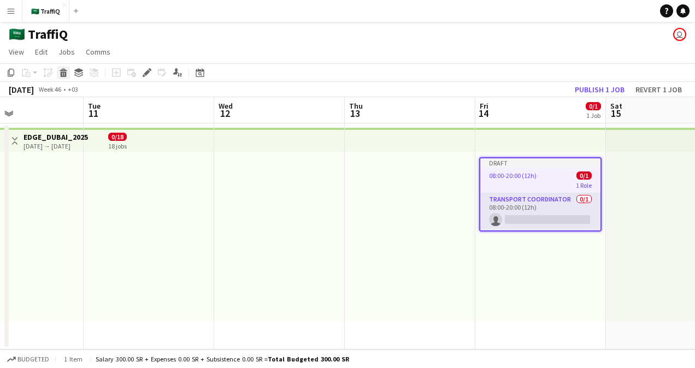
click at [64, 70] on icon at bounding box center [63, 69] width 7 height 3
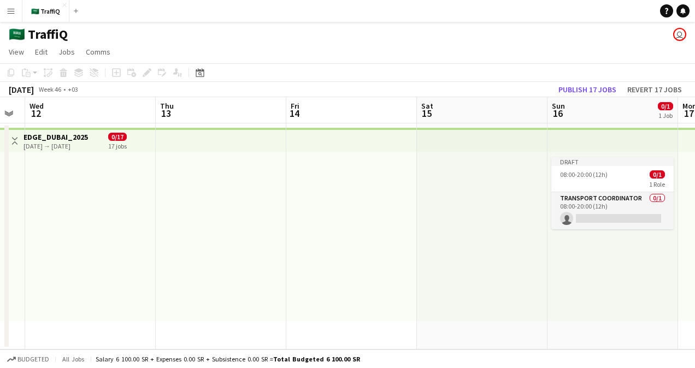
scroll to position [0, 357]
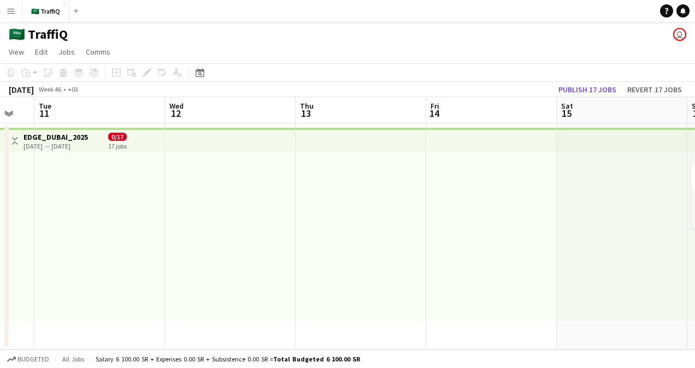
drag, startPoint x: 552, startPoint y: 201, endPoint x: 241, endPoint y: 216, distance: 310.6
click at [241, 216] on app-calendar-viewport "Sat 8 Sun 9 Mon 10 Tue 11 Wed 12 Thu 13 Fri 14 Sat 15 Sun 16 0/1 1 Job Mon 17 T…" at bounding box center [347, 223] width 695 height 252
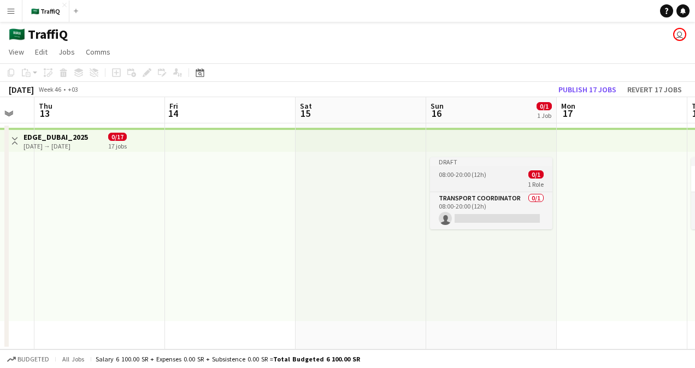
click at [519, 180] on div "1 Role" at bounding box center [491, 184] width 122 height 9
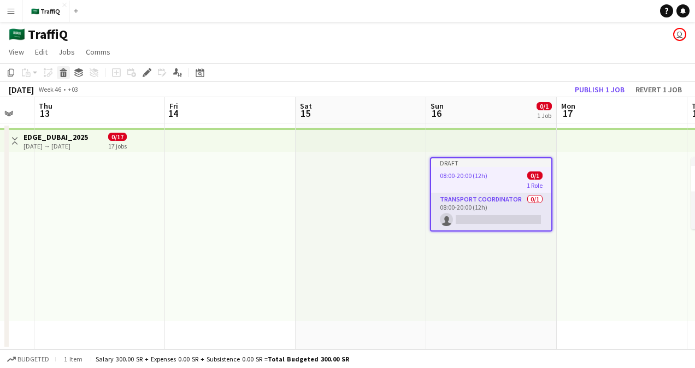
click at [69, 70] on div "Delete" at bounding box center [63, 72] width 13 height 13
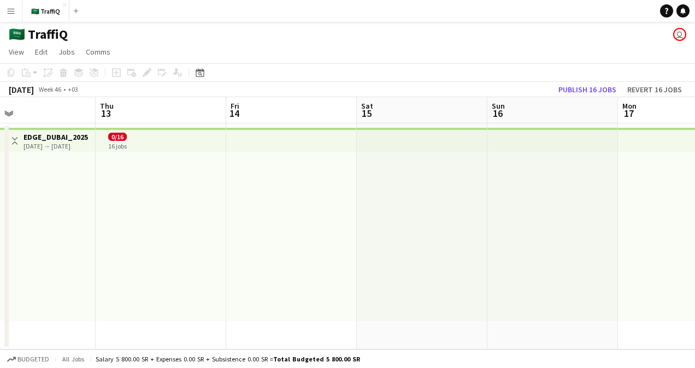
scroll to position [0, 323]
drag, startPoint x: 507, startPoint y: 170, endPoint x: 280, endPoint y: 168, distance: 227.2
click at [280, 168] on app-calendar-viewport "Mon 10 Tue 11 Wed 12 Thu 13 Fri 14 Sat 15 Sun 16 Mon 17 Tue 18 0/1 1 Job Wed 19…" at bounding box center [347, 223] width 695 height 252
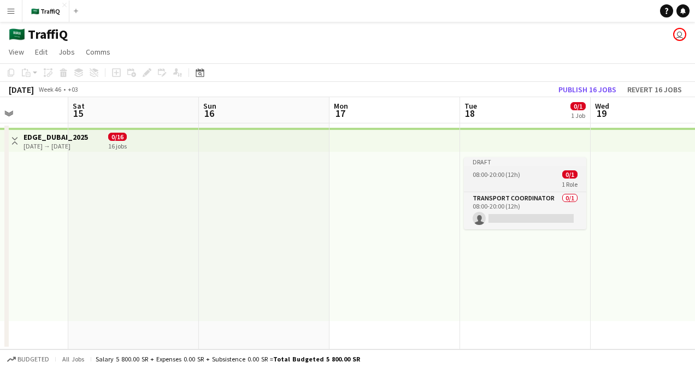
click at [523, 174] on div "08:00-20:00 (12h) 0/1" at bounding box center [525, 174] width 122 height 8
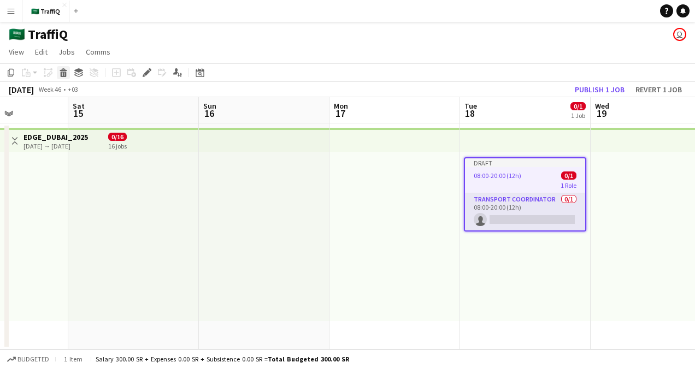
click at [63, 73] on icon at bounding box center [64, 74] width 6 height 5
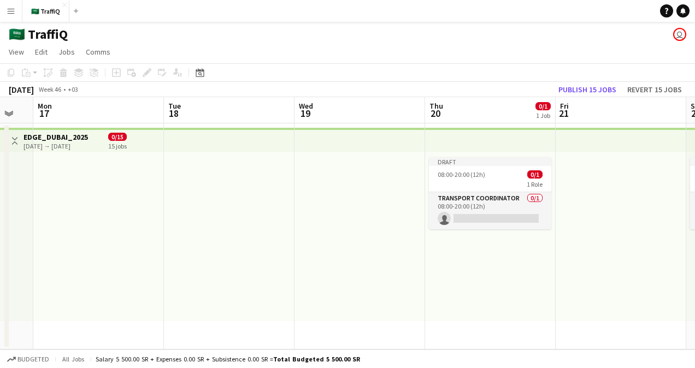
scroll to position [0, 359]
drag, startPoint x: 524, startPoint y: 186, endPoint x: 228, endPoint y: 189, distance: 296.6
click at [228, 189] on app-calendar-viewport "Fri 14 Sat 15 Sun 16 Mon 17 Tue 18 Wed 19 Thu 20 0/1 1 Job Fri 21 Sat 22 0/1 1 …" at bounding box center [347, 223] width 695 height 252
click at [472, 177] on span "08:00-20:00 (12h)" at bounding box center [460, 174] width 48 height 8
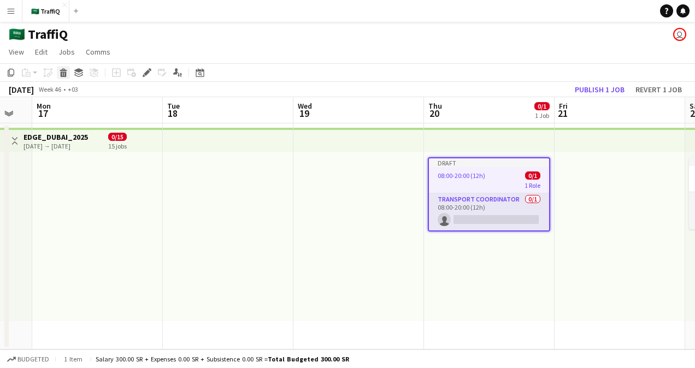
click at [64, 76] on icon at bounding box center [64, 74] width 6 height 5
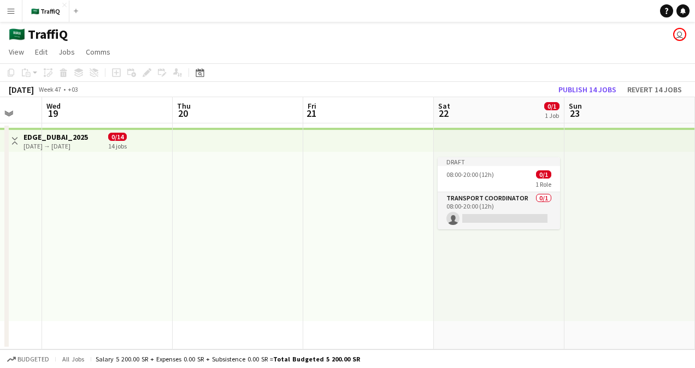
scroll to position [0, 439]
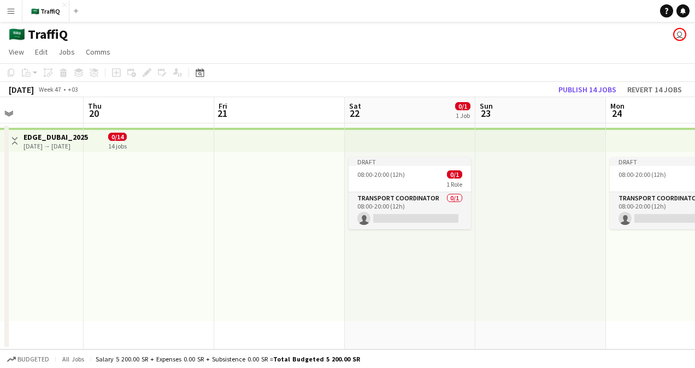
drag, startPoint x: 508, startPoint y: 192, endPoint x: 168, endPoint y: 194, distance: 340.3
click at [168, 194] on app-calendar-viewport "Sun 16 Mon 17 Tue 18 Wed 19 Thu 20 Fri 21 Sat 22 0/1 1 Job Sun 23 Mon 24 0/1 1 …" at bounding box center [347, 223] width 695 height 252
click at [395, 169] on app-job-card "Draft 08:00-20:00 (12h) 0/1 1 Role Transport Coordinator 0/1 08:00-20:00 (12h) …" at bounding box center [409, 193] width 122 height 72
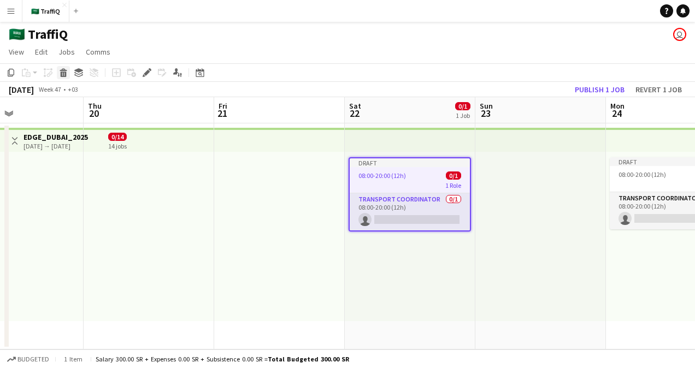
click at [64, 72] on icon at bounding box center [64, 74] width 6 height 5
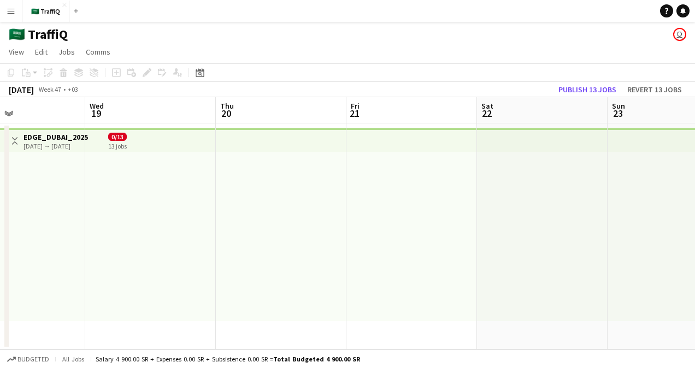
scroll to position [0, 402]
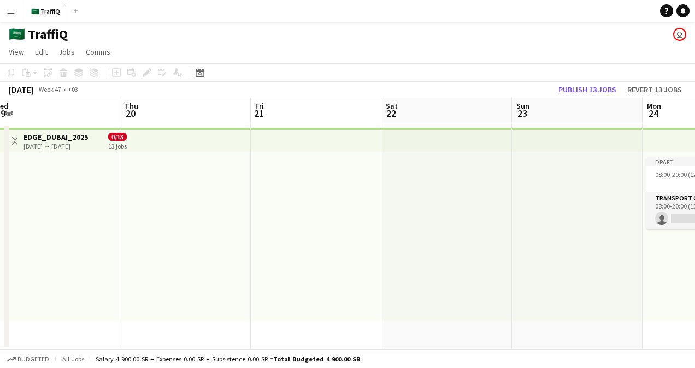
drag, startPoint x: 512, startPoint y: 204, endPoint x: 288, endPoint y: 210, distance: 224.6
click at [288, 210] on app-calendar-viewport "Sun 16 Mon 17 Tue 18 Wed 19 Thu 20 Fri 21 Sat 22 Sun 23 Mon 24 0/1 1 Job Tue 25…" at bounding box center [347, 223] width 695 height 252
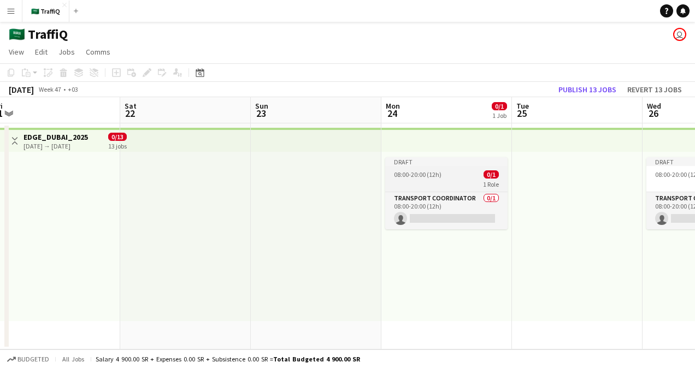
click at [430, 175] on span "08:00-20:00 (12h)" at bounding box center [418, 174] width 48 height 8
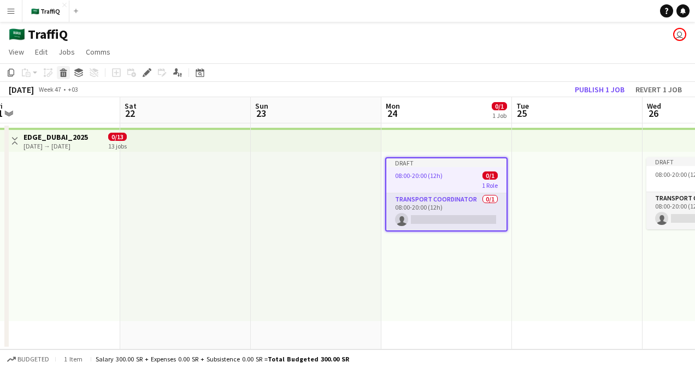
click at [62, 73] on icon "Delete" at bounding box center [63, 72] width 9 height 9
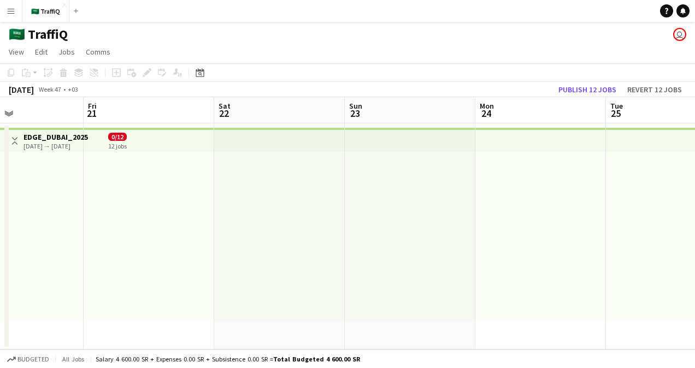
scroll to position [0, 343]
drag, startPoint x: 471, startPoint y: 189, endPoint x: 269, endPoint y: 201, distance: 202.5
click at [269, 201] on app-calendar-viewport "Tue 18 Wed 19 Thu 20 Fri 21 Sat 22 Sun 23 Mon 24 Tue 25 Wed 26 0/1 1 Job Thu 27…" at bounding box center [347, 223] width 695 height 252
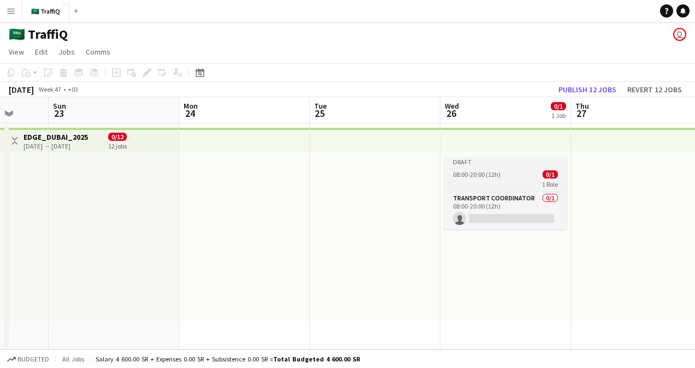
click at [486, 167] on app-job-card "Draft 08:00-20:00 (12h) 0/1 1 Role Transport Coordinator 0/1 08:00-20:00 (12h) …" at bounding box center [505, 193] width 122 height 72
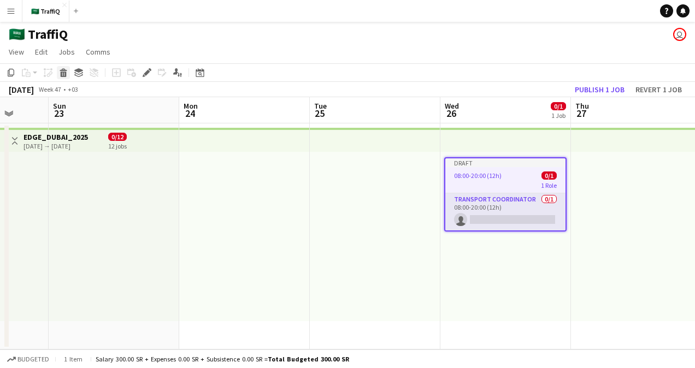
click at [62, 76] on icon at bounding box center [64, 74] width 6 height 5
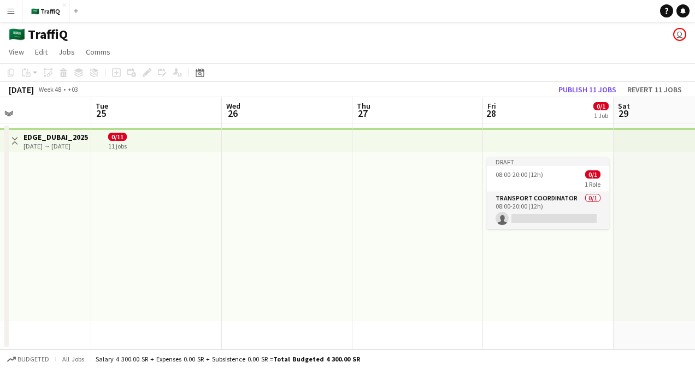
scroll to position [0, 419]
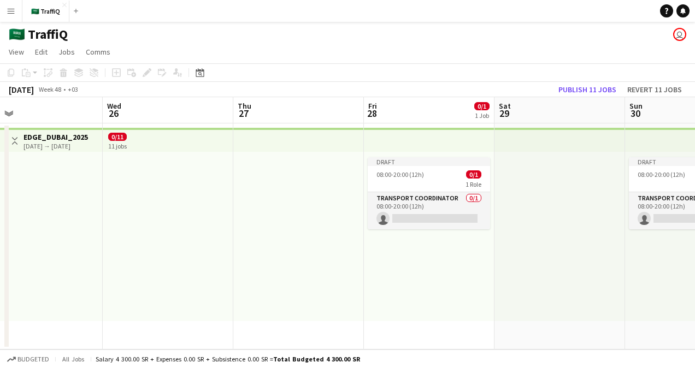
drag, startPoint x: 513, startPoint y: 210, endPoint x: 191, endPoint y: 209, distance: 322.3
click at [185, 215] on app-calendar-viewport "Sat 22 Sun 23 Mon 24 Tue 25 Wed 26 Thu 27 Fri 28 0/1 1 Job Sat 29 Sun 30 0/1 1 …" at bounding box center [347, 223] width 695 height 252
click at [375, 171] on div "08:00-20:00 (12h) 0/1" at bounding box center [429, 174] width 122 height 8
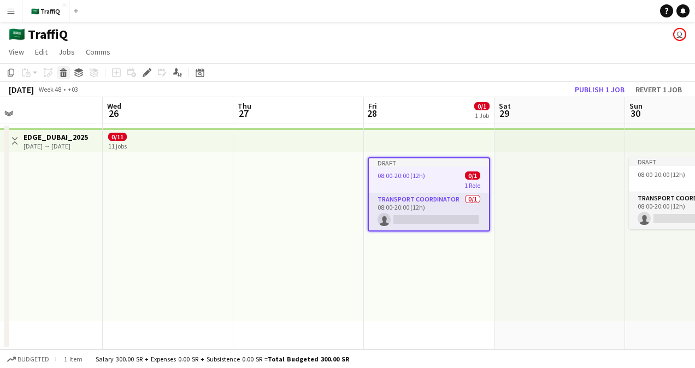
click at [65, 75] on icon at bounding box center [64, 74] width 6 height 5
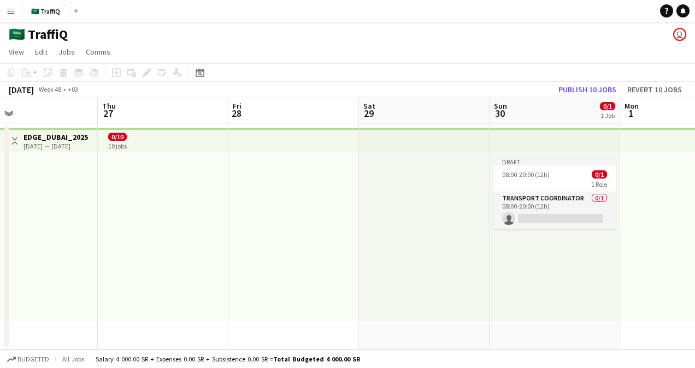
scroll to position [0, 381]
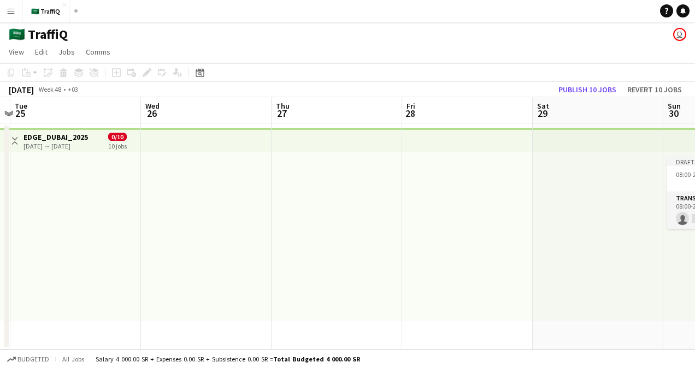
drag, startPoint x: 454, startPoint y: 193, endPoint x: 236, endPoint y: 208, distance: 218.9
click at [232, 212] on app-calendar-viewport "Sat 22 Sun 23 Mon 24 Tue 25 Wed 26 Thu 27 Fri 28 Sat 29 Sun 30 0/1 1 Job Mon 1 …" at bounding box center [347, 223] width 695 height 252
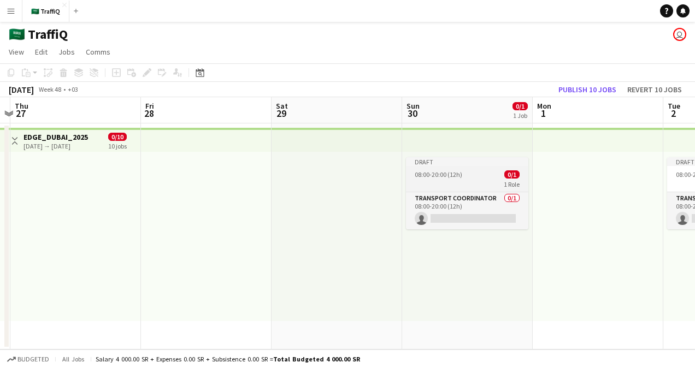
click at [498, 179] on app-job-card "Draft 08:00-20:00 (12h) 0/1 1 Role Transport Coordinator 0/1 08:00-20:00 (12h) …" at bounding box center [467, 193] width 122 height 72
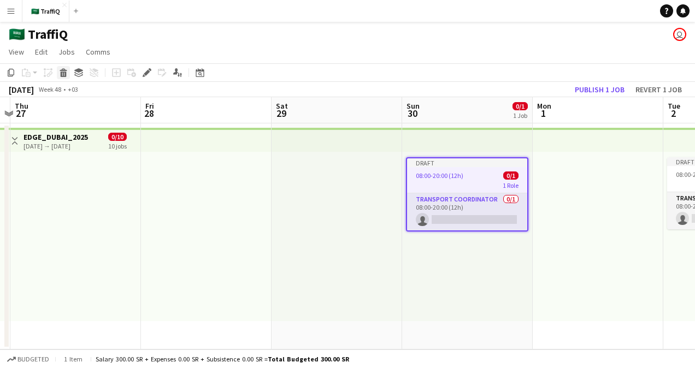
click at [63, 76] on icon at bounding box center [64, 74] width 6 height 5
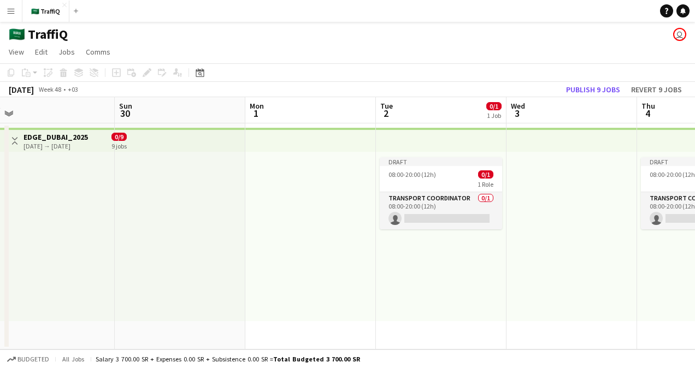
drag, startPoint x: 559, startPoint y: 251, endPoint x: 231, endPoint y: 258, distance: 328.3
click at [231, 258] on app-calendar-viewport "Wed 26 Thu 27 Fri 28 Sat 29 Sun 30 Mon 1 Tue 2 0/1 1 Job Wed 3 Thu 4 0/1 1 Job …" at bounding box center [347, 223] width 695 height 252
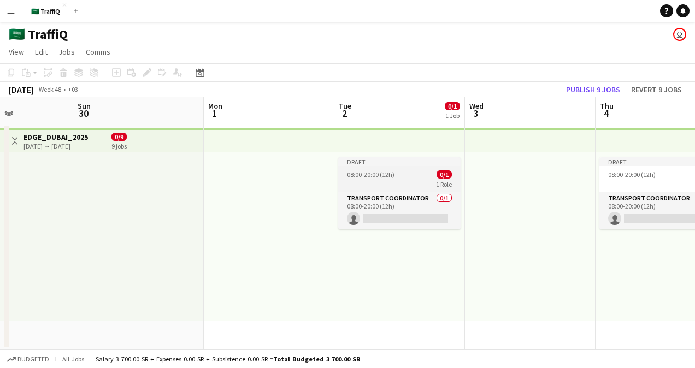
click at [373, 184] on div "1 Role" at bounding box center [399, 184] width 122 height 9
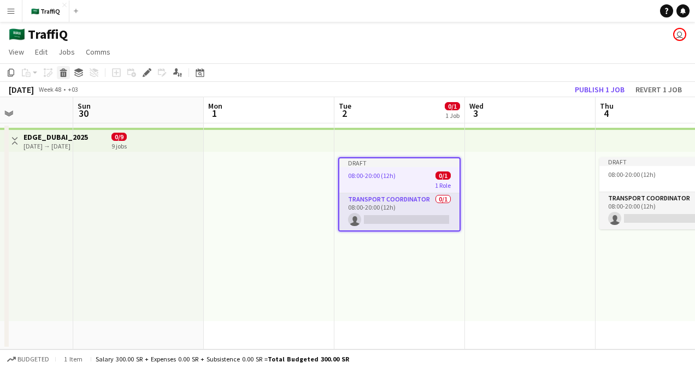
click at [62, 76] on icon at bounding box center [64, 74] width 6 height 5
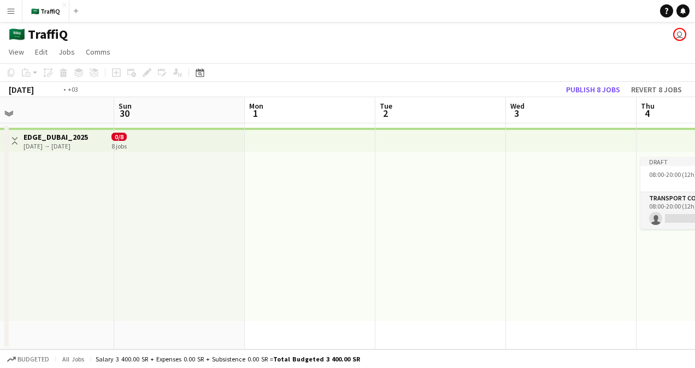
scroll to position [0, 431]
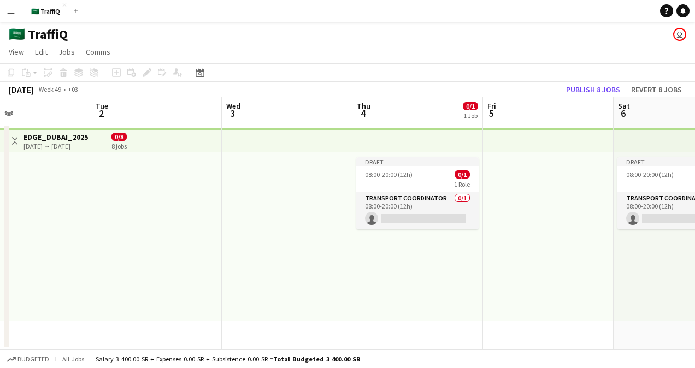
drag, startPoint x: 484, startPoint y: 210, endPoint x: 300, endPoint y: 196, distance: 184.6
click at [241, 229] on app-calendar-viewport "Fri 28 Sat 29 Sun 30 Mon 1 Tue 2 Wed 3 Thu 4 0/1 1 Job Fri 5 Sat 6 0/1 1 Job Su…" at bounding box center [347, 223] width 695 height 252
click at [383, 181] on div "1 Role" at bounding box center [417, 184] width 122 height 9
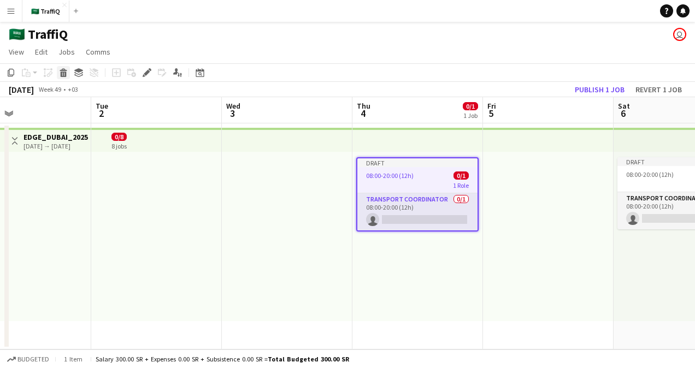
click at [63, 78] on div "Delete" at bounding box center [63, 72] width 13 height 13
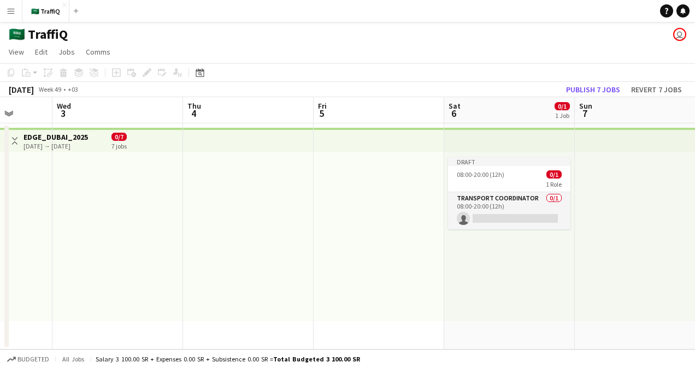
scroll to position [0, 421]
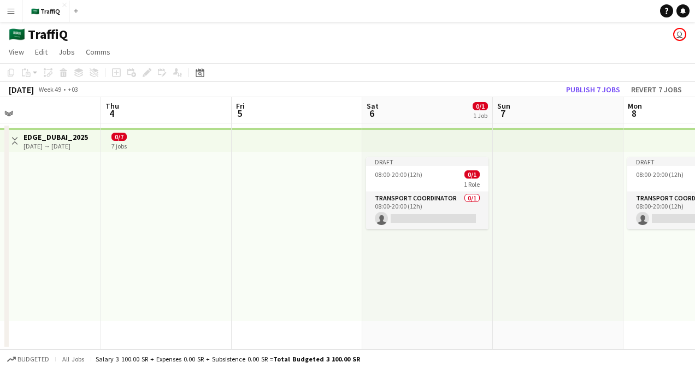
drag, startPoint x: 521, startPoint y: 218, endPoint x: 287, endPoint y: 218, distance: 234.3
click at [270, 229] on app-calendar-viewport "Sun 30 Mon 1 Tue 2 Wed 3 Thu 4 Fri 5 Sat 6 0/1 1 Job Sun 7 Mon 8 0/1 1 Job Tue …" at bounding box center [347, 223] width 695 height 252
click at [399, 173] on span "08:00-20:00 (12h)" at bounding box center [399, 174] width 48 height 8
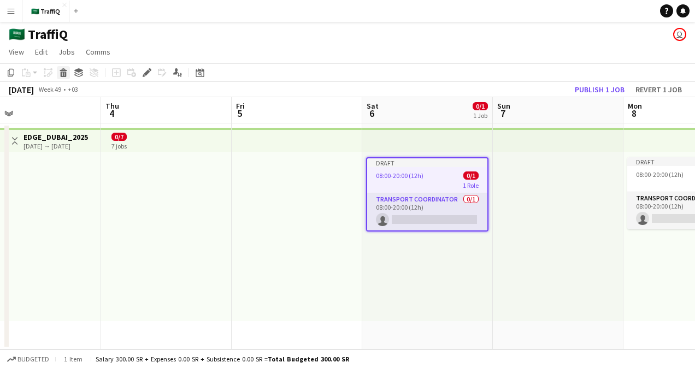
click at [62, 70] on icon at bounding box center [63, 69] width 7 height 3
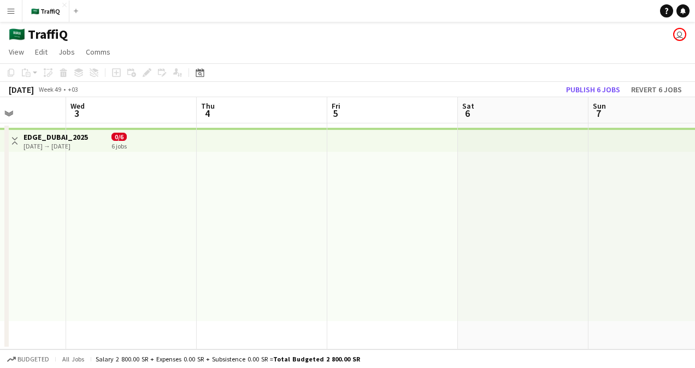
drag, startPoint x: 492, startPoint y: 193, endPoint x: 304, endPoint y: 215, distance: 189.2
click at [292, 220] on app-calendar-viewport "Sun 30 Mon 1 Tue 2 Wed 3 Thu 4 Fri 5 Sat 6 Sun 7 Mon 8 0/1 1 Job Tue 9 Wed 10 0…" at bounding box center [347, 223] width 695 height 252
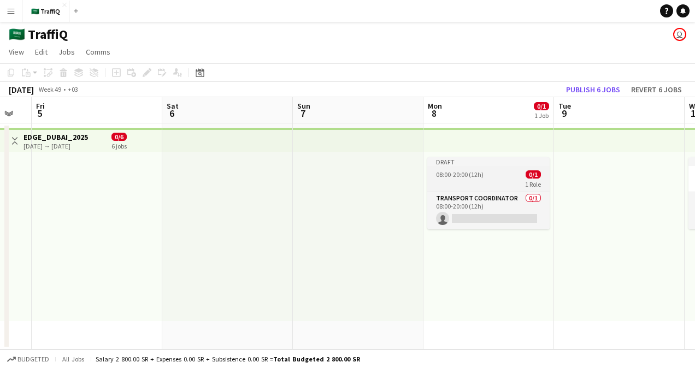
click at [470, 188] on div "1 Role" at bounding box center [488, 184] width 122 height 9
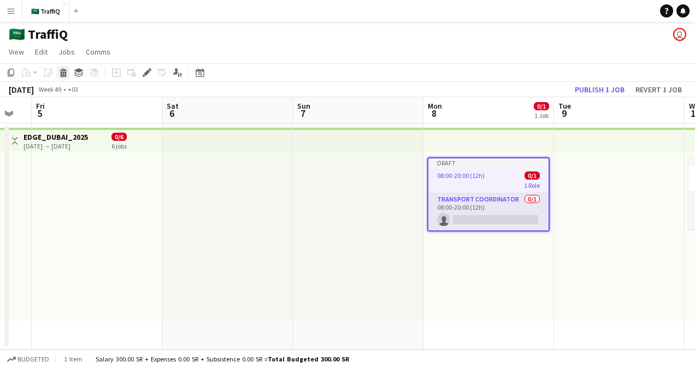
click at [62, 75] on icon at bounding box center [64, 74] width 6 height 5
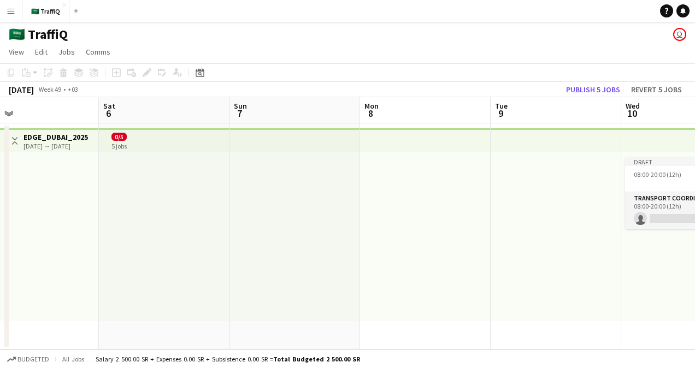
drag, startPoint x: 439, startPoint y: 240, endPoint x: 182, endPoint y: 229, distance: 256.9
click at [182, 229] on app-calendar-viewport "Tue 2 Wed 3 Thu 4 Fri 5 Sat 6 Sun 7 Mon 8 Tue 9 Wed 10 0/1 1 Job Thu 11 Fri 12 …" at bounding box center [347, 223] width 695 height 252
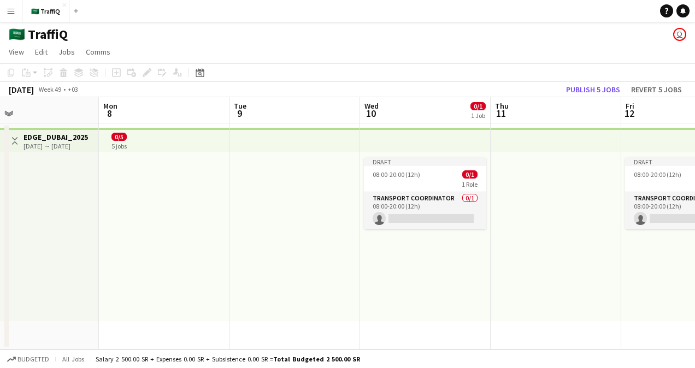
scroll to position [0, 424]
click at [401, 169] on app-job-card "Draft 08:00-20:00 (12h) 0/1 1 Role Transport Coordinator 0/1 08:00-20:00 (12h) …" at bounding box center [424, 193] width 122 height 72
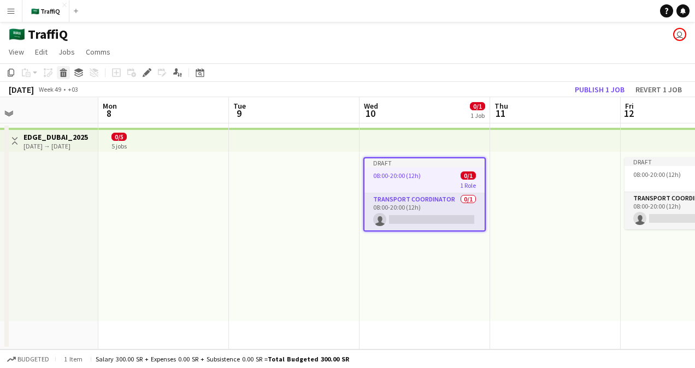
click at [64, 72] on icon at bounding box center [64, 74] width 6 height 5
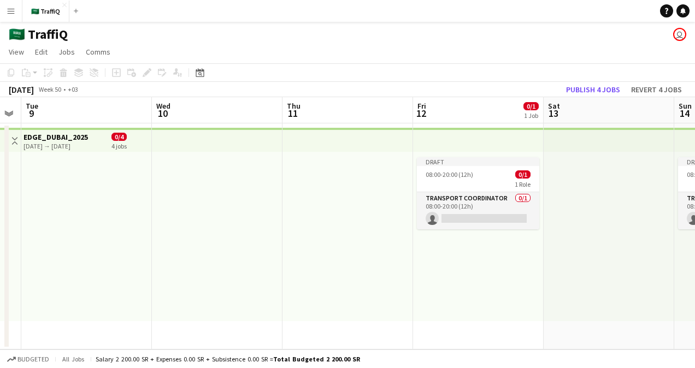
drag, startPoint x: 461, startPoint y: 197, endPoint x: 216, endPoint y: 216, distance: 246.0
click at [216, 216] on app-calendar-viewport "Sat 6 Sun 7 Mon 8 Tue 9 Wed 10 Thu 11 Fri 12 0/1 1 Job Sat 13 Sun 14 0/1 1 Job …" at bounding box center [347, 223] width 695 height 252
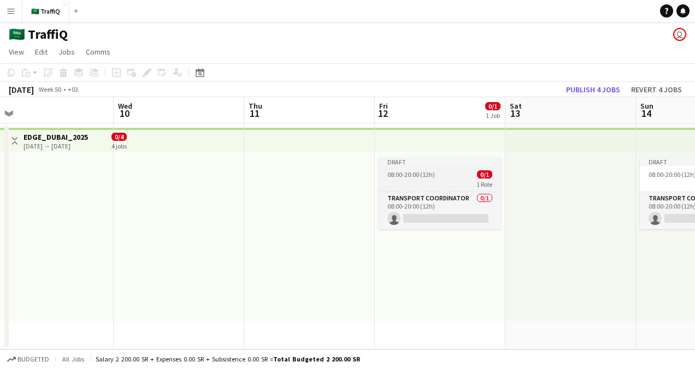
click at [459, 185] on div "1 Role" at bounding box center [440, 184] width 122 height 9
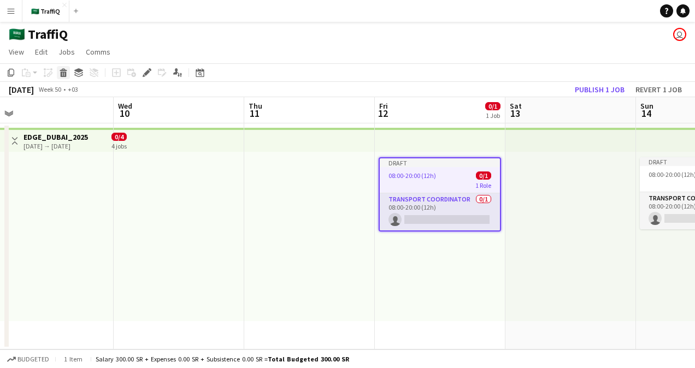
click at [64, 78] on div "Delete" at bounding box center [63, 72] width 13 height 13
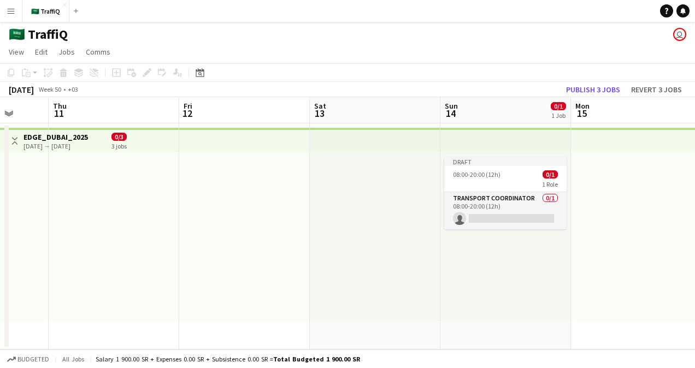
drag, startPoint x: 567, startPoint y: 220, endPoint x: 295, endPoint y: 196, distance: 273.0
click at [257, 221] on app-calendar-viewport "Mon 8 Tue 9 Wed 10 Thu 11 Fri 12 Sat 13 Sun 14 0/1 1 Job Mon 15 Tue 16 0/1 1 Jo…" at bounding box center [347, 223] width 695 height 252
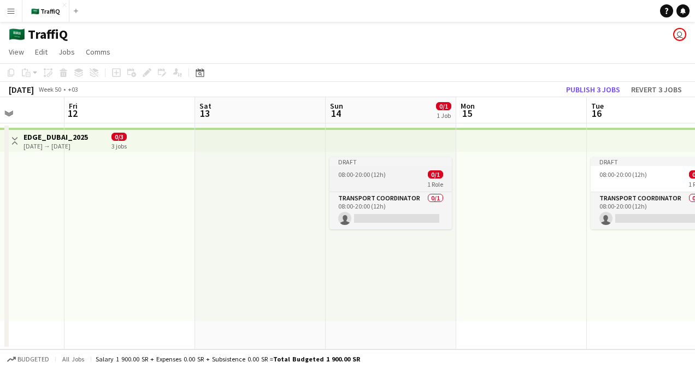
click at [351, 170] on span "08:00-20:00 (12h)" at bounding box center [362, 174] width 48 height 8
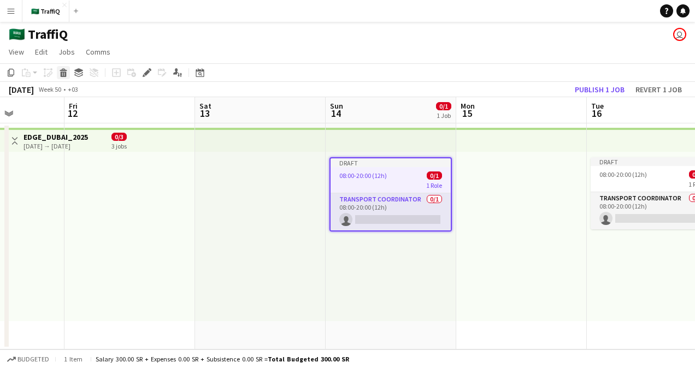
click at [68, 72] on div "Delete" at bounding box center [63, 72] width 13 height 13
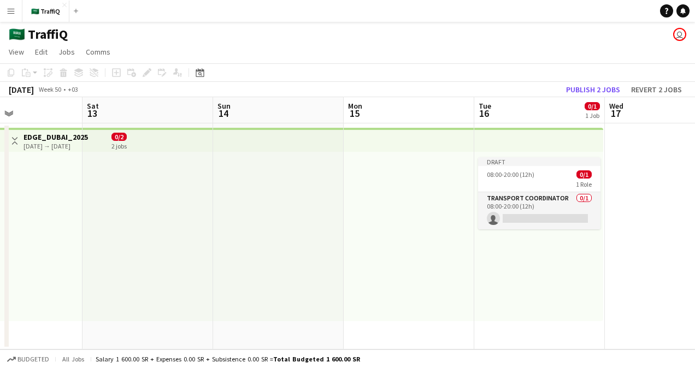
scroll to position [0, 312]
drag, startPoint x: 503, startPoint y: 201, endPoint x: 388, endPoint y: 205, distance: 115.3
click at [388, 205] on app-calendar-viewport "Wed 10 Thu 11 Fri 12 Sat 13 Sun 14 Mon 15 Tue 16 0/1 1 Job Wed 17 Thu 18 Fri 19…" at bounding box center [347, 223] width 695 height 252
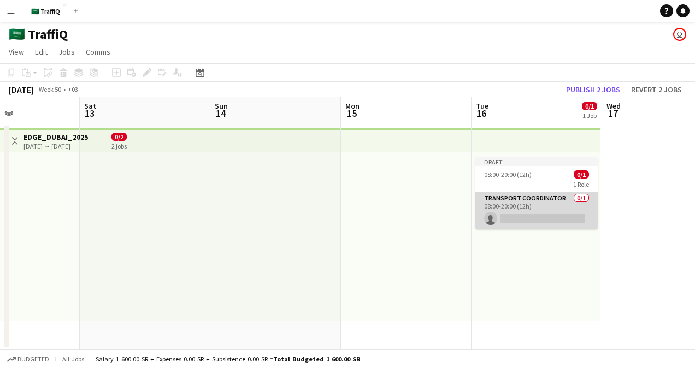
click at [517, 202] on app-card-role "Transport Coordinator 0/1 08:00-20:00 (12h) single-neutral-actions" at bounding box center [536, 210] width 122 height 37
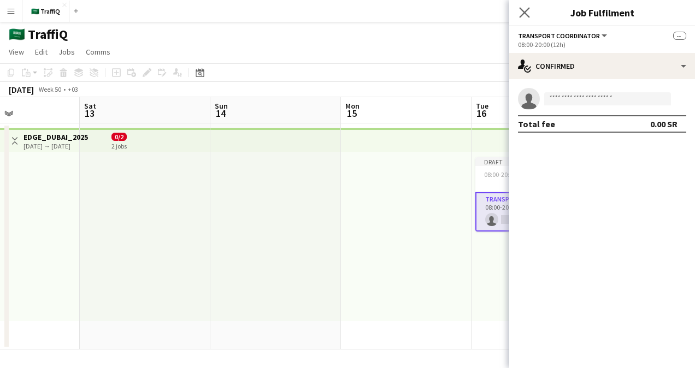
click at [529, 7] on app-icon "Close pop-in" at bounding box center [525, 13] width 16 height 16
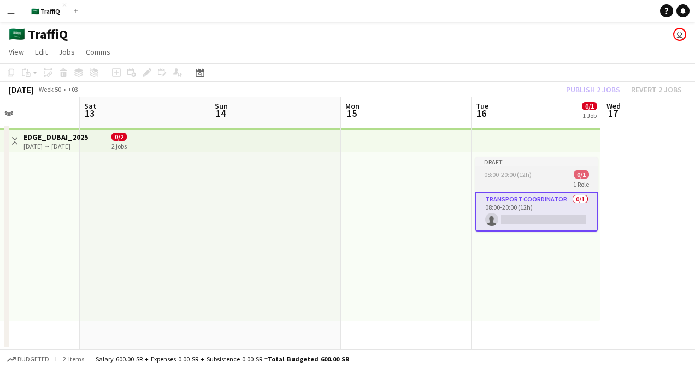
click at [528, 165] on div "Draft" at bounding box center [536, 161] width 122 height 9
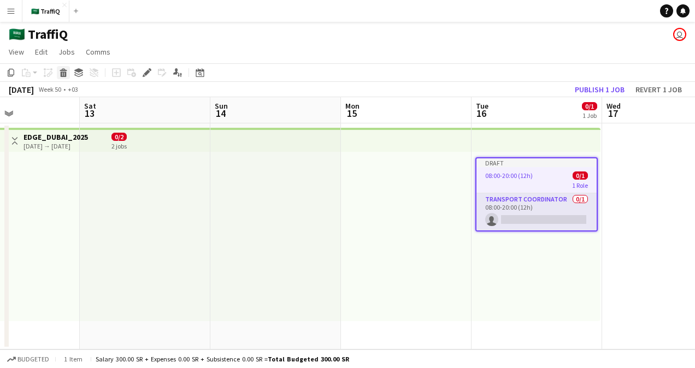
click at [66, 69] on icon "Delete" at bounding box center [63, 72] width 9 height 9
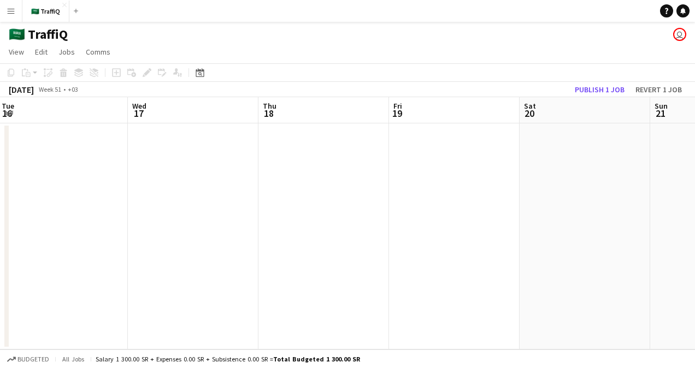
drag, startPoint x: 546, startPoint y: 187, endPoint x: 79, endPoint y: 199, distance: 467.7
click at [79, 199] on app-calendar-viewport "Fri 12 Sat 13 Sun 14 Mon 15 Tue 16 Wed 17 Thu 18 Fri 19 Sat 20 Sun 21 Mon 22" at bounding box center [347, 223] width 695 height 252
drag, startPoint x: 428, startPoint y: 209, endPoint x: 23, endPoint y: 206, distance: 405.3
click at [22, 206] on app-calendar-viewport "Sun 14 Mon 15 Tue 16 Wed 17 Thu 18 Fri 19 Sat 20 Sun 21 Mon 22 Tue 23 Wed 24" at bounding box center [347, 223] width 695 height 252
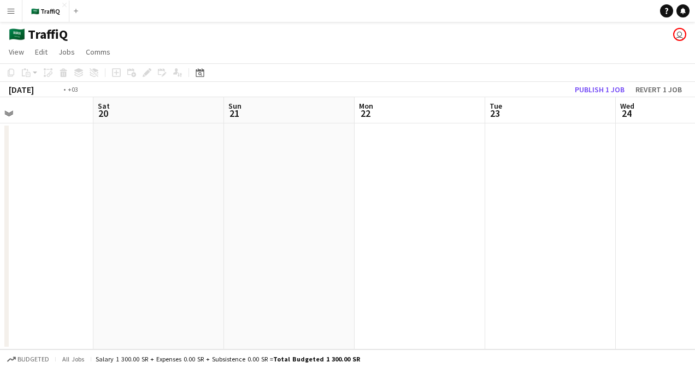
drag, startPoint x: 509, startPoint y: 225, endPoint x: 88, endPoint y: 197, distance: 421.5
click at [88, 197] on app-calendar-viewport "Tue 16 Wed 17 Thu 18 Fri 19 Sat 20 Sun 21 Mon 22 Tue 23 Wed 24 Thu 25 Fri 26" at bounding box center [347, 223] width 695 height 252
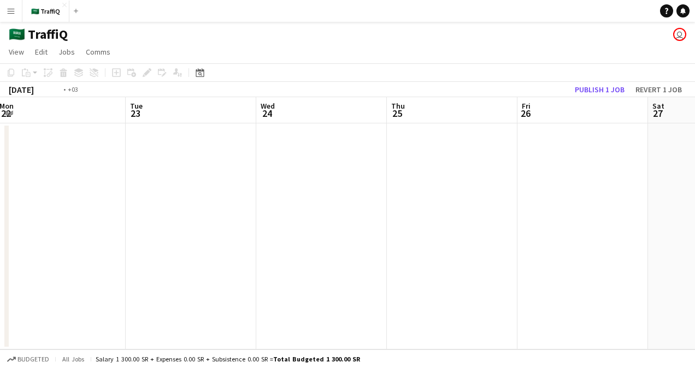
drag, startPoint x: 26, startPoint y: 198, endPoint x: 784, endPoint y: 213, distance: 758.3
click at [694, 213] on html "Menu Boards Boards Boards All jobs Status Workforce Workforce My Workforce Recr…" at bounding box center [347, 184] width 695 height 368
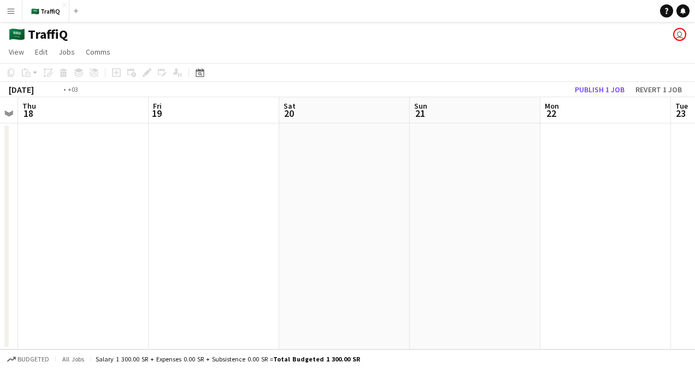
drag, startPoint x: 331, startPoint y: 159, endPoint x: 707, endPoint y: 201, distance: 378.6
click at [694, 201] on html "Menu Boards Boards Boards All jobs Status Workforce Workforce My Workforce Recr…" at bounding box center [347, 184] width 695 height 368
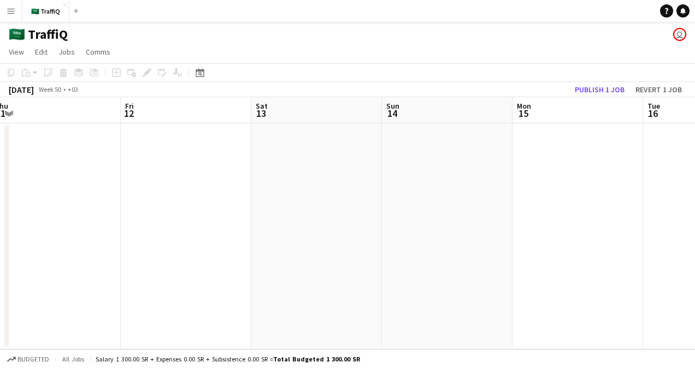
drag, startPoint x: 288, startPoint y: 203, endPoint x: 850, endPoint y: 226, distance: 562.5
click at [694, 226] on html "Menu Boards Boards Boards All jobs Status Workforce Workforce My Workforce Recr…" at bounding box center [347, 184] width 695 height 368
drag, startPoint x: 858, startPoint y: 213, endPoint x: 865, endPoint y: 216, distance: 8.1
click at [694, 216] on html "Menu Boards Boards Boards All jobs Status Workforce Workforce My Workforce Recr…" at bounding box center [347, 184] width 695 height 368
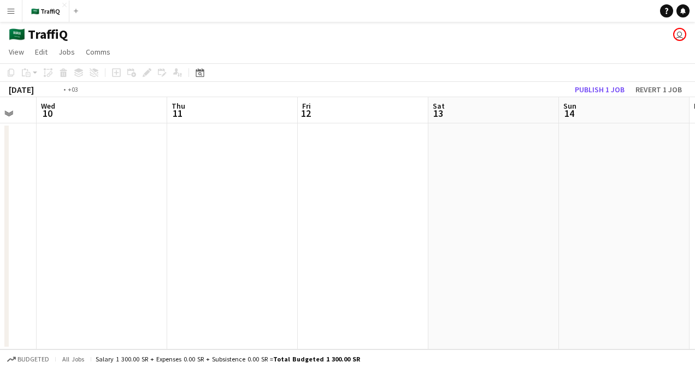
drag, startPoint x: 419, startPoint y: 184, endPoint x: 840, endPoint y: 189, distance: 420.6
click at [694, 189] on html "Menu Boards Boards Boards All jobs Status Workforce Workforce My Workforce Recr…" at bounding box center [347, 184] width 695 height 368
drag, startPoint x: 338, startPoint y: 175, endPoint x: 867, endPoint y: 205, distance: 530.7
click at [694, 205] on html "Menu Boards Boards Boards All jobs Status Workforce Workforce My Workforce Recr…" at bounding box center [347, 184] width 695 height 368
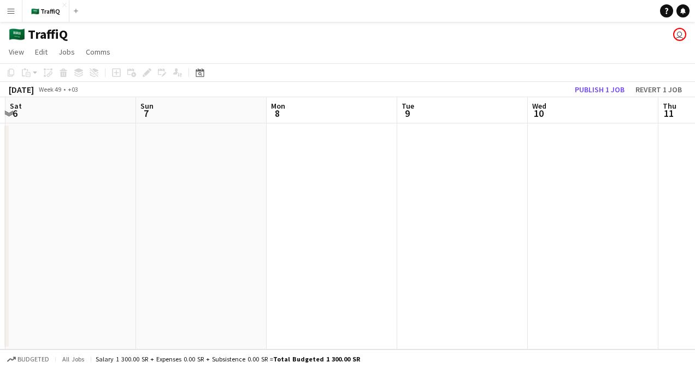
drag, startPoint x: 446, startPoint y: 200, endPoint x: 919, endPoint y: 229, distance: 473.9
click at [694, 229] on html "Menu Boards Boards Boards All jobs Status Workforce Workforce My Workforce Recr…" at bounding box center [347, 184] width 695 height 368
drag, startPoint x: 683, startPoint y: 218, endPoint x: 966, endPoint y: 248, distance: 284.5
click at [694, 248] on html "Menu Boards Boards Boards All jobs Status Workforce Workforce My Workforce Recr…" at bounding box center [347, 184] width 695 height 368
drag, startPoint x: 504, startPoint y: 198, endPoint x: 978, endPoint y: 220, distance: 474.1
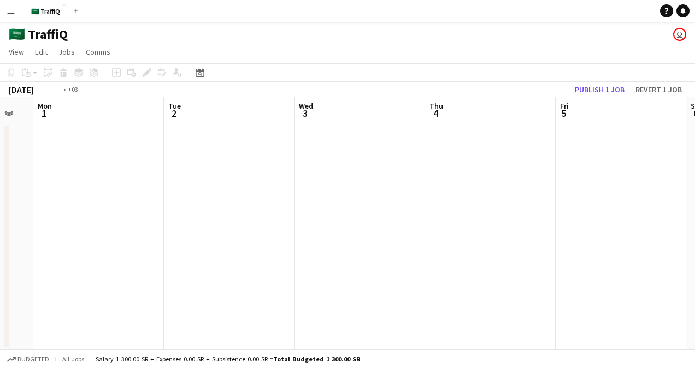
click at [694, 220] on html "Menu Boards Boards Boards All jobs Status Workforce Workforce My Workforce Recr…" at bounding box center [347, 184] width 695 height 368
drag, startPoint x: 429, startPoint y: 179, endPoint x: 915, endPoint y: 198, distance: 487.0
click at [694, 198] on html "Menu Boards Boards Boards All jobs Status Workforce Workforce My Workforce Recr…" at bounding box center [347, 184] width 695 height 368
drag
click at [694, 202] on html "Menu Boards Boards Boards All jobs Status Workforce Workforce My Workforce Recr…" at bounding box center [347, 184] width 695 height 368
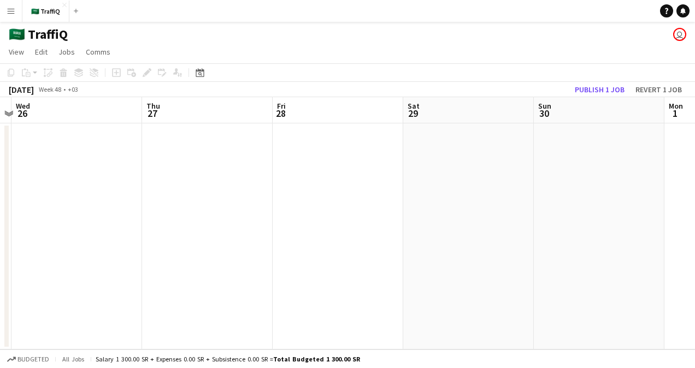
scroll to position [0, 252]
click at [694, 231] on html "Menu Boards Boards Boards All jobs Status Workforce Workforce My Workforce Recr…" at bounding box center [347, 184] width 695 height 368
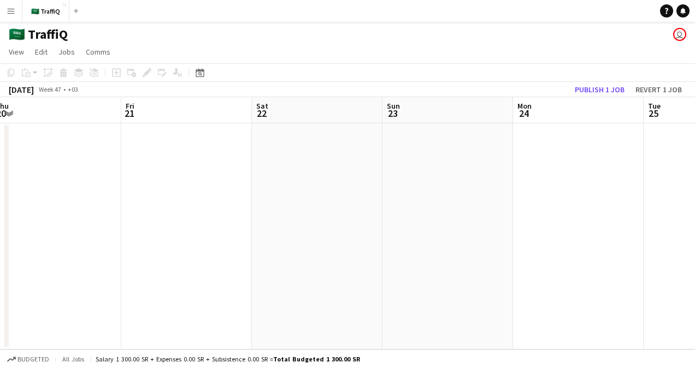
click at [513, 243] on app-calendar-viewport "Tue 18 Wed 19 Thu 20 Fri 21 Sat 22 Sun 23 Mon 24 Tue 25 Wed 26 Thu 27 Fri 28" at bounding box center [347, 223] width 695 height 252
click at [694, 268] on html "Menu Boards Boards Boards All jobs Status Workforce Workforce My Workforce Recr…" at bounding box center [347, 184] width 695 height 368
click at [694, 232] on html "Menu Boards Boards Boards All jobs Status Workforce Workforce My Workforce Recr…" at bounding box center [347, 184] width 695 height 368
click at [694, 219] on html "Menu Boards Boards Boards All jobs Status Workforce Workforce My Workforce Recr…" at bounding box center [347, 184] width 695 height 368
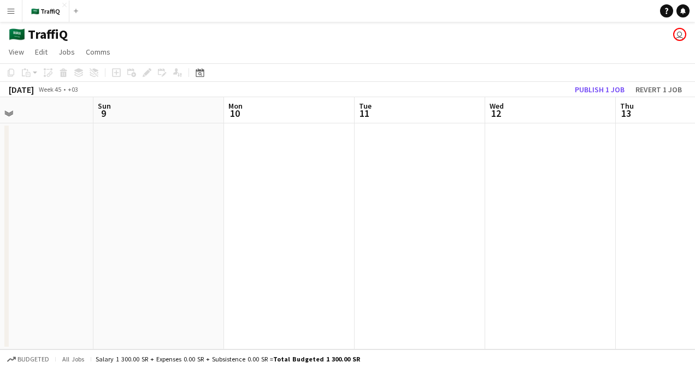
click at [694, 222] on html "Menu Boards Boards Boards All jobs Status Workforce Workforce My Workforce Recr…" at bounding box center [347, 184] width 695 height 368
click at [694, 221] on html "Menu Boards Boards Boards All jobs Status Workforce Workforce My Workforce Recr…" at bounding box center [347, 184] width 695 height 368
click at [694, 209] on html "Menu Boards Boards Boards All jobs Status Workforce Workforce My Workforce Recr…" at bounding box center [347, 184] width 695 height 368
click at [694, 205] on html "Menu Boards Boards Boards All jobs Status Workforce Workforce My Workforce Recr…" at bounding box center [347, 184] width 695 height 368
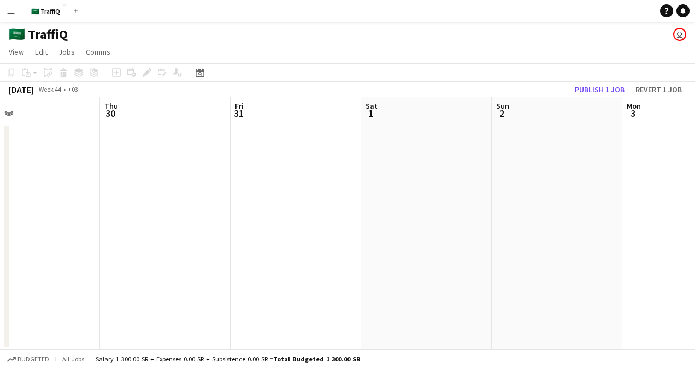
click at [554, 211] on app-calendar-viewport "Mon 27 Tue 28 Wed 29 Thu 30 Fri 31 Sat 1 Sun 2 Mon 3 Tue 4 Wed 5 Thu 6" at bounding box center [347, 223] width 695 height 252
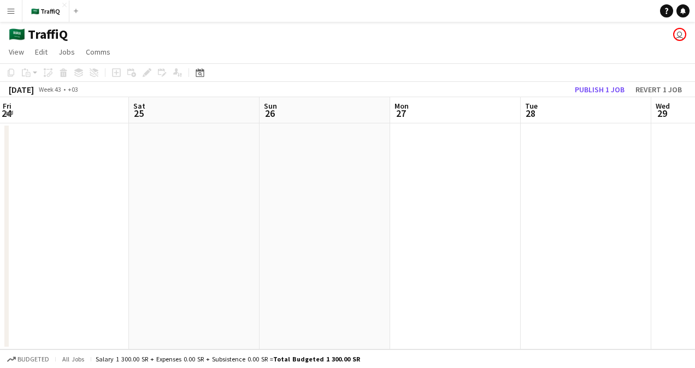
click at [600, 222] on app-calendar-viewport "Wed 22 Thu 23 Fri 24 Sat 25 Sun 26 Mon 27 Tue 28 Wed 29 Thu 30 Fri 31 Sat 1" at bounding box center [347, 223] width 695 height 252
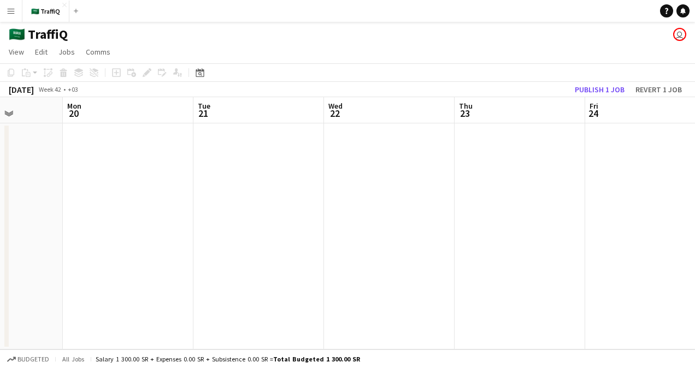
click at [687, 228] on app-calendar-viewport "Fri 17 Sat 18 Sun 19 Mon 20 Tue 21 Wed 22 Thu 23 Fri 24 Sat 25 Sun 26 Mon 27" at bounding box center [347, 223] width 695 height 252
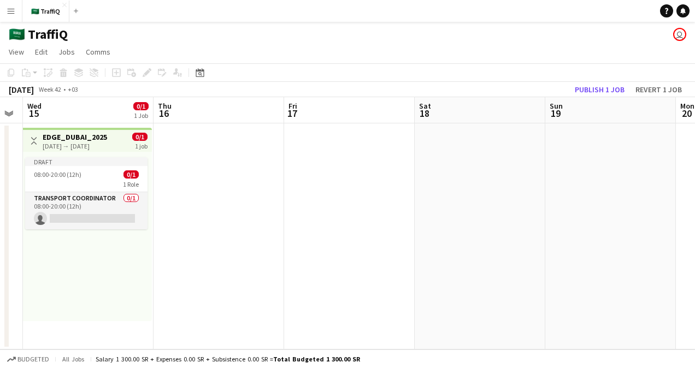
click at [694, 236] on html "Menu Boards Boards Boards All jobs Status Workforce Workforce My Workforce Recr…" at bounding box center [347, 184] width 695 height 368
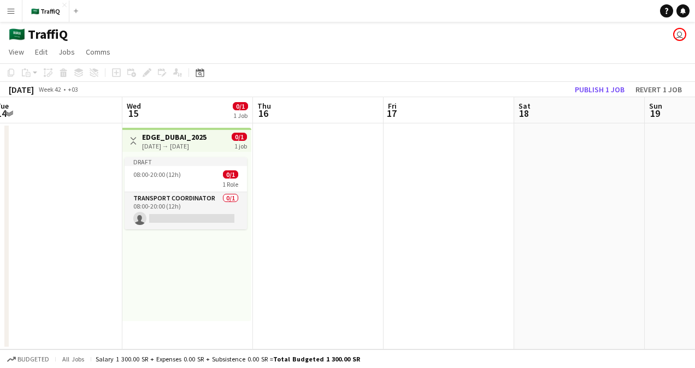
scroll to position [0, 400]
click at [364, 252] on app-calendar-viewport "Sat 11 1/1 1 Job Sun 12 1/1 1 Job Mon 13 1/1 1 Job Tue 14 Wed 15 0/1 1 Job Thu …" at bounding box center [347, 223] width 695 height 252
click at [165, 142] on div "[DATE] → [DATE]" at bounding box center [174, 146] width 64 height 8
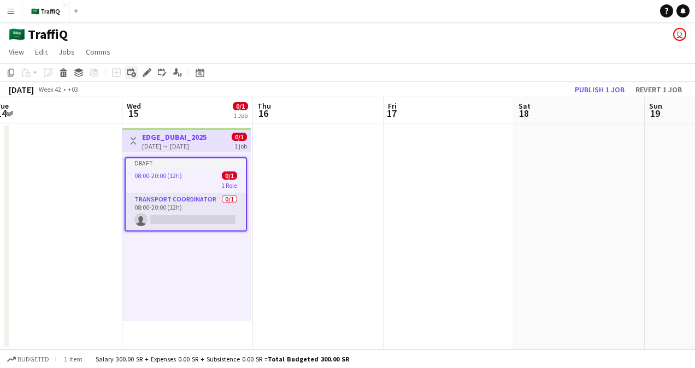
click at [134, 71] on icon "Add linked Job" at bounding box center [131, 72] width 9 height 9
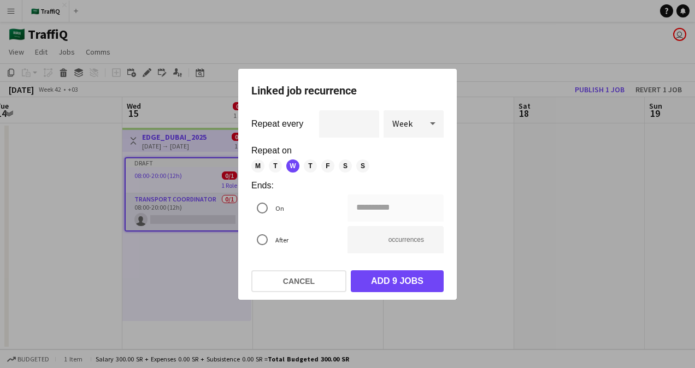
click at [309, 166] on span "T" at bounding box center [310, 165] width 13 height 13
click at [427, 119] on icon at bounding box center [432, 124] width 13 height 22
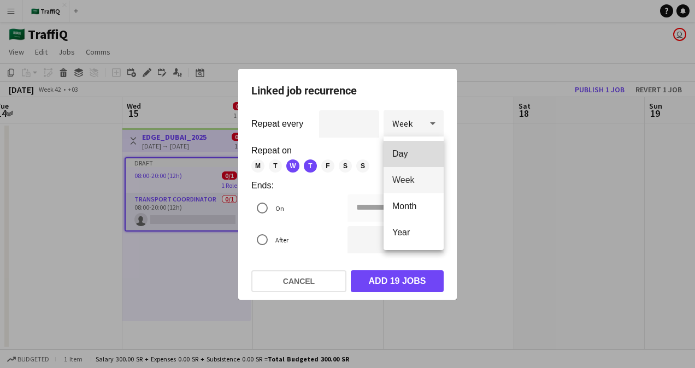
click at [412, 155] on span "Day" at bounding box center [413, 154] width 43 height 10
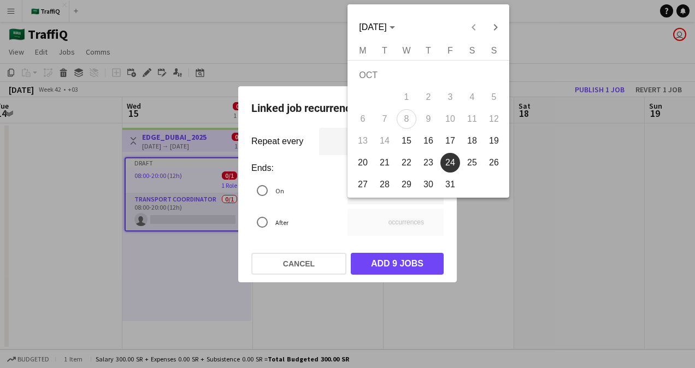
click at [366, 191] on div "**********" at bounding box center [347, 184] width 695 height 368
click at [406, 140] on span "15" at bounding box center [407, 141] width 20 height 20
type input "**********"
type input "*"
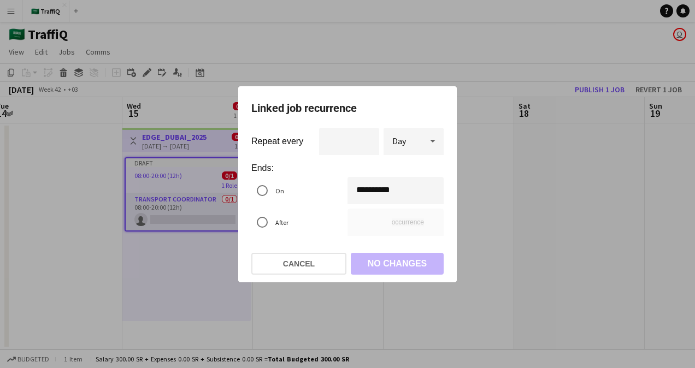
click at [416, 135] on div "Day" at bounding box center [402, 141] width 38 height 26
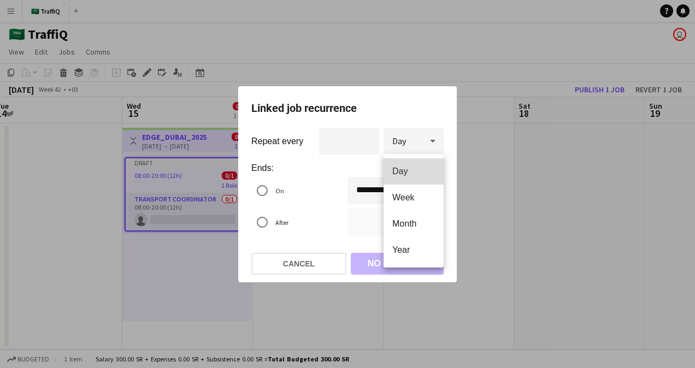
click at [410, 175] on span "Day" at bounding box center [413, 171] width 43 height 10
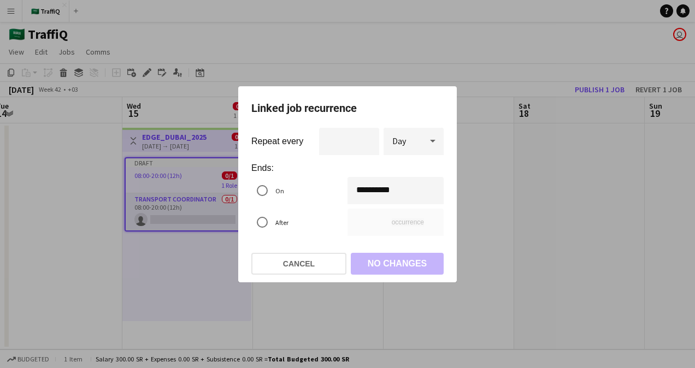
click at [374, 106] on h1 "Linked job recurrence" at bounding box center [347, 107] width 192 height 17
click at [360, 139] on input "*" at bounding box center [349, 141] width 60 height 27
click at [368, 142] on input "*" at bounding box center [349, 141] width 60 height 27
type input "*"
click at [367, 138] on input "*" at bounding box center [349, 141] width 60 height 27
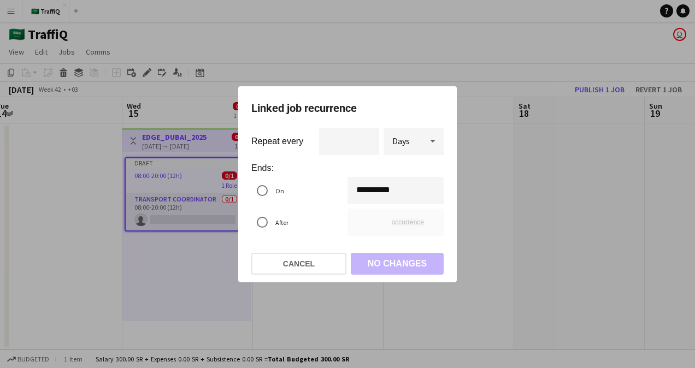
click at [399, 262] on mat-dialog-actions "Cancel No changes" at bounding box center [347, 264] width 192 height 38
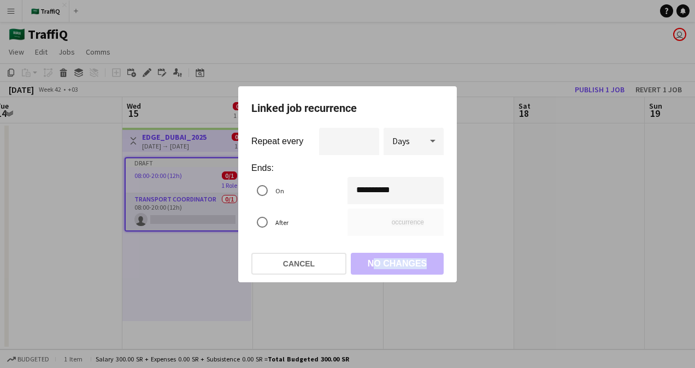
drag, startPoint x: 399, startPoint y: 262, endPoint x: 385, endPoint y: 259, distance: 15.0
click at [398, 258] on mat-dialog-actions "Cancel No changes" at bounding box center [347, 264] width 192 height 38
click at [312, 256] on button "Cancel" at bounding box center [298, 264] width 95 height 22
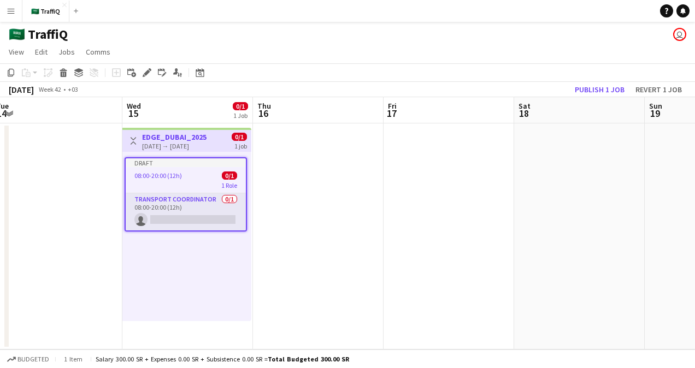
click at [315, 194] on app-date-cell at bounding box center [318, 236] width 131 height 226
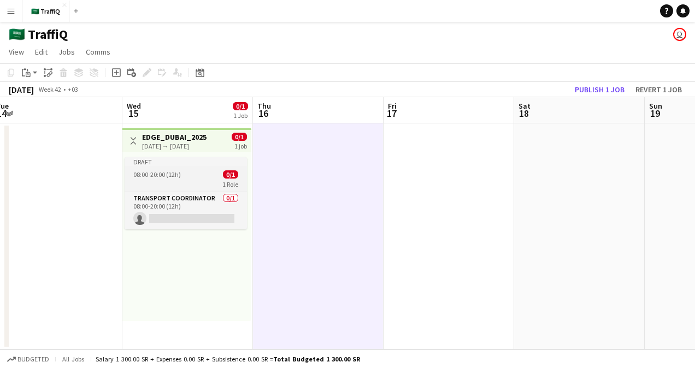
click at [163, 168] on app-job-card "Draft 08:00-20:00 (12h) 0/1 1 Role Transport Coordinator 0/1 08:00-20:00 (12h) …" at bounding box center [186, 193] width 122 height 72
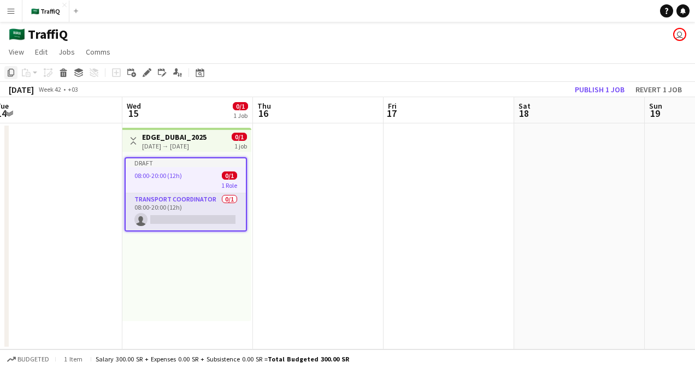
click at [7, 70] on icon "Copy" at bounding box center [11, 72] width 9 height 9
click at [292, 168] on app-date-cell at bounding box center [318, 236] width 131 height 226
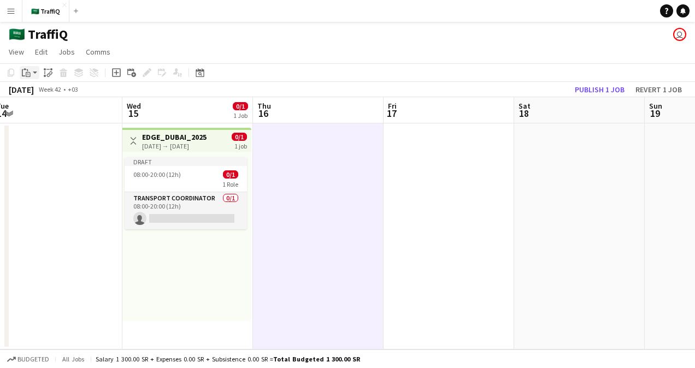
click at [25, 72] on icon "Paste" at bounding box center [26, 72] width 9 height 9
click at [45, 98] on link "Paste Ctrl+V" at bounding box center [80, 93] width 103 height 10
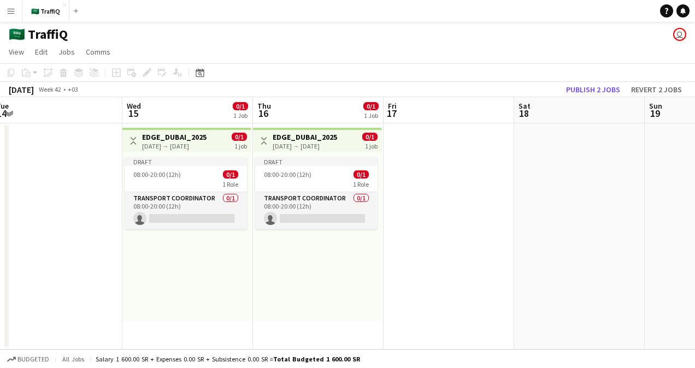
click at [335, 17] on app-navbar "Menu Boards Boards Boards All jobs Status Workforce Workforce My Workforce Recr…" at bounding box center [347, 11] width 695 height 22
click at [338, 36] on div "🇸🇦 TraffiQ user" at bounding box center [347, 32] width 695 height 21
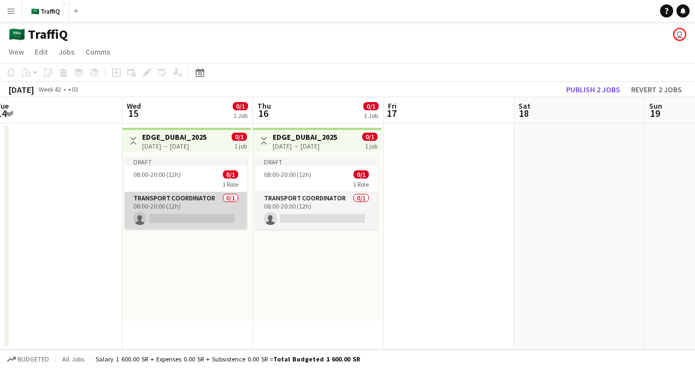
click at [186, 208] on app-card-role "Transport Coordinator 0/1 08:00-20:00 (12h) single-neutral-actions" at bounding box center [186, 210] width 122 height 37
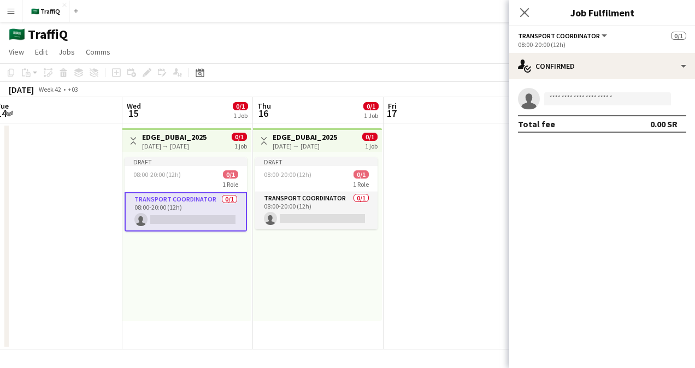
click at [554, 39] on span "Transport Coordinator" at bounding box center [559, 36] width 82 height 8
click at [627, 34] on div "Transport Coordinator All roles Transport Coordinator 0/1" at bounding box center [602, 36] width 168 height 10
click at [582, 96] on input at bounding box center [607, 98] width 127 height 13
type input "*"
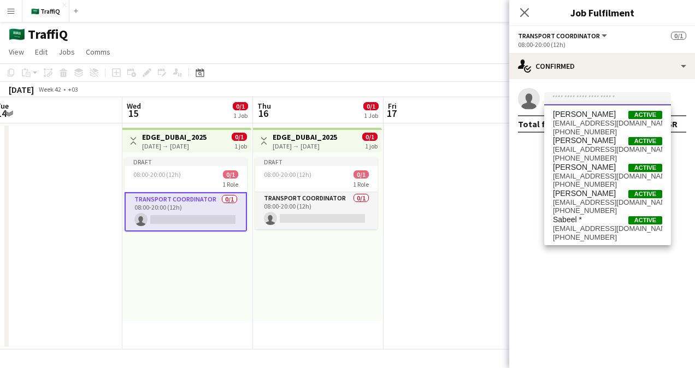
paste input "**********"
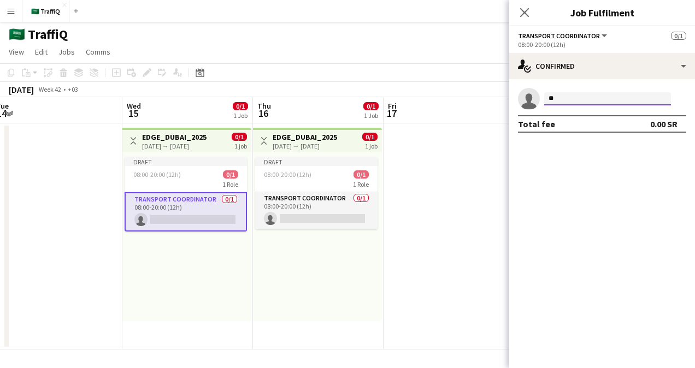
type input "*"
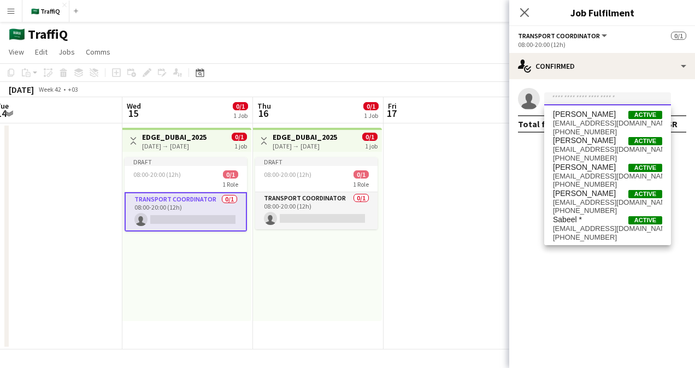
paste input "**********"
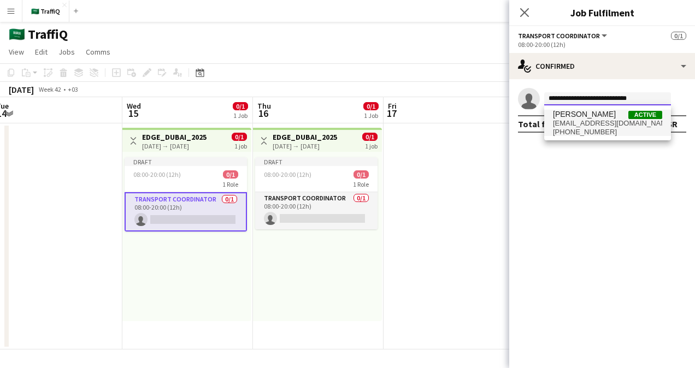
type input "**********"
click at [591, 122] on span "[EMAIL_ADDRESS][DOMAIN_NAME]" at bounding box center [607, 123] width 109 height 9
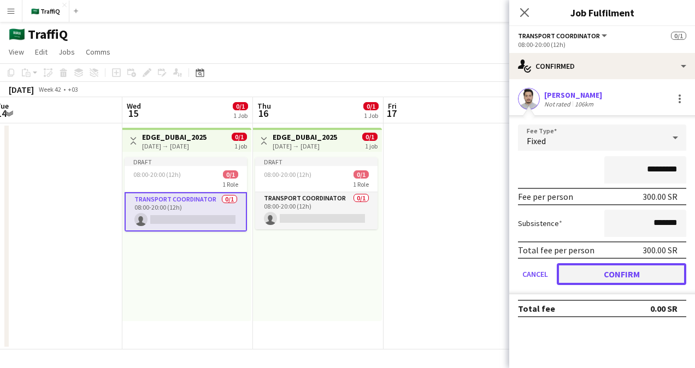
click at [621, 274] on button "Confirm" at bounding box center [621, 274] width 129 height 22
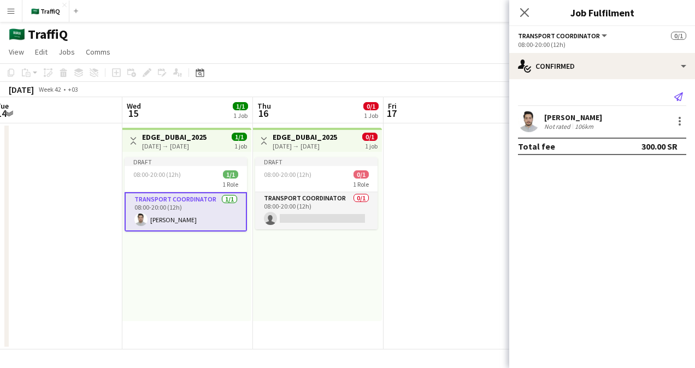
click at [678, 94] on icon at bounding box center [678, 96] width 9 height 9
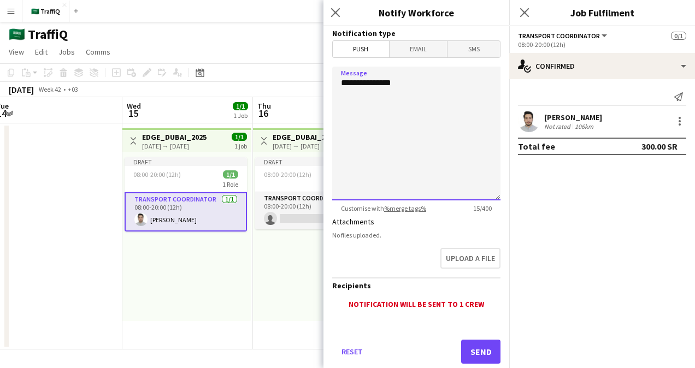
drag, startPoint x: 404, startPoint y: 79, endPoint x: 317, endPoint y: 79, distance: 86.8
click at [317, 79] on body "Menu Boards Boards Boards All jobs Status Workforce Workforce My Workforce Recr…" at bounding box center [347, 184] width 695 height 368
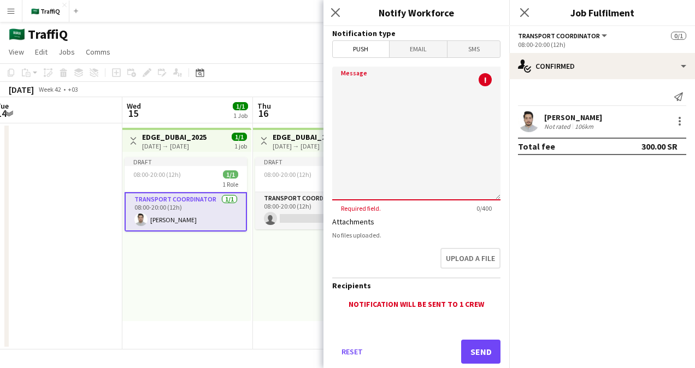
click at [416, 44] on span "Email" at bounding box center [418, 49] width 58 height 16
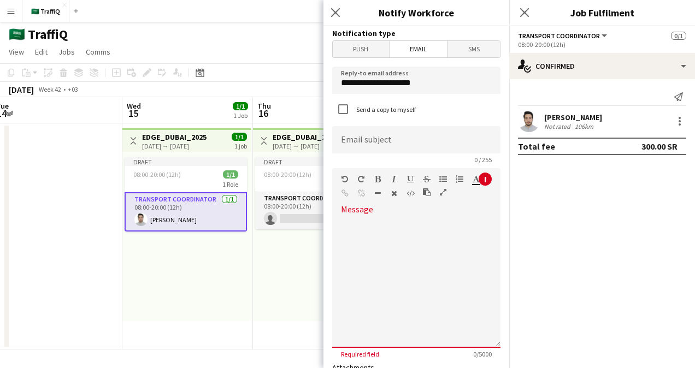
click at [388, 209] on div "default Heading 1 Heading 2 Heading 3 Heading 4 Heading 5 Heading 6 Heading 7 P…" at bounding box center [416, 188] width 168 height 41
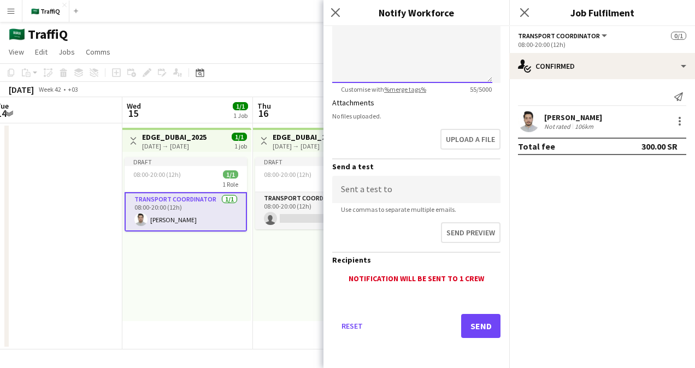
scroll to position [265, 0]
click at [471, 327] on button "Send" at bounding box center [480, 326] width 39 height 24
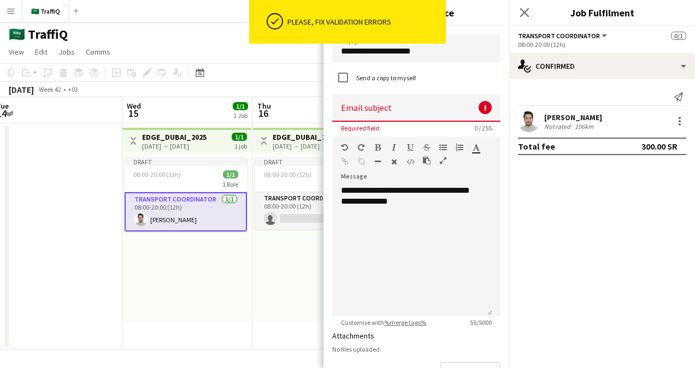
scroll to position [0, 0]
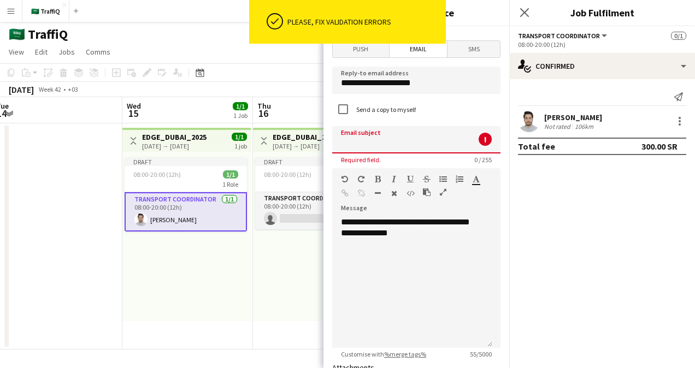
click at [400, 141] on input at bounding box center [416, 139] width 168 height 27
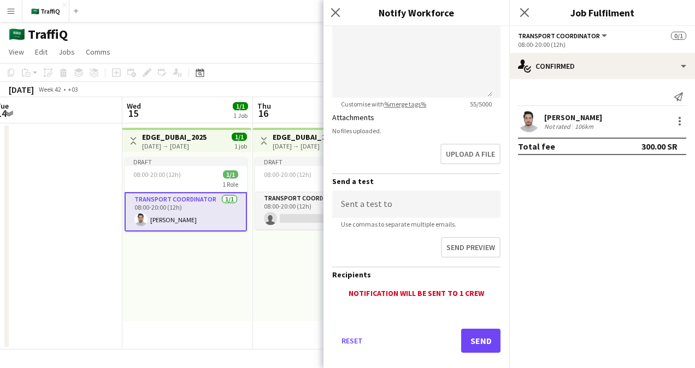
scroll to position [265, 0]
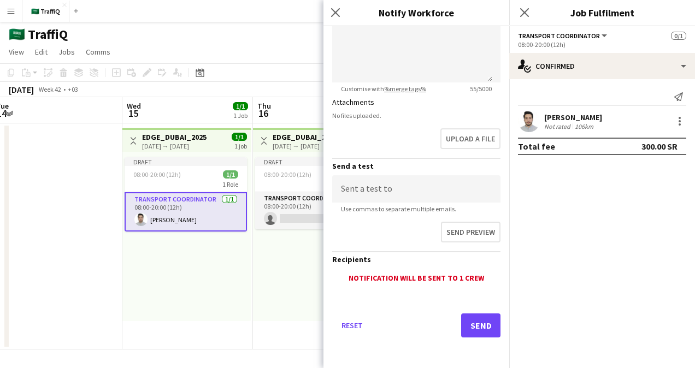
type input "**********"
click at [466, 326] on button "Send" at bounding box center [480, 326] width 39 height 24
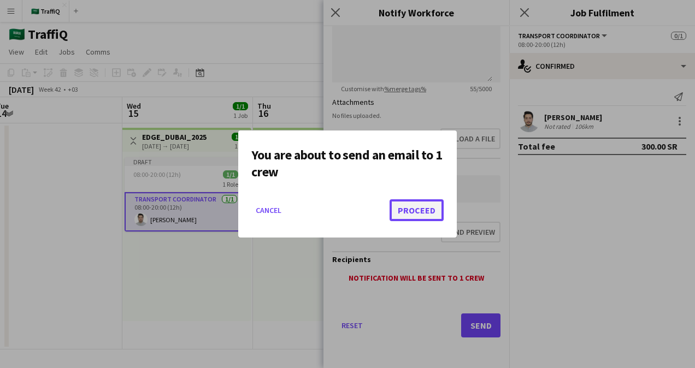
click at [416, 209] on button "Proceed" at bounding box center [416, 210] width 54 height 22
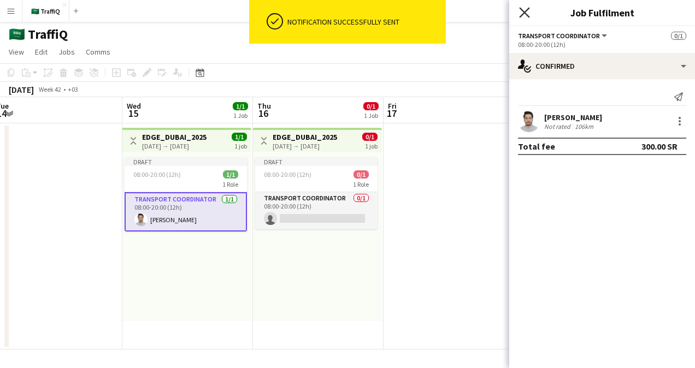
click at [520, 11] on icon "Close pop-in" at bounding box center [524, 12] width 10 height 10
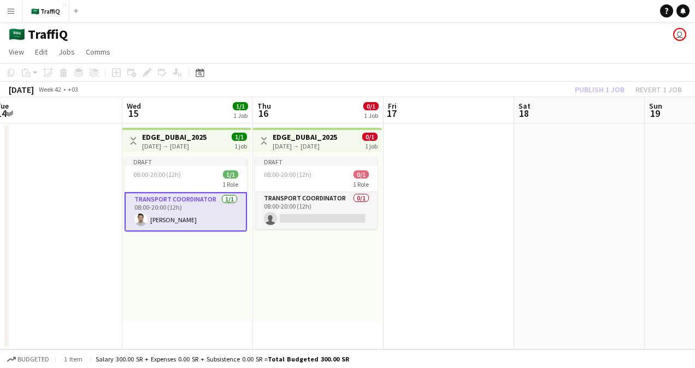
click at [598, 88] on div "Publish 1 job Revert 1 job" at bounding box center [628, 89] width 133 height 14
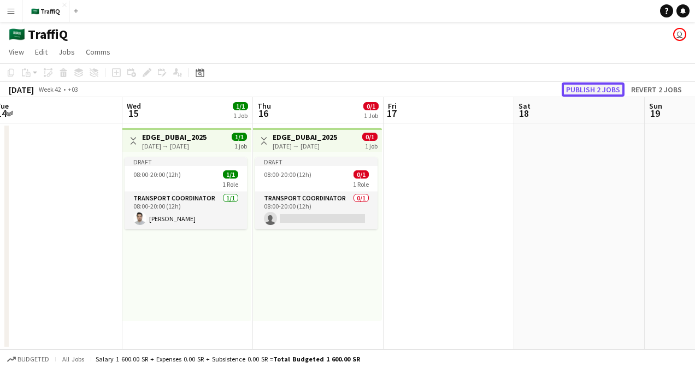
click at [578, 86] on button "Publish 2 jobs" at bounding box center [593, 89] width 63 height 14
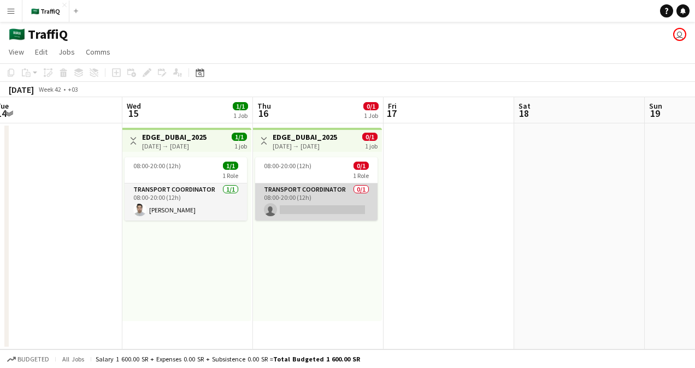
click at [294, 202] on app-card-role "Transport Coordinator 0/1 08:00-20:00 (12h) single-neutral-actions" at bounding box center [316, 202] width 122 height 37
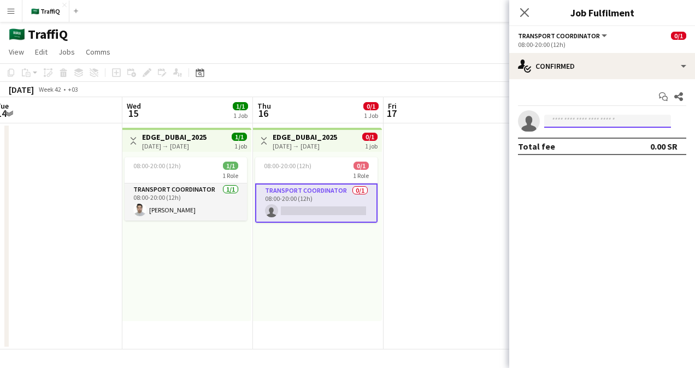
click at [567, 123] on input at bounding box center [607, 121] width 127 height 13
paste input "**********"
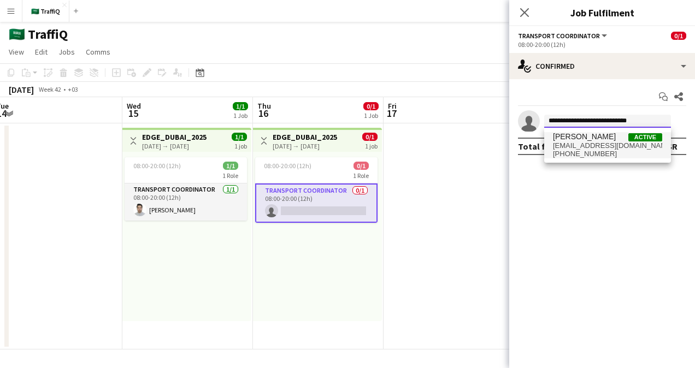
type input "**********"
click at [624, 149] on span "[EMAIL_ADDRESS][DOMAIN_NAME]" at bounding box center [607, 145] width 109 height 9
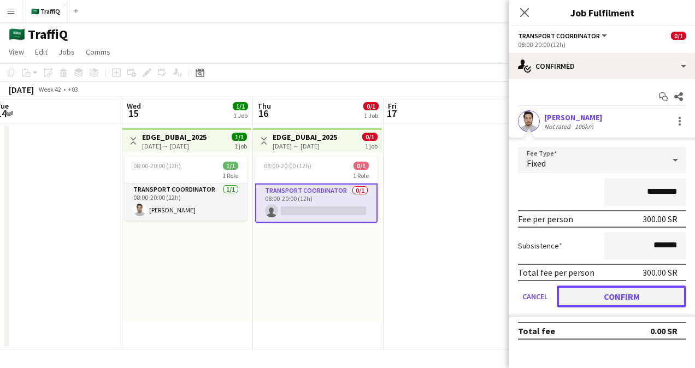
click at [631, 293] on button "Confirm" at bounding box center [621, 297] width 129 height 22
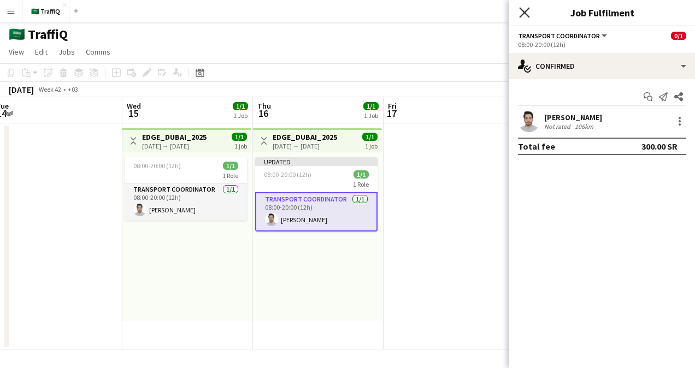
click at [525, 12] on icon at bounding box center [524, 12] width 10 height 10
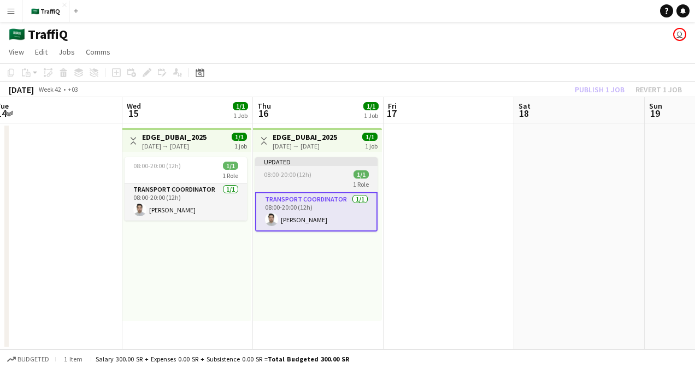
click at [317, 158] on div "Updated" at bounding box center [316, 161] width 122 height 9
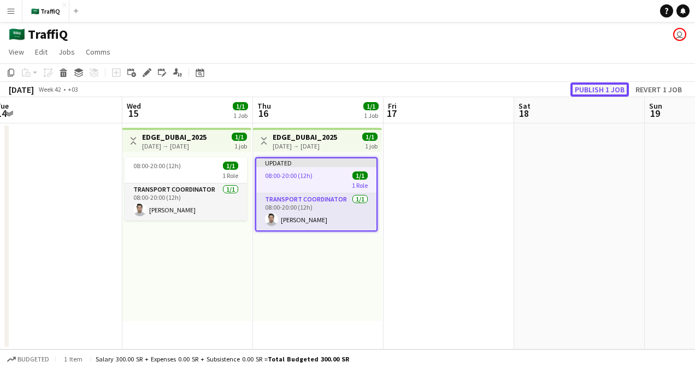
click at [584, 92] on button "Publish 1 job" at bounding box center [599, 89] width 58 height 14
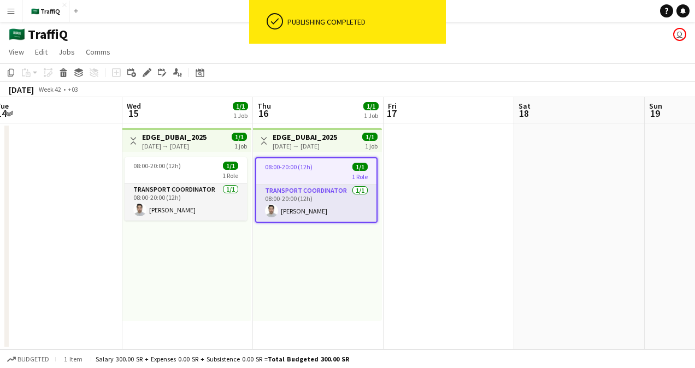
click at [433, 250] on app-date-cell at bounding box center [448, 236] width 131 height 226
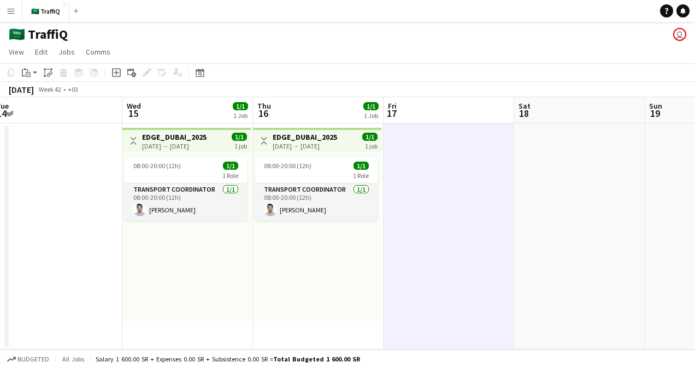
click at [374, 48] on app-page-menu "View Day view expanded Day view collapsed Month view Date picker Jump to [DATE]…" at bounding box center [347, 53] width 695 height 21
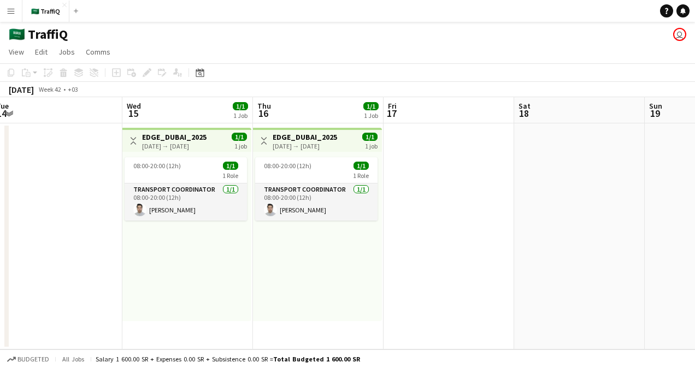
click at [210, 115] on app-board-header-date "Wed 15 1/1 1 Job" at bounding box center [187, 110] width 131 height 26
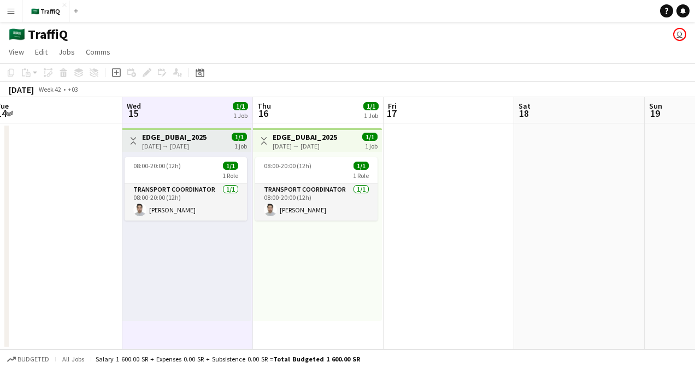
click at [288, 106] on app-board-header-date "Thu 16 1/1 1 Job" at bounding box center [318, 110] width 131 height 26
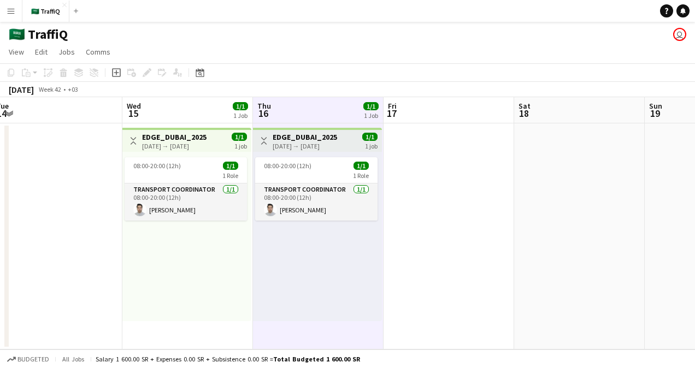
click at [341, 29] on div "🇸🇦 TraffiQ user" at bounding box center [347, 32] width 695 height 21
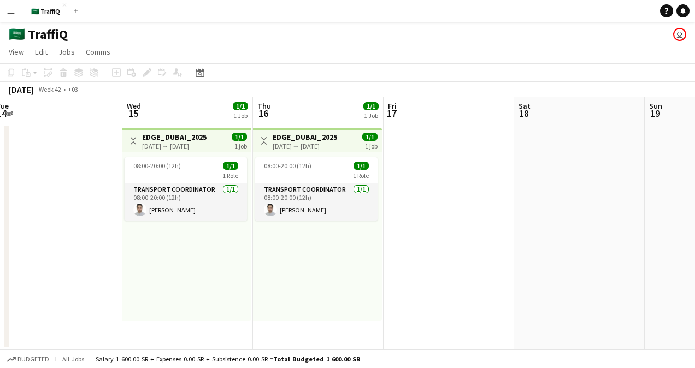
click at [15, 7] on button "Menu" at bounding box center [11, 11] width 22 height 22
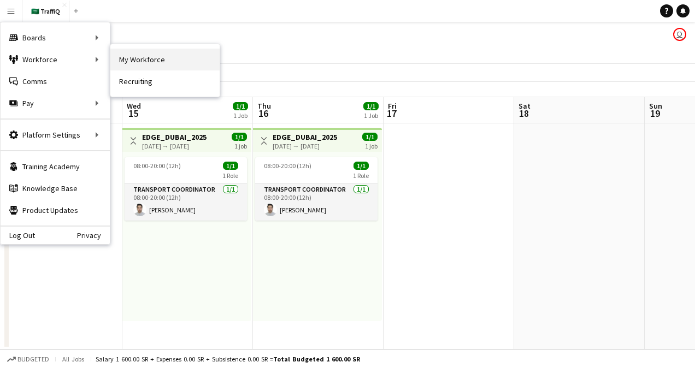
click at [169, 51] on link "My Workforce" at bounding box center [164, 60] width 109 height 22
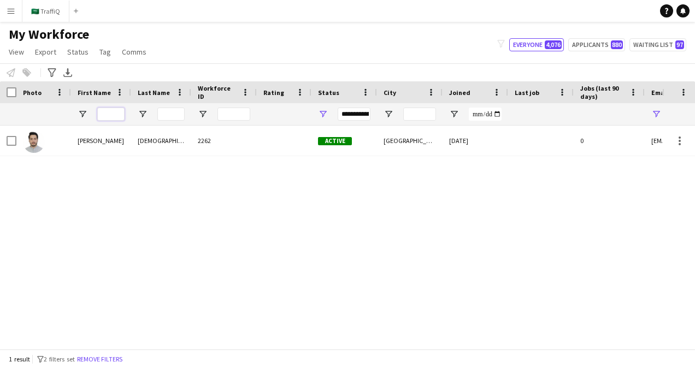
click at [104, 117] on input "First Name Filter Input" at bounding box center [110, 114] width 27 height 13
click at [600, 48] on button "Applicants 880" at bounding box center [596, 44] width 57 height 13
type input "**********"
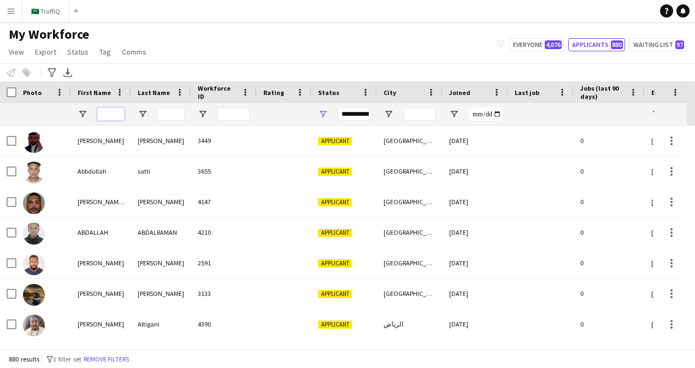
click at [102, 115] on input "First Name Filter Input" at bounding box center [110, 114] width 27 height 13
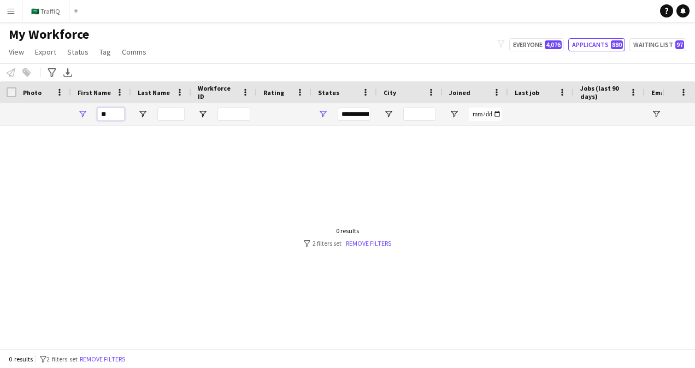
type input "*"
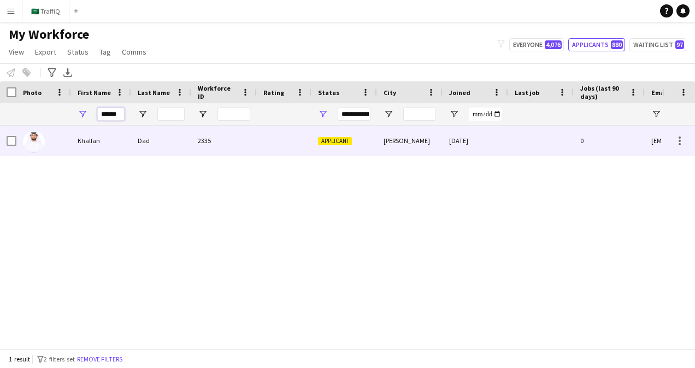
type input "******"
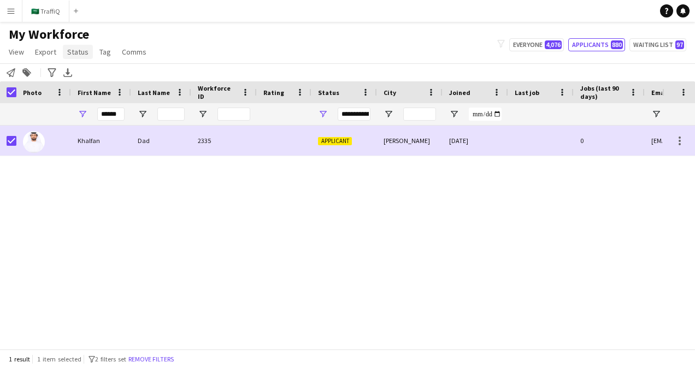
click at [83, 55] on span "Status" at bounding box center [77, 52] width 21 height 10
click at [92, 72] on link "Edit" at bounding box center [101, 75] width 76 height 23
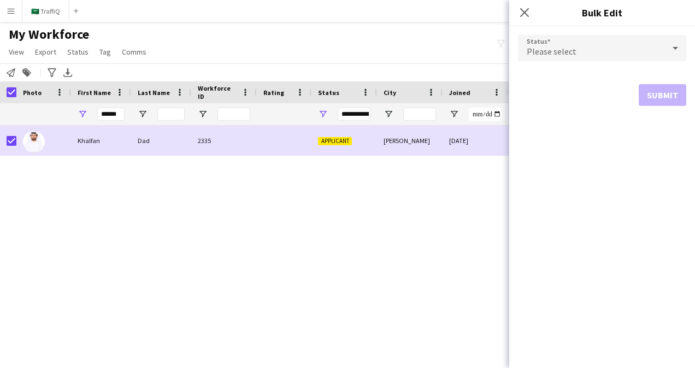
click at [583, 54] on div "Please select" at bounding box center [591, 48] width 146 height 26
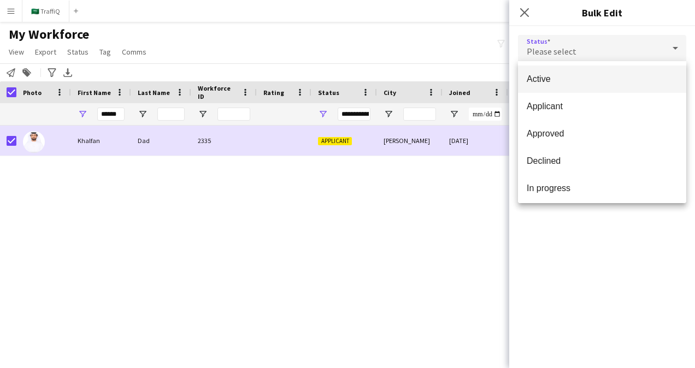
click at [576, 78] on span "Active" at bounding box center [602, 79] width 151 height 10
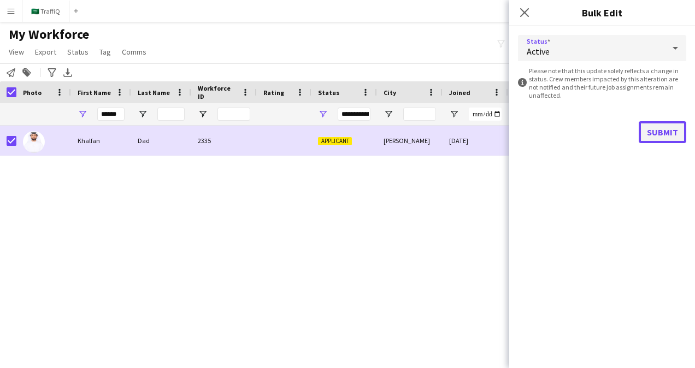
click at [656, 134] on button "Submit" at bounding box center [663, 132] width 48 height 22
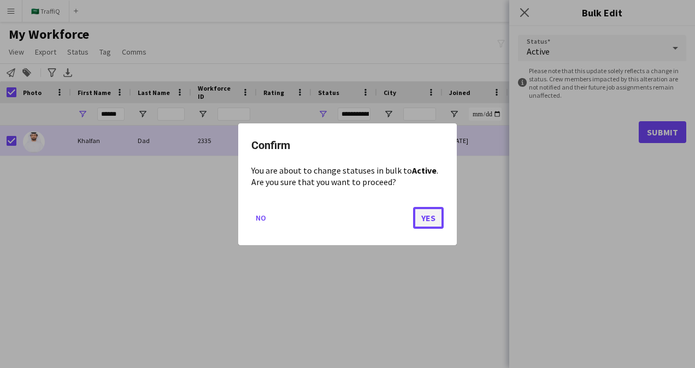
click at [429, 215] on button "Yes" at bounding box center [428, 217] width 31 height 22
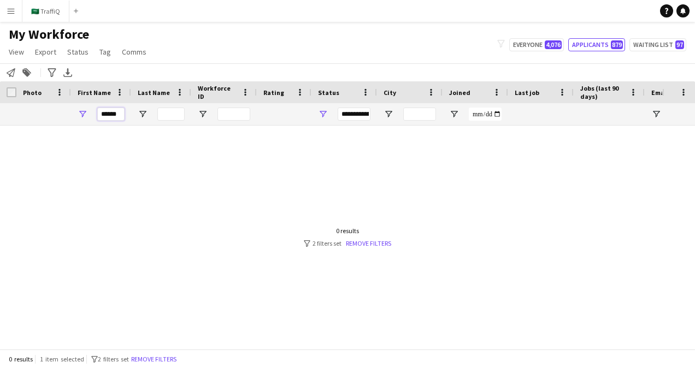
drag, startPoint x: 121, startPoint y: 109, endPoint x: 76, endPoint y: 108, distance: 44.8
click at [76, 108] on div "******" at bounding box center [101, 114] width 60 height 22
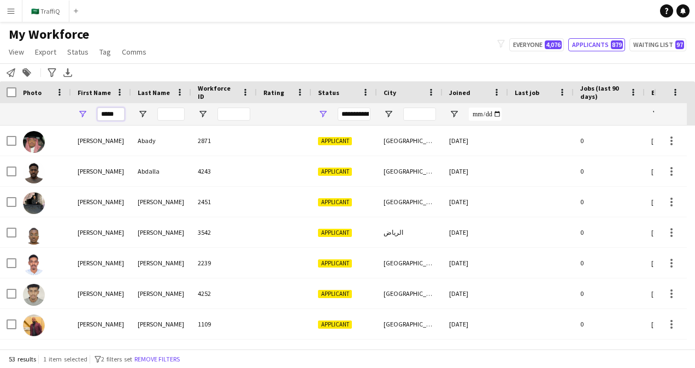
type input "*****"
click at [161, 113] on input "Last Name Filter Input" at bounding box center [170, 114] width 27 height 13
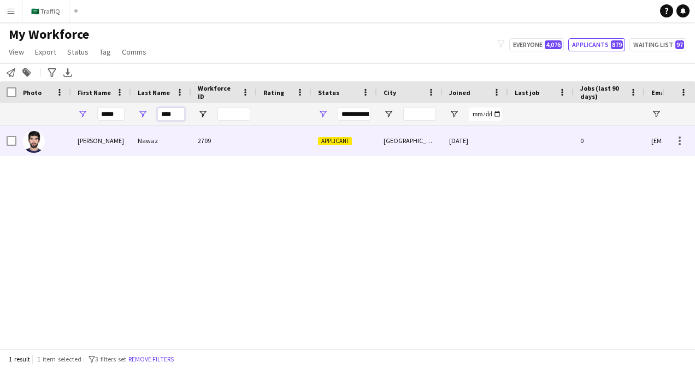
type input "****"
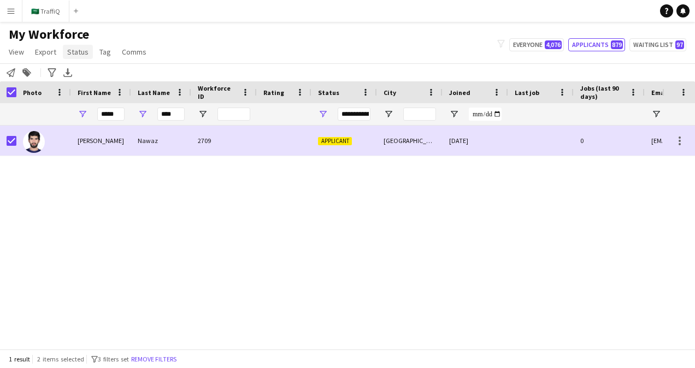
click at [87, 51] on link "Status" at bounding box center [78, 52] width 30 height 14
click at [106, 74] on link "Edit" at bounding box center [101, 75] width 76 height 23
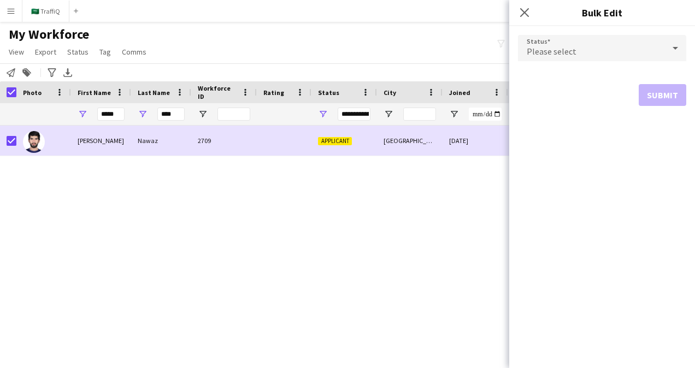
click at [543, 49] on span "Please select" at bounding box center [552, 51] width 50 height 11
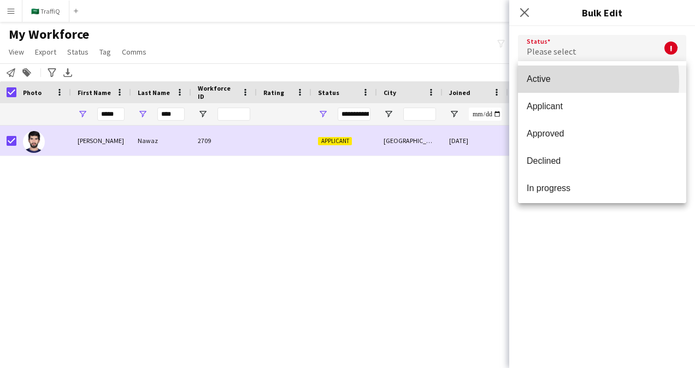
click at [549, 82] on span "Active" at bounding box center [602, 79] width 151 height 10
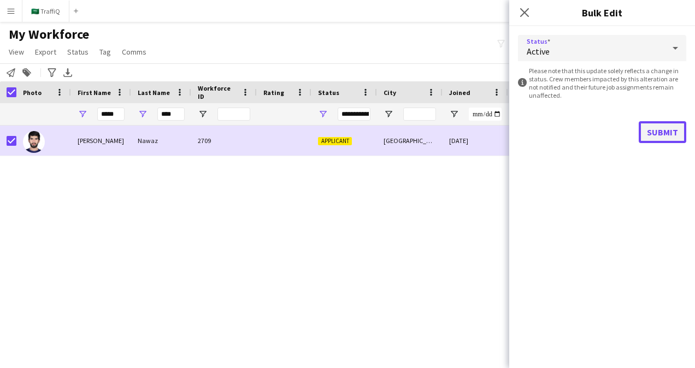
click at [661, 128] on button "Submit" at bounding box center [663, 132] width 48 height 22
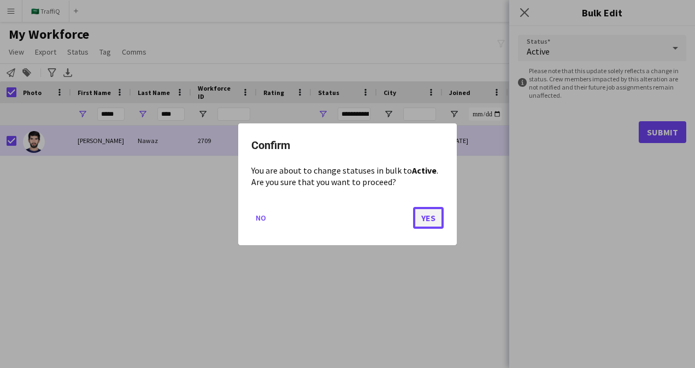
click at [427, 211] on button "Yes" at bounding box center [428, 217] width 31 height 22
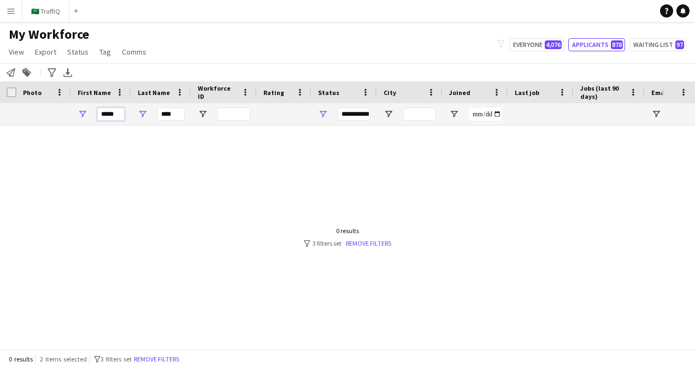
drag, startPoint x: 121, startPoint y: 115, endPoint x: 51, endPoint y: 104, distance: 70.1
click at [51, 104] on div "**********" at bounding box center [592, 114] width 1184 height 22
type input "*********"
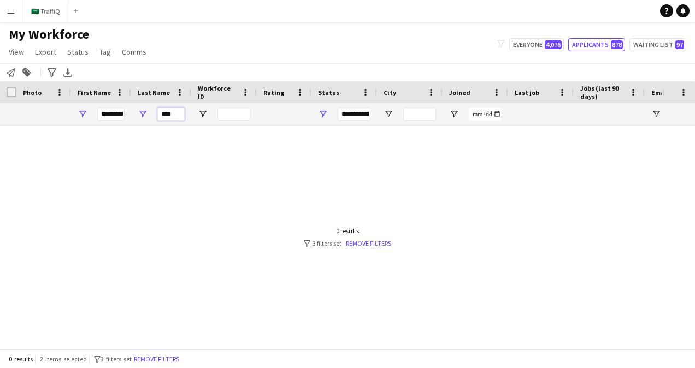
drag, startPoint x: 178, startPoint y: 110, endPoint x: 157, endPoint y: 104, distance: 21.6
click at [157, 104] on div "****" at bounding box center [161, 114] width 60 height 22
type input "****"
drag, startPoint x: 173, startPoint y: 113, endPoint x: 140, endPoint y: 111, distance: 32.8
click at [140, 111] on div "****" at bounding box center [161, 114] width 60 height 22
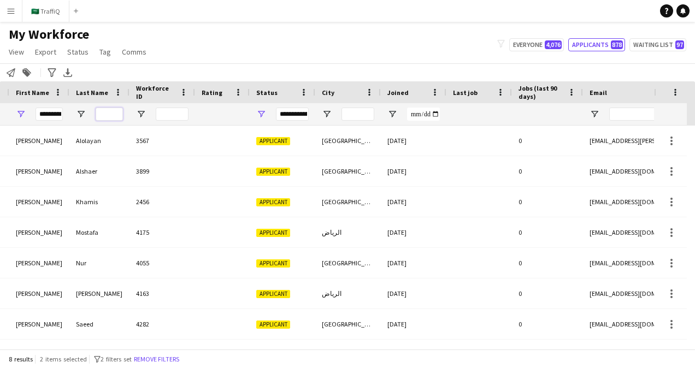
scroll to position [0, 103]
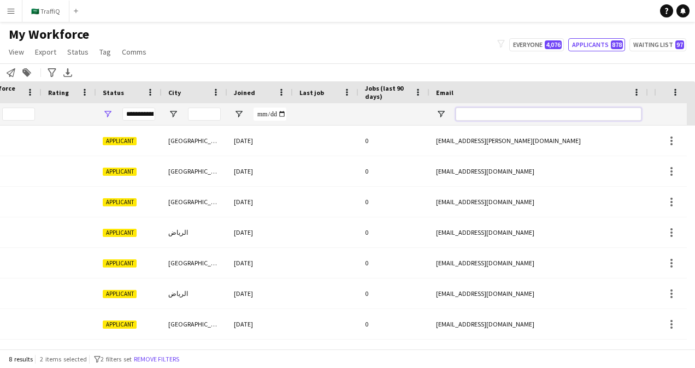
click at [479, 111] on input "Email Filter Input" at bounding box center [549, 114] width 186 height 13
paste input "**********"
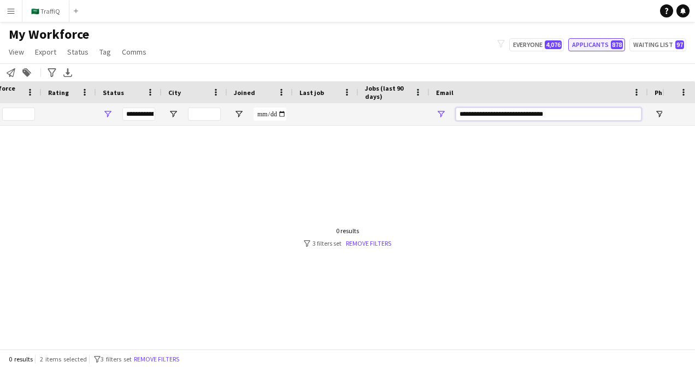
type input "**********"
click at [596, 49] on button "Applicants 878" at bounding box center [596, 44] width 57 height 13
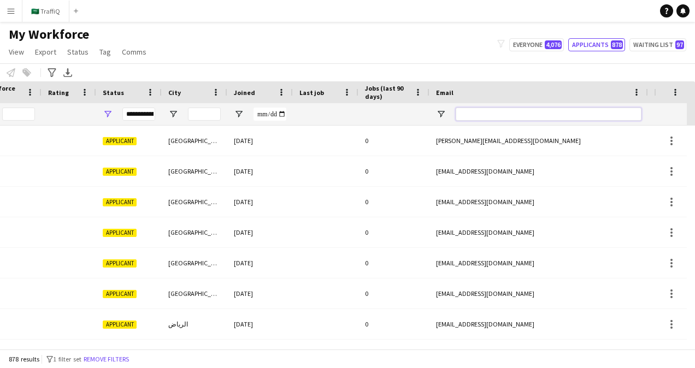
click at [507, 119] on input "Email Filter Input" at bounding box center [549, 114] width 186 height 13
paste input "**********"
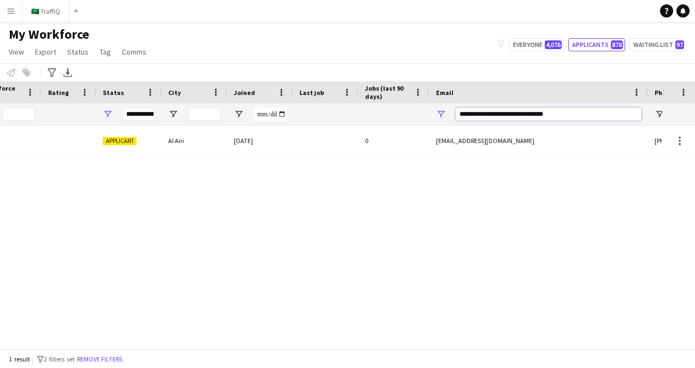
scroll to position [0, 0]
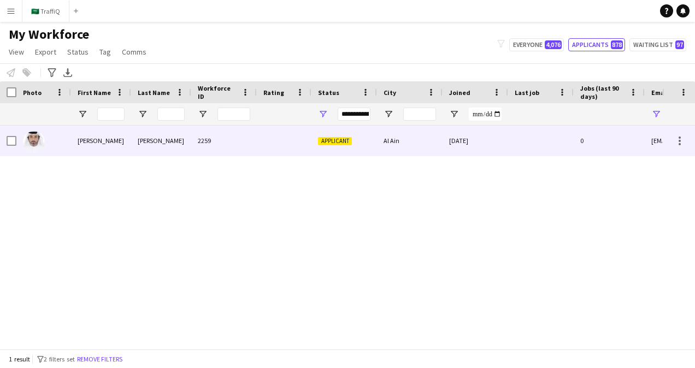
type input "**********"
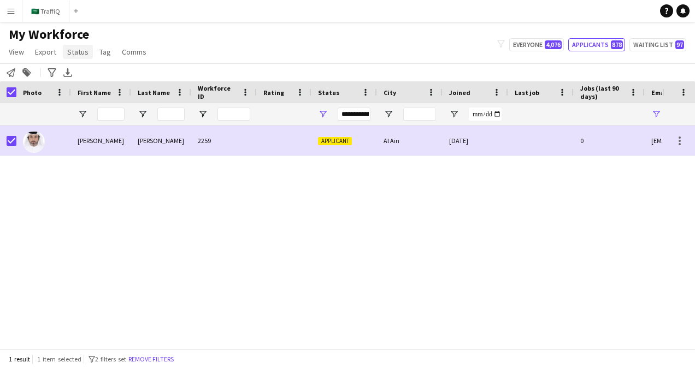
click at [79, 51] on span "Status" at bounding box center [77, 52] width 21 height 10
click at [95, 70] on link "Edit" at bounding box center [101, 75] width 76 height 23
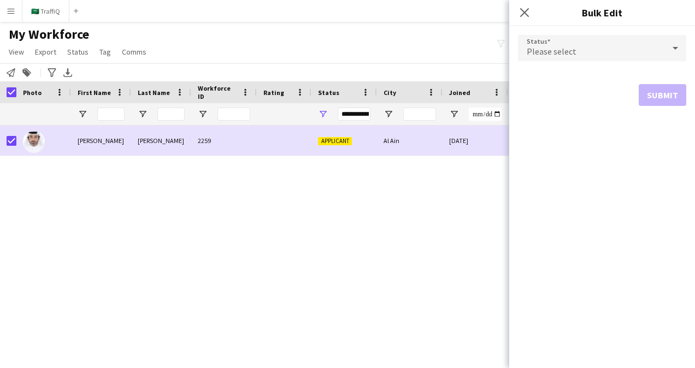
click at [546, 49] on span "Please select" at bounding box center [552, 51] width 50 height 11
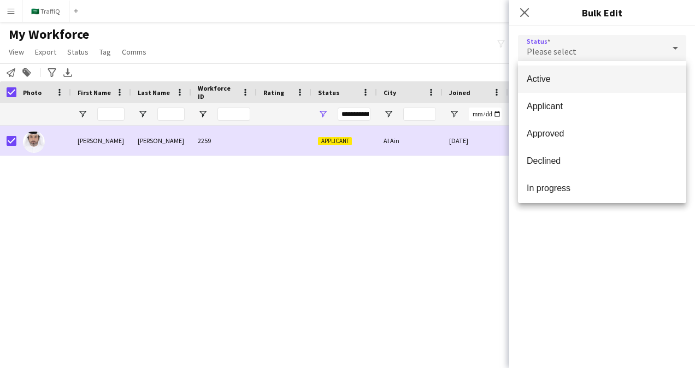
click at [552, 78] on span "Active" at bounding box center [602, 79] width 151 height 10
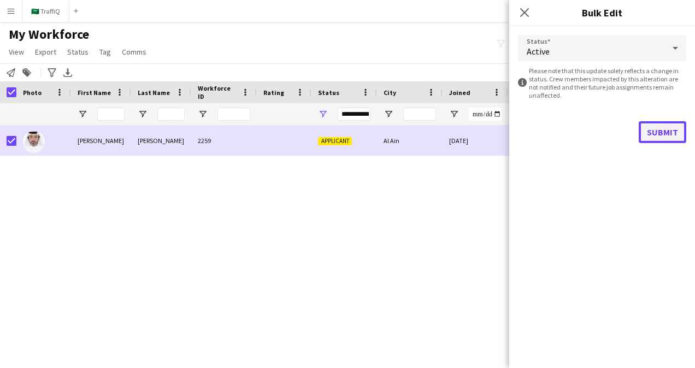
click at [648, 133] on button "Submit" at bounding box center [663, 132] width 48 height 22
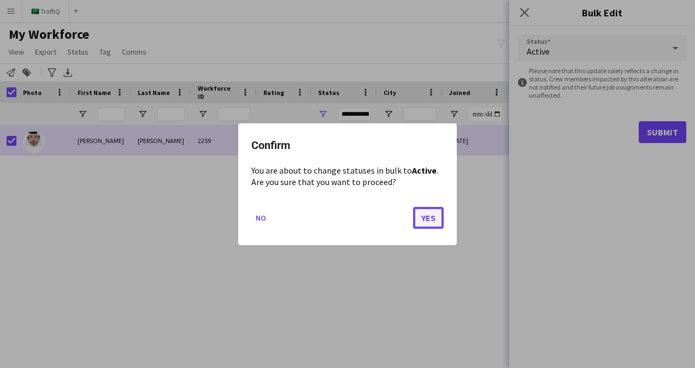
click at [428, 215] on button "Yes" at bounding box center [428, 217] width 31 height 22
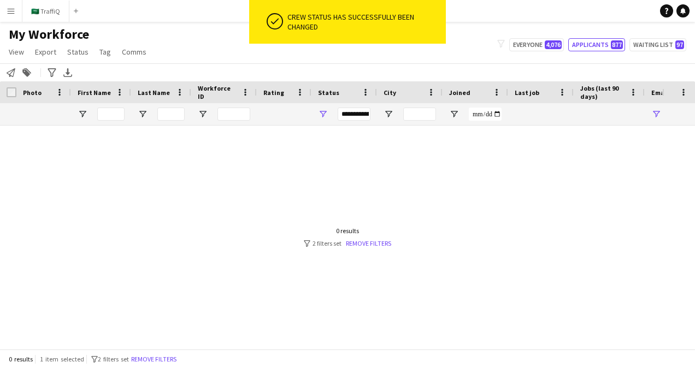
drag, startPoint x: 280, startPoint y: 340, endPoint x: 190, endPoint y: 335, distance: 90.8
click at [190, 335] on div at bounding box center [331, 233] width 662 height 215
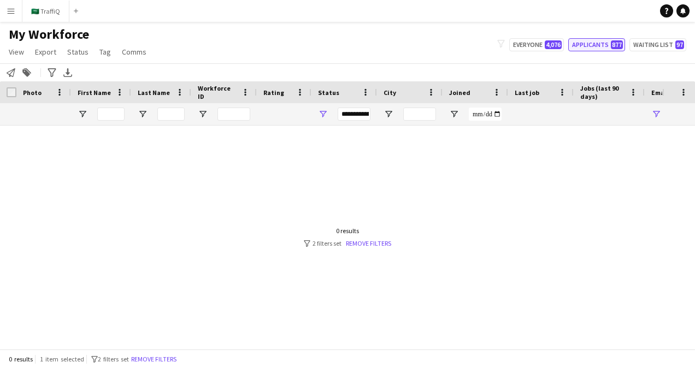
click at [603, 41] on button "Applicants 877" at bounding box center [596, 44] width 57 height 13
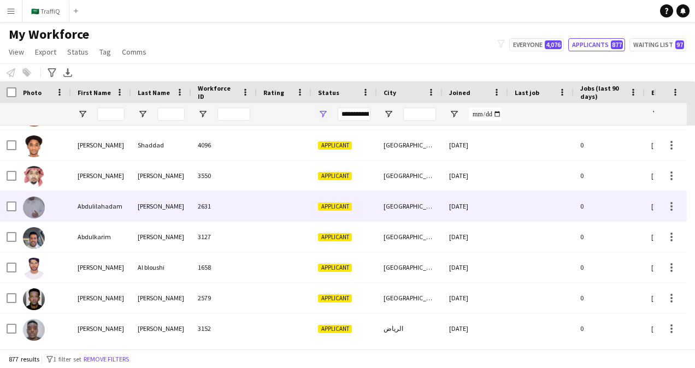
scroll to position [929, 0]
